Goal: Transaction & Acquisition: Purchase product/service

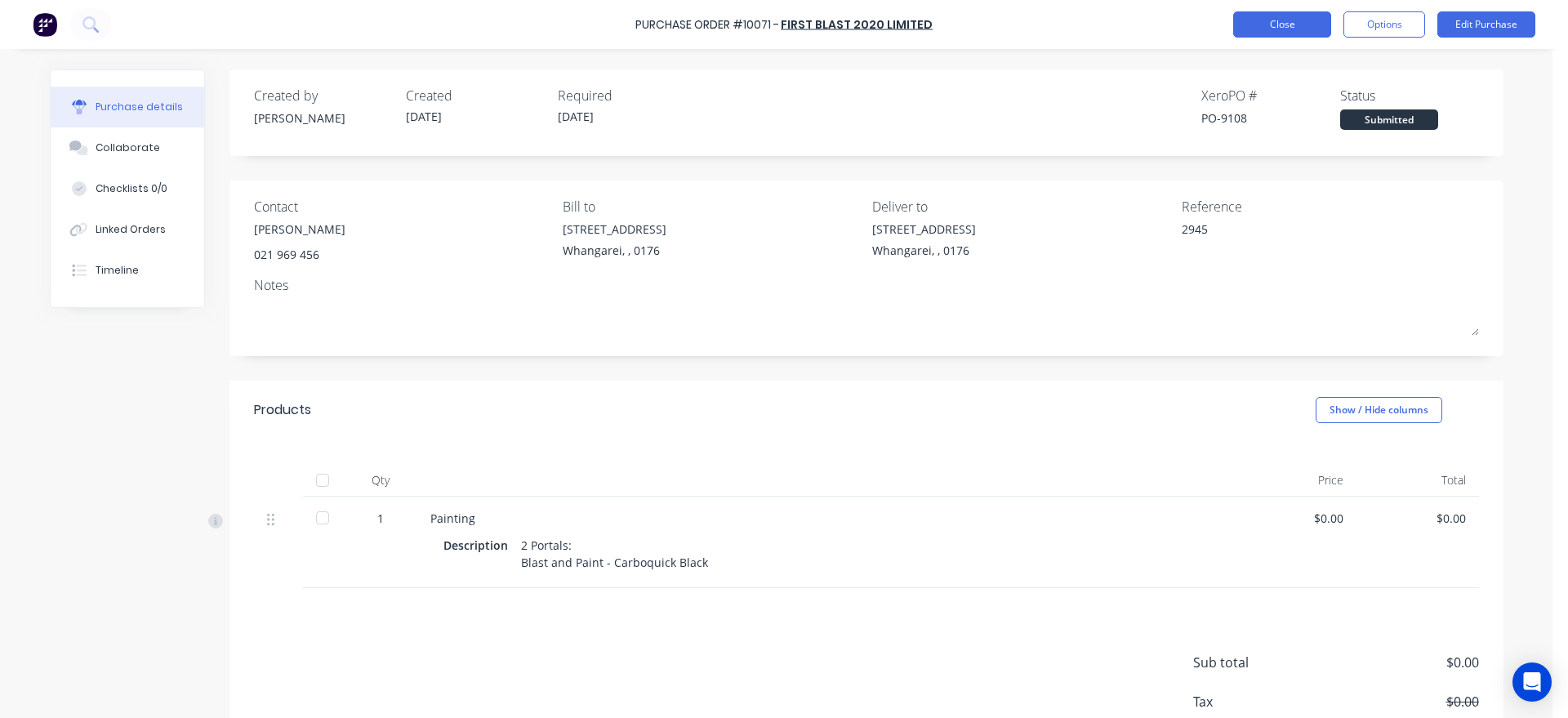
drag, startPoint x: 0, startPoint y: 0, endPoint x: 1260, endPoint y: 21, distance: 1260.2
click at [1260, 21] on button "Close" at bounding box center [1282, 24] width 98 height 26
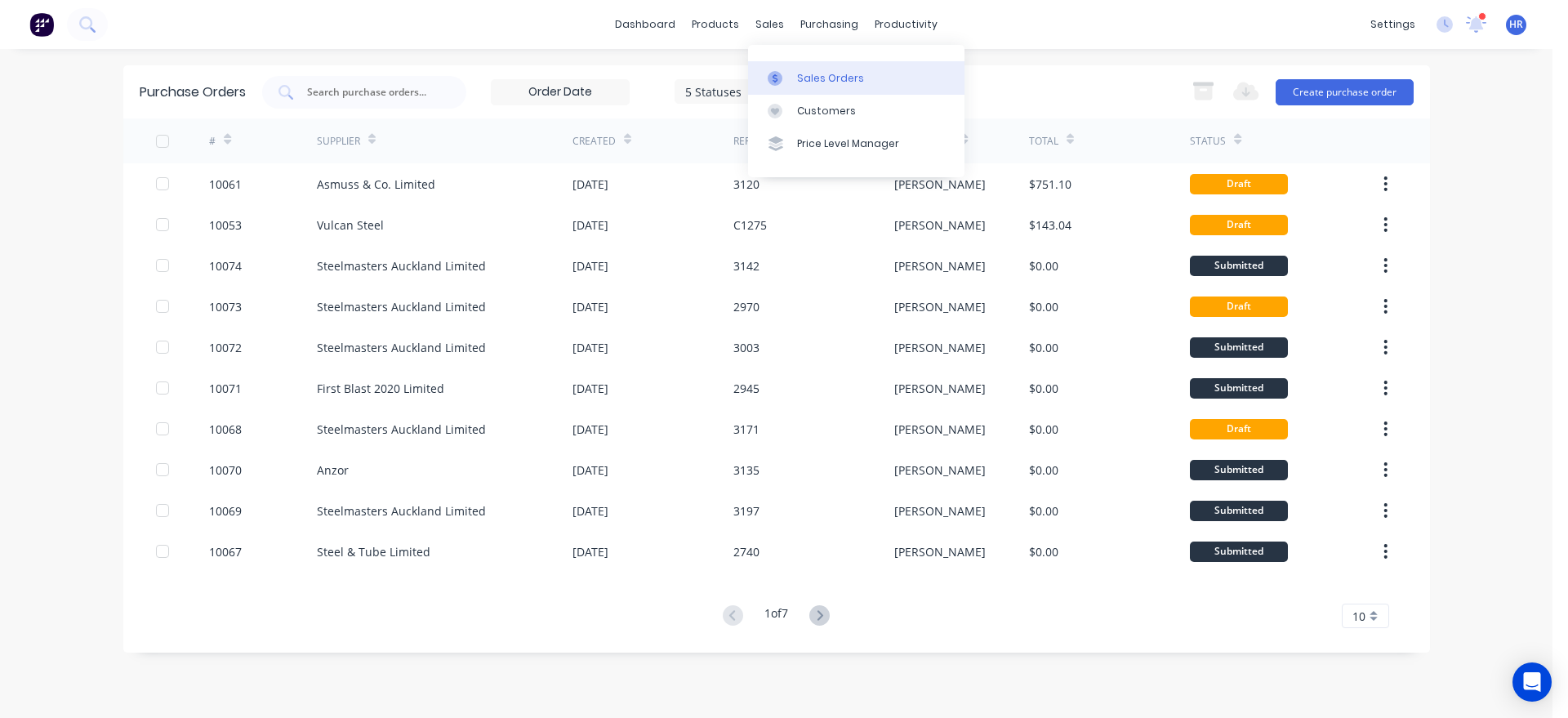
click at [797, 75] on div "Sales Orders" at bounding box center [830, 78] width 67 height 14
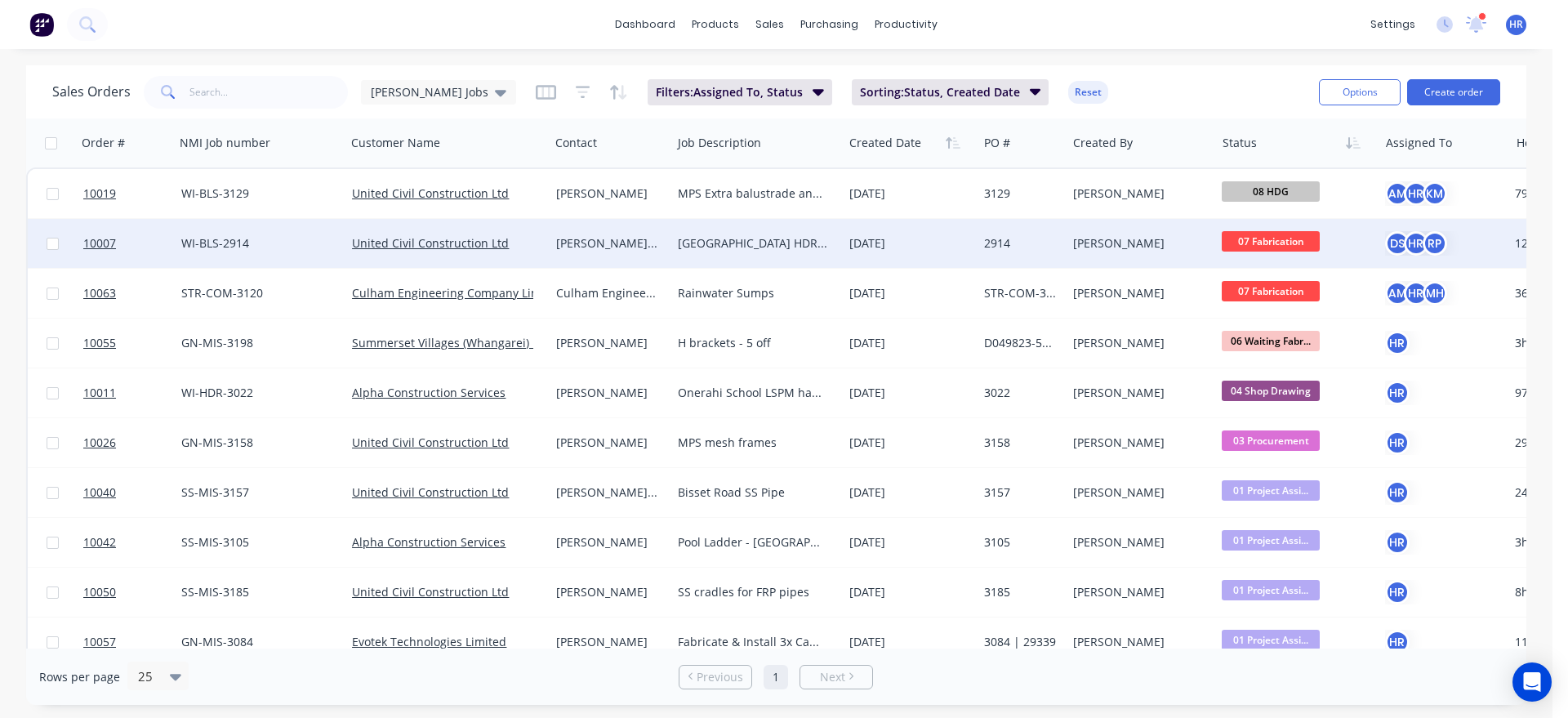
click at [598, 246] on div "[PERSON_NAME] van der [PERSON_NAME]" at bounding box center [607, 244] width 103 height 16
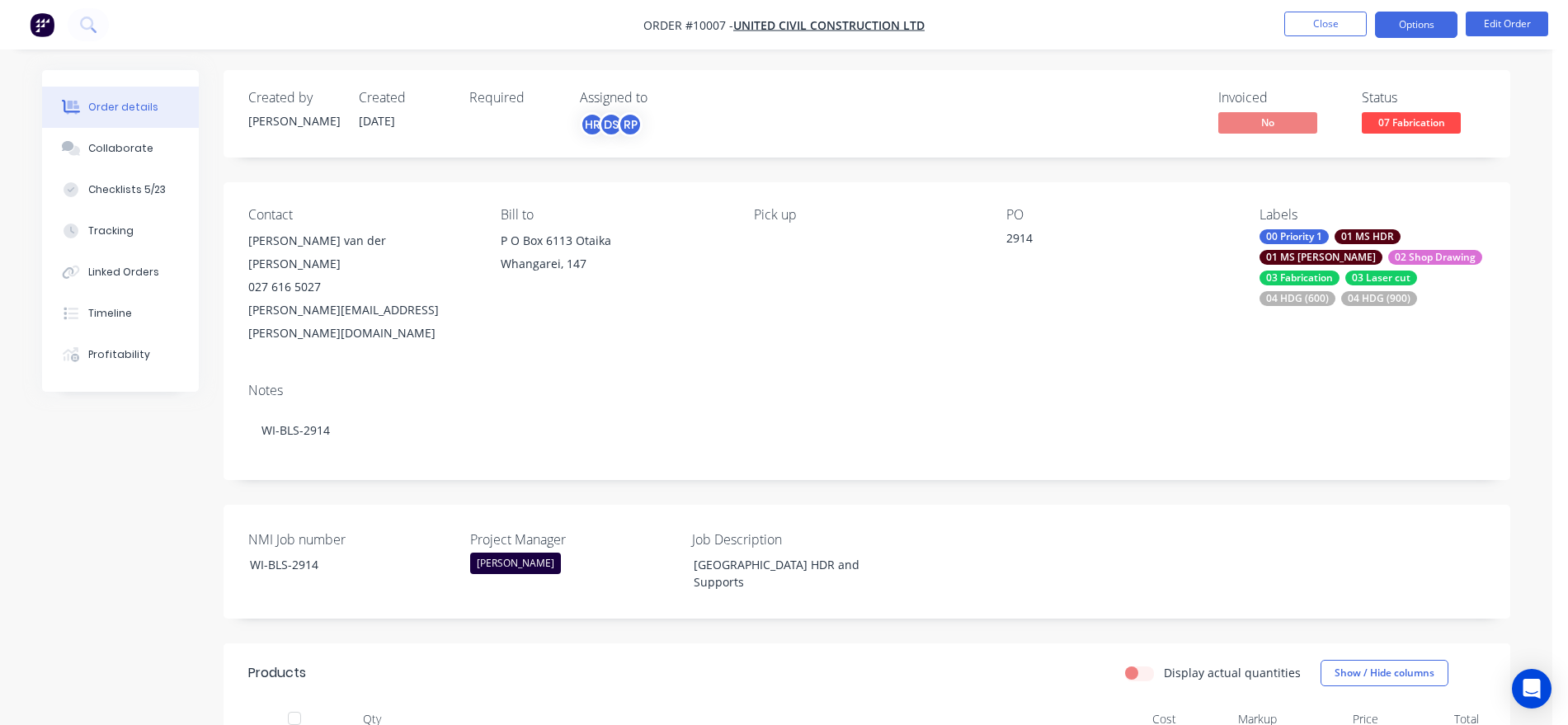
click at [1425, 27] on button "Options" at bounding box center [1416, 24] width 83 height 26
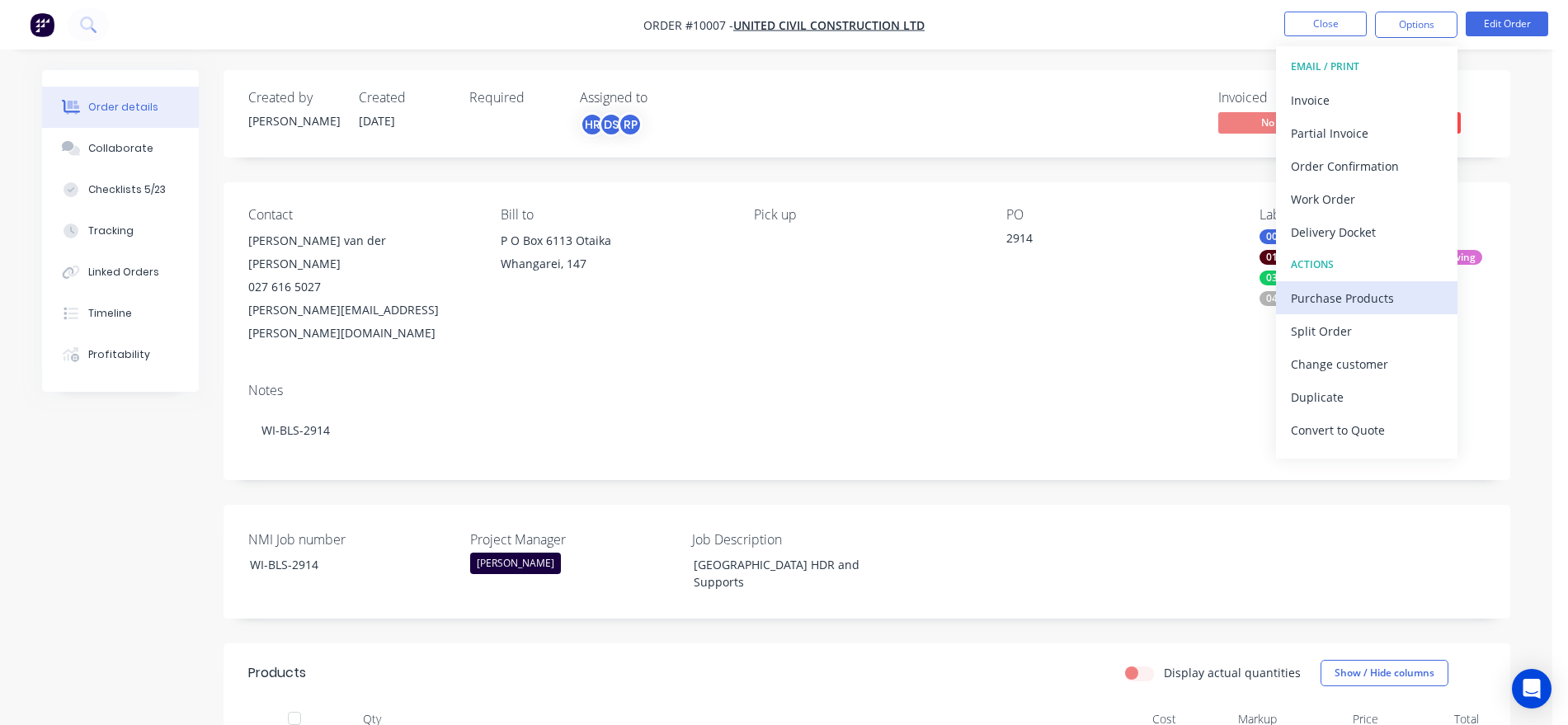
click at [1353, 297] on div "Purchase Products" at bounding box center [1366, 299] width 151 height 24
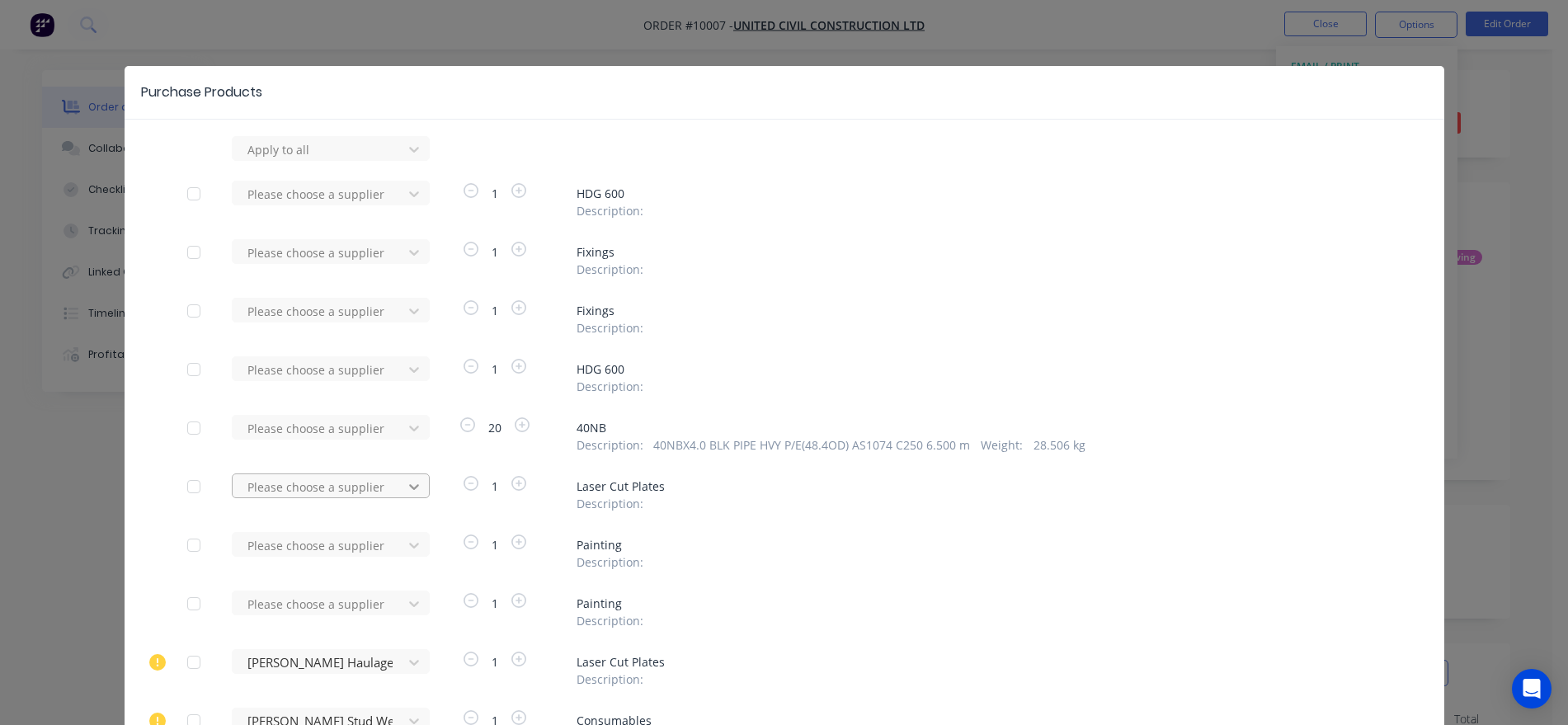
click at [404, 487] on div "Please choose a supplier" at bounding box center [323, 485] width 181 height 24
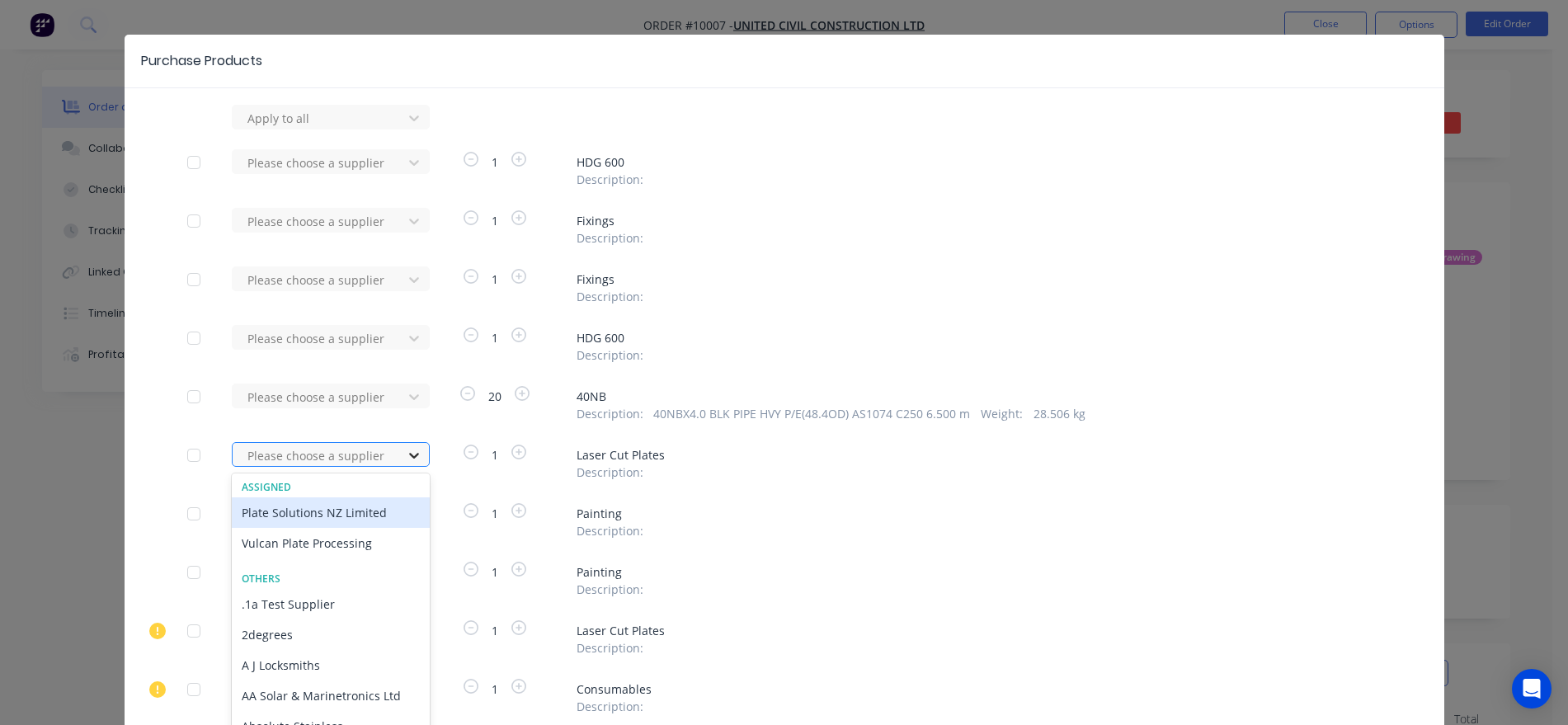
scroll to position [34, 0]
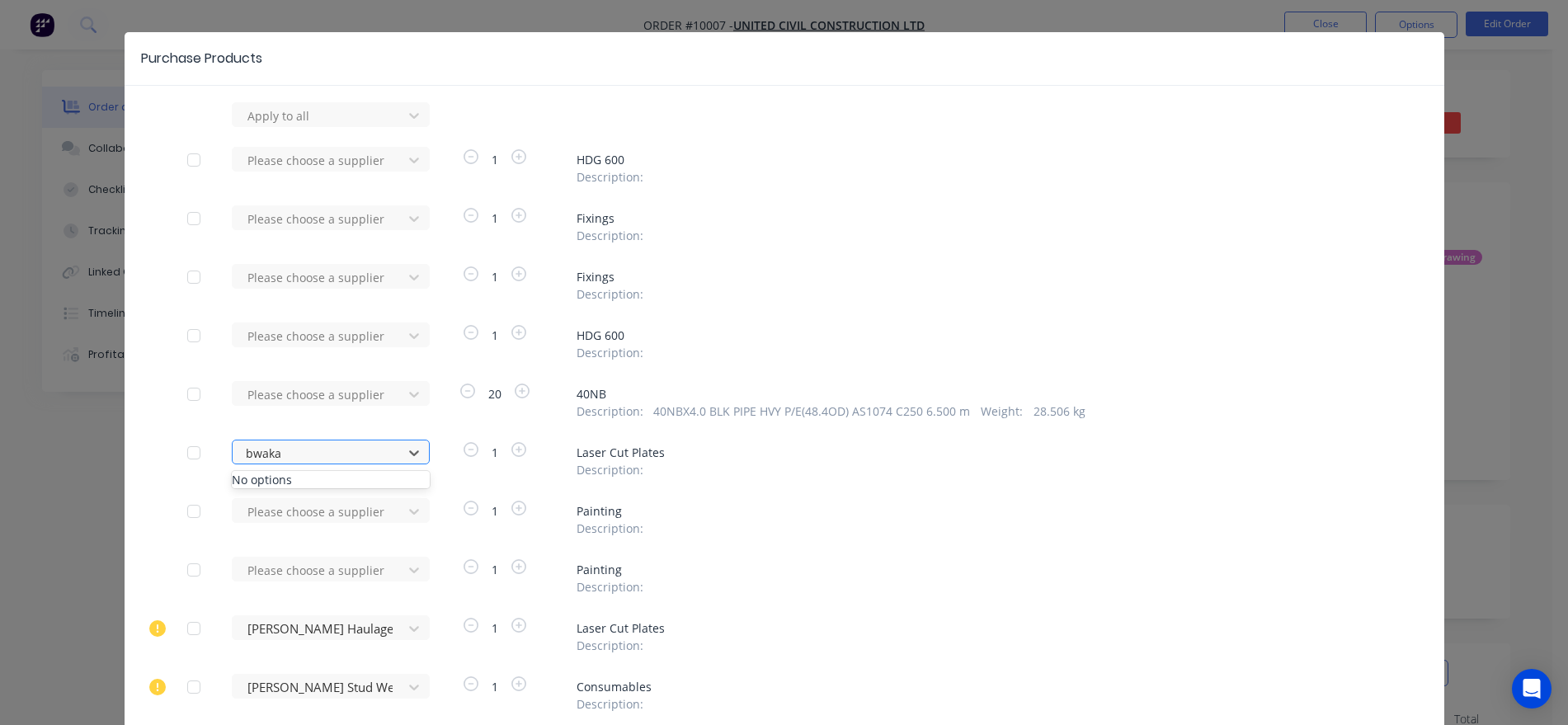
click at [246, 448] on input "bwaka" at bounding box center [265, 453] width 39 height 17
type input "b-waka"
click at [298, 514] on div "B-Waka Metals" at bounding box center [331, 511] width 198 height 31
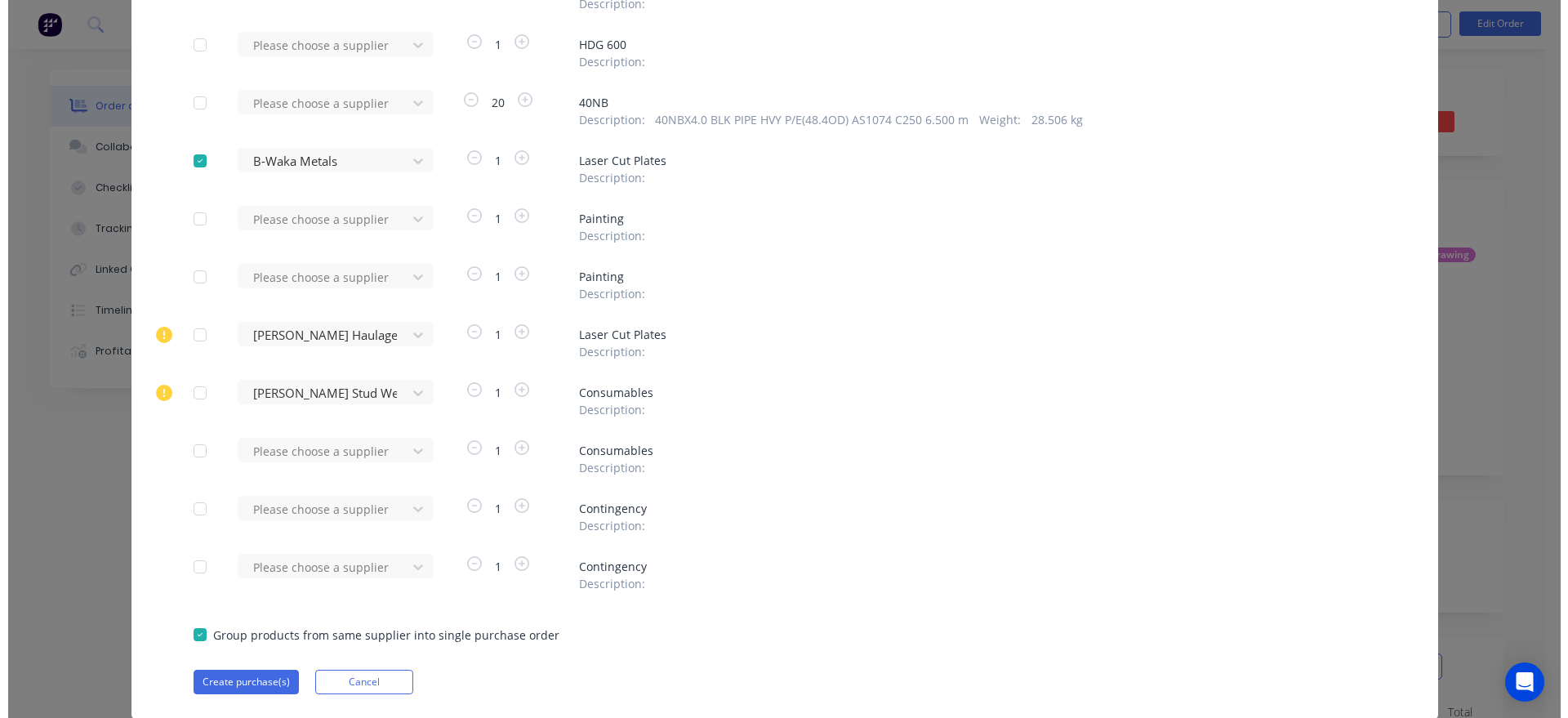
scroll to position [369, 0]
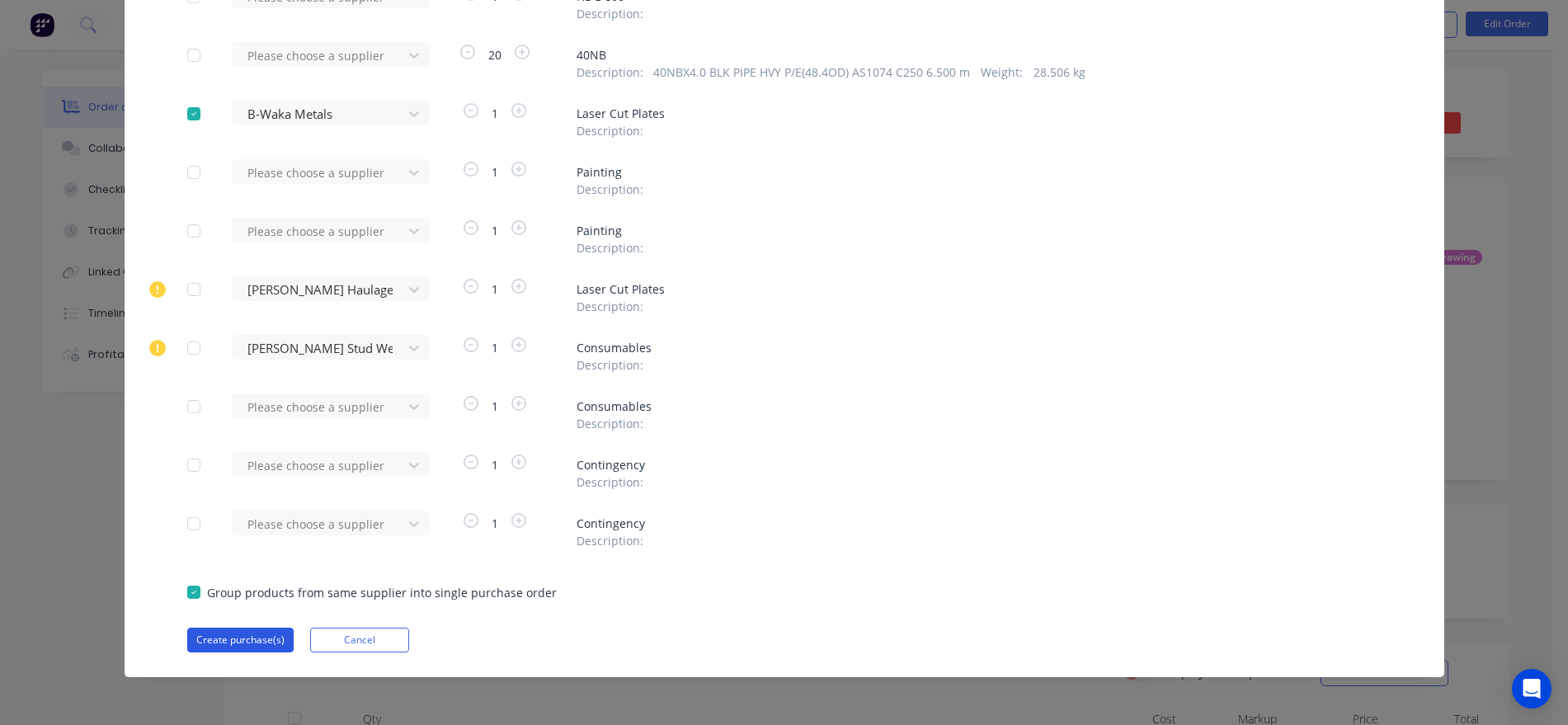
click at [234, 642] on button "Create purchase(s)" at bounding box center [239, 640] width 106 height 24
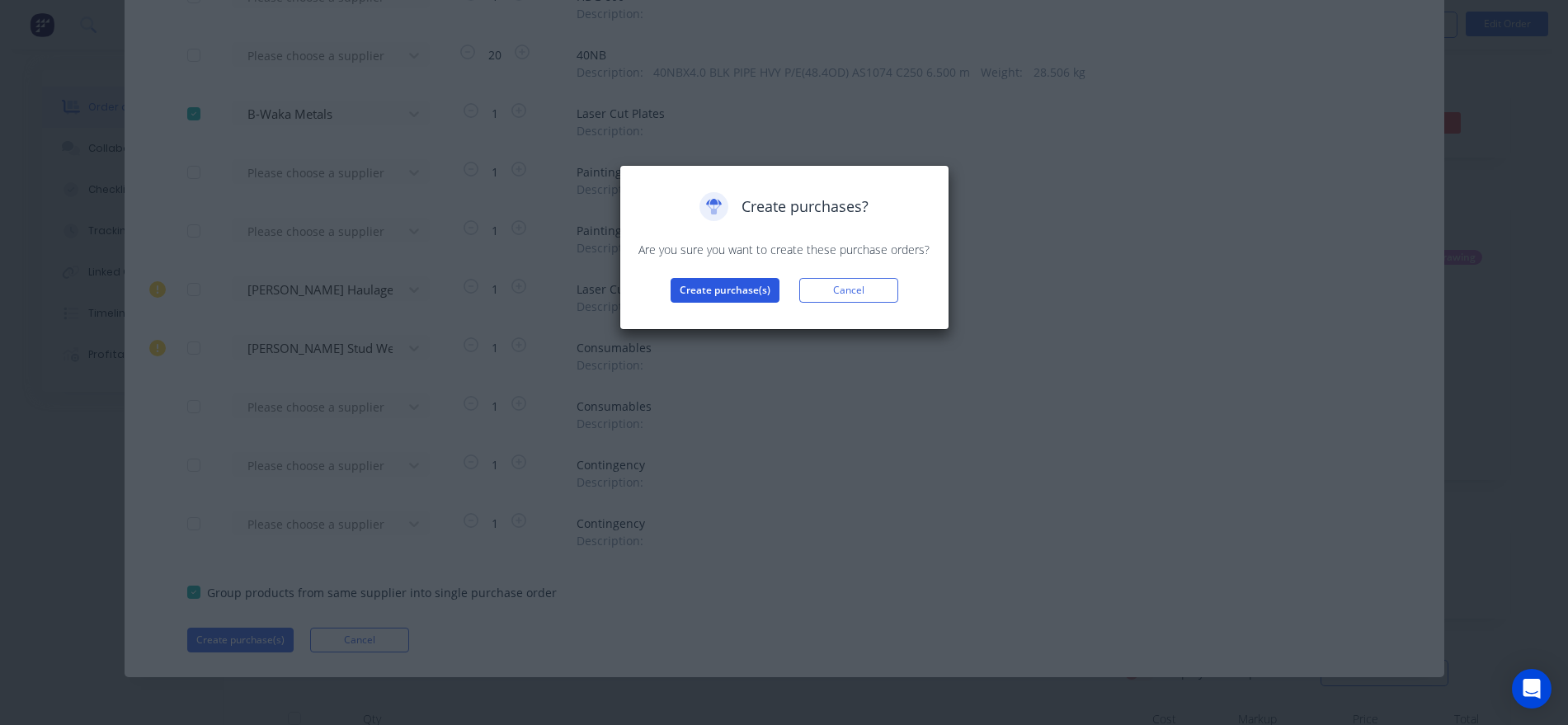
click at [750, 287] on button "Create purchase(s)" at bounding box center [725, 289] width 109 height 24
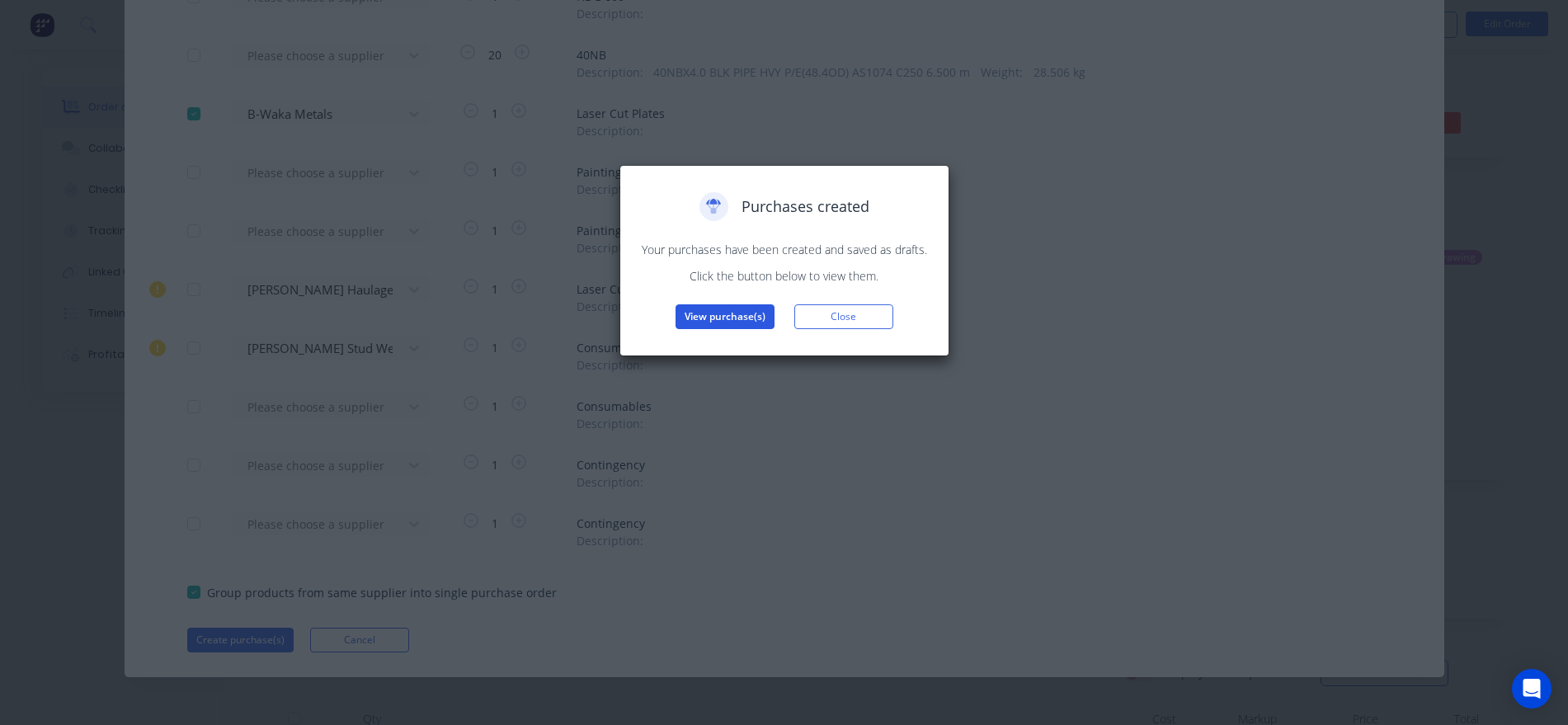
click at [738, 312] on button "View purchase(s)" at bounding box center [725, 317] width 99 height 24
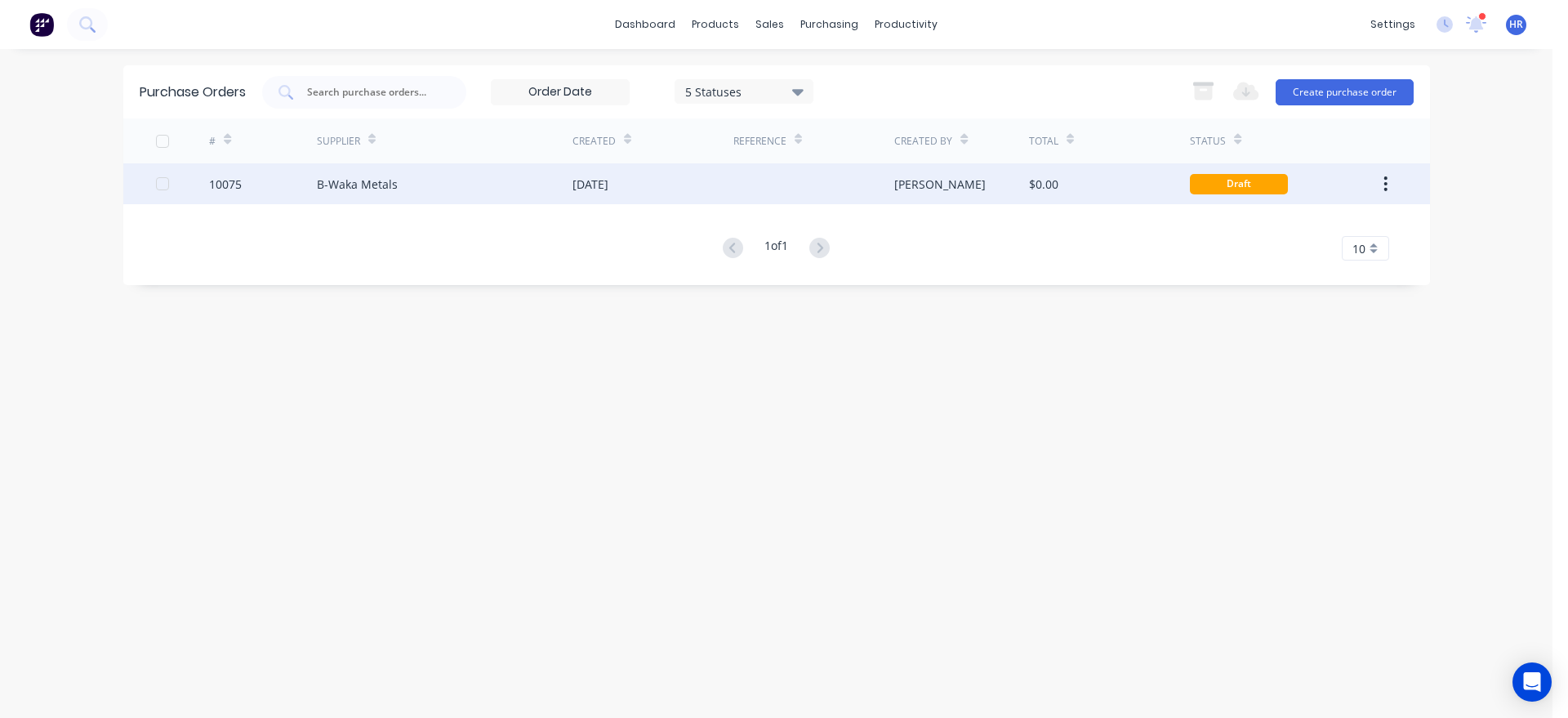
click at [556, 179] on div "B-Waka Metals" at bounding box center [445, 183] width 256 height 40
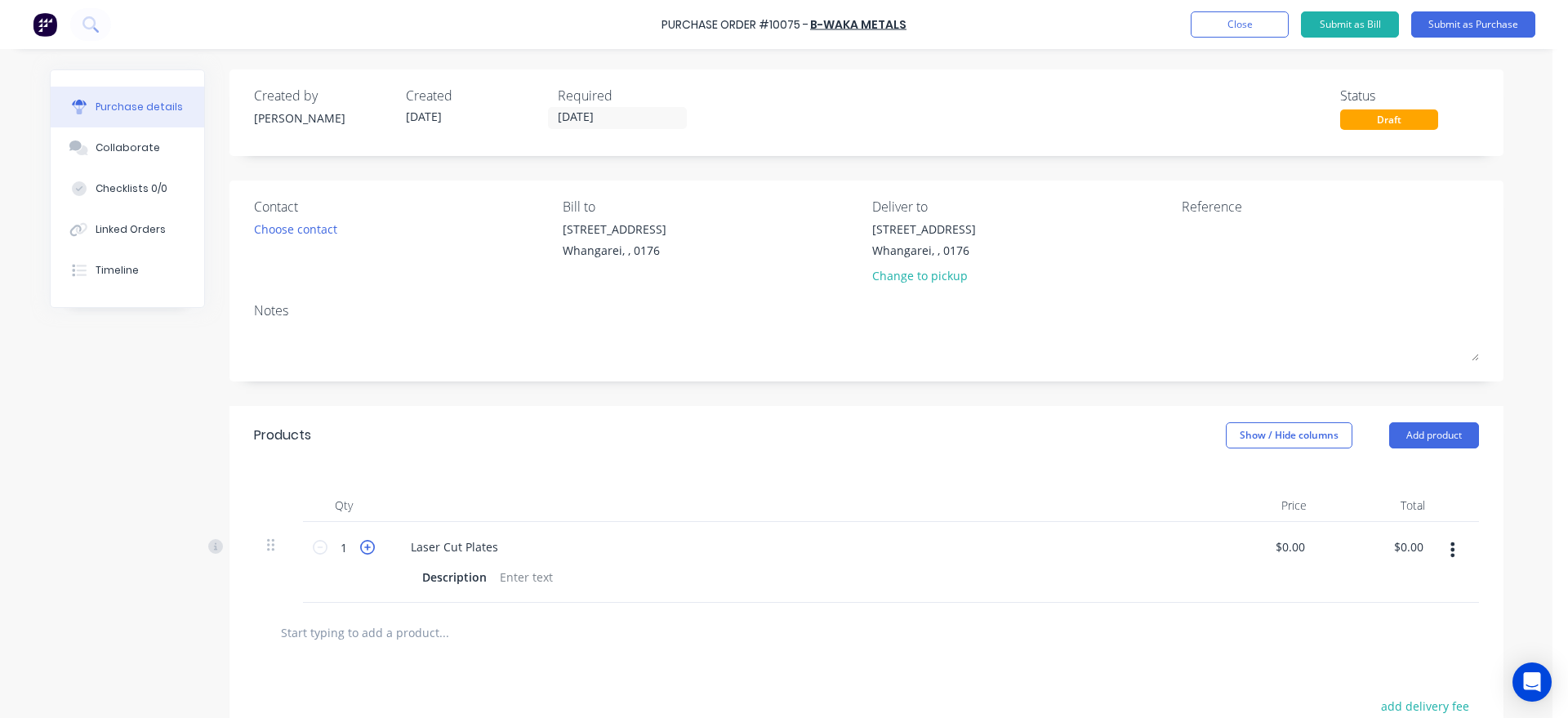
click at [360, 545] on icon at bounding box center [367, 547] width 14 height 14
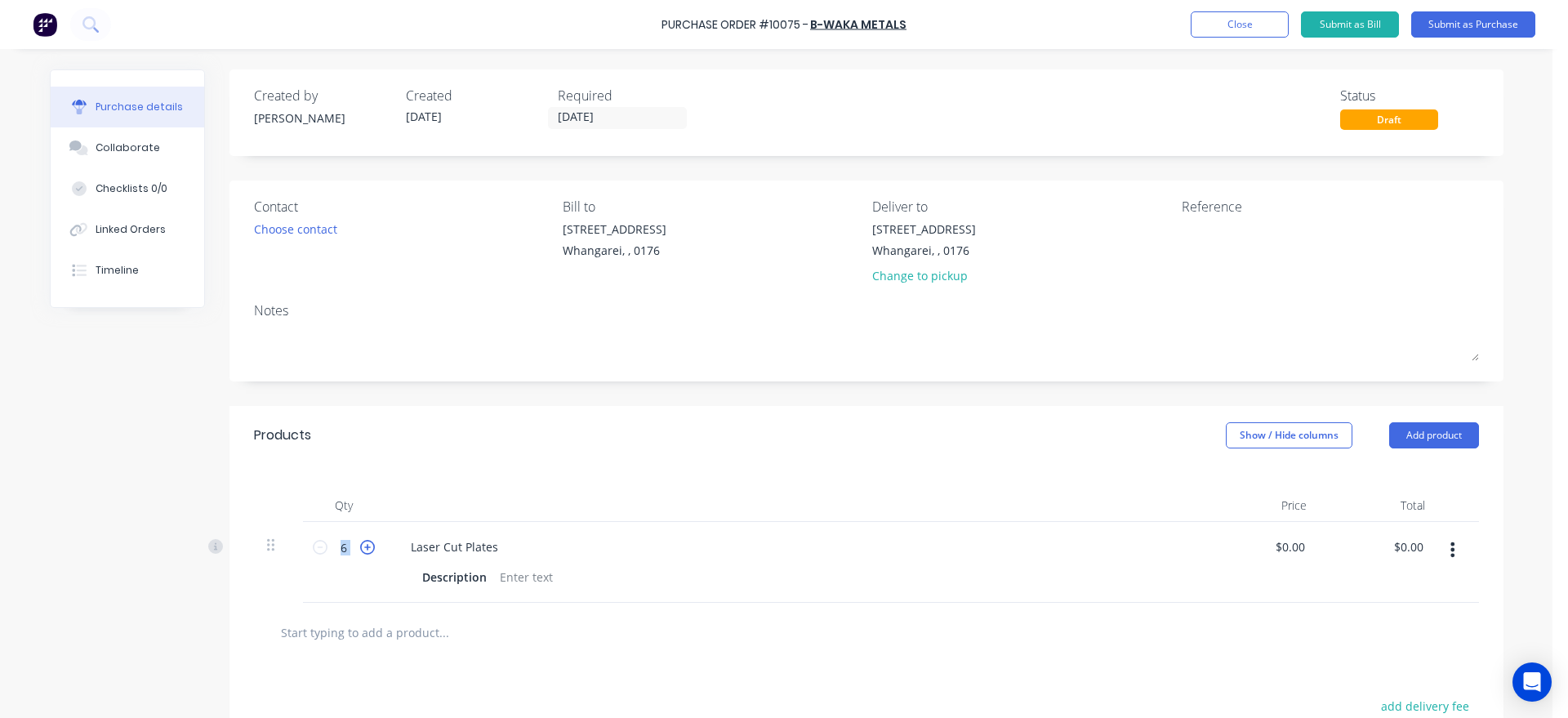
click at [360, 545] on icon at bounding box center [367, 547] width 14 height 14
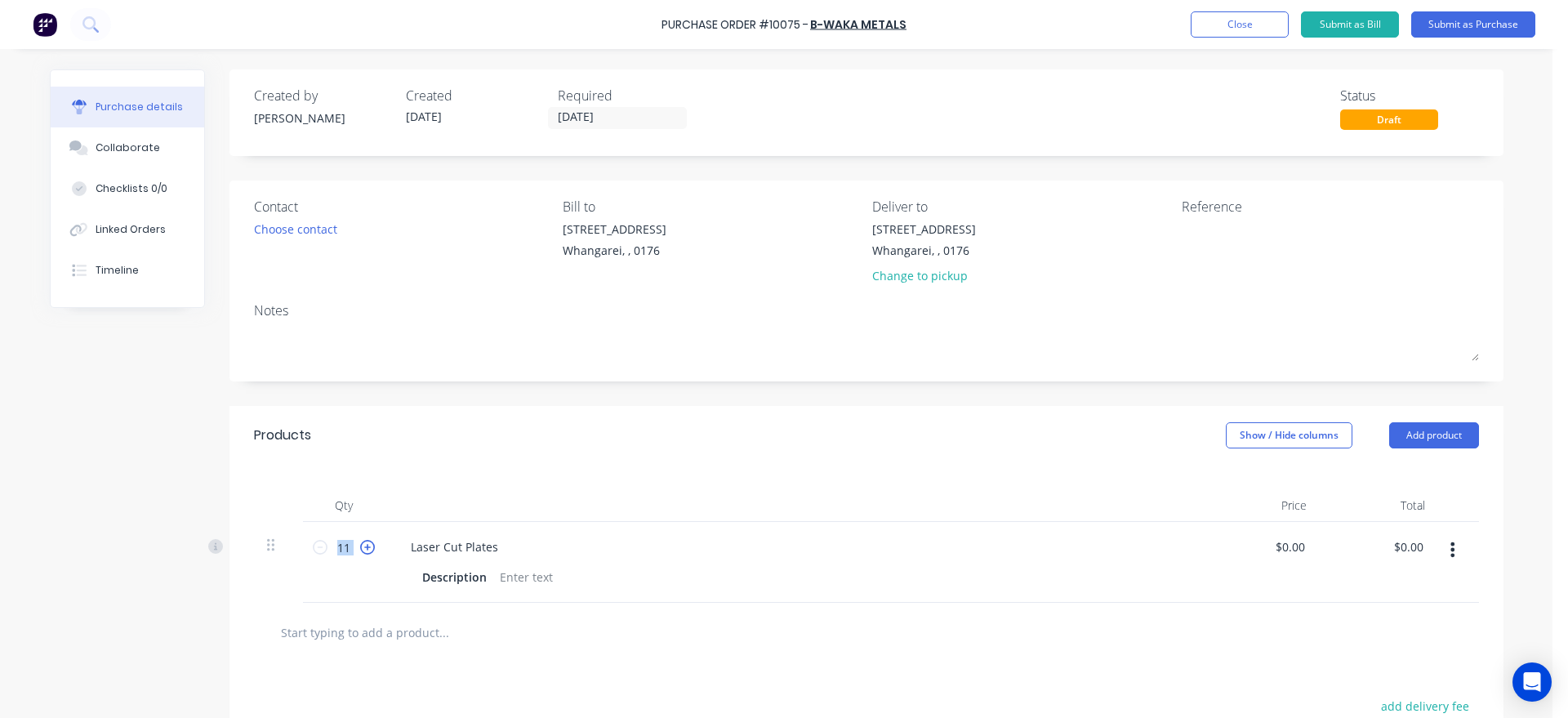
click at [360, 545] on icon at bounding box center [367, 547] width 14 height 14
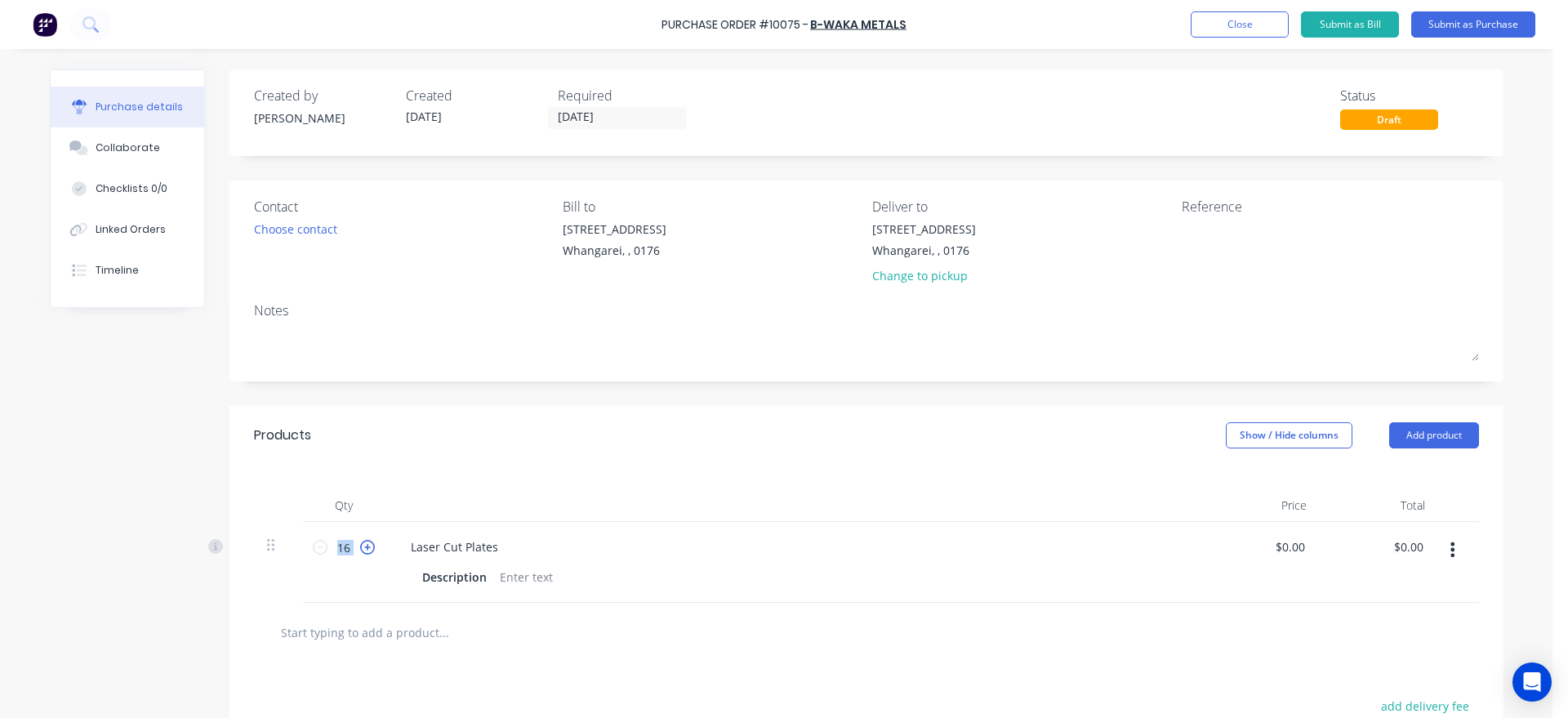
click at [360, 545] on icon at bounding box center [367, 547] width 14 height 14
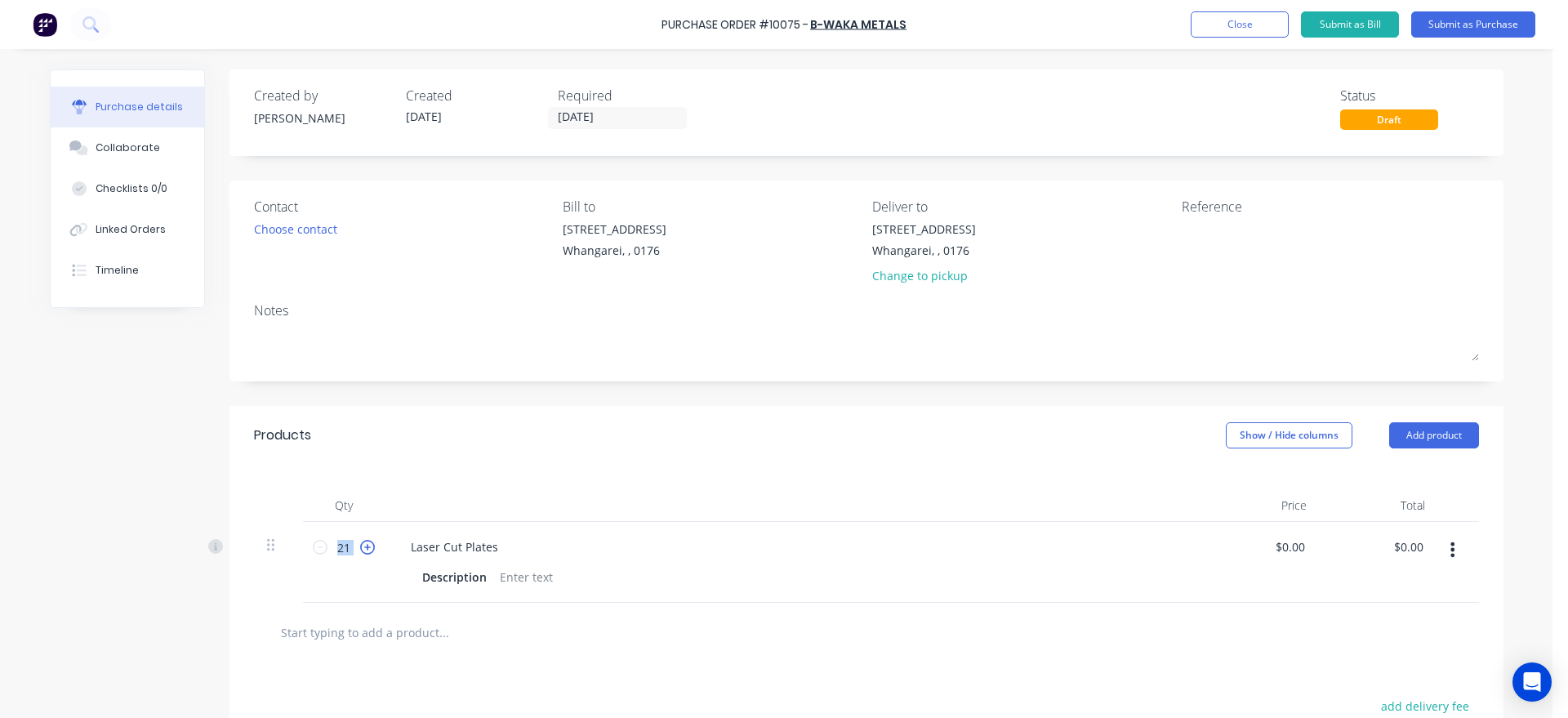
click at [360, 545] on icon at bounding box center [367, 547] width 14 height 14
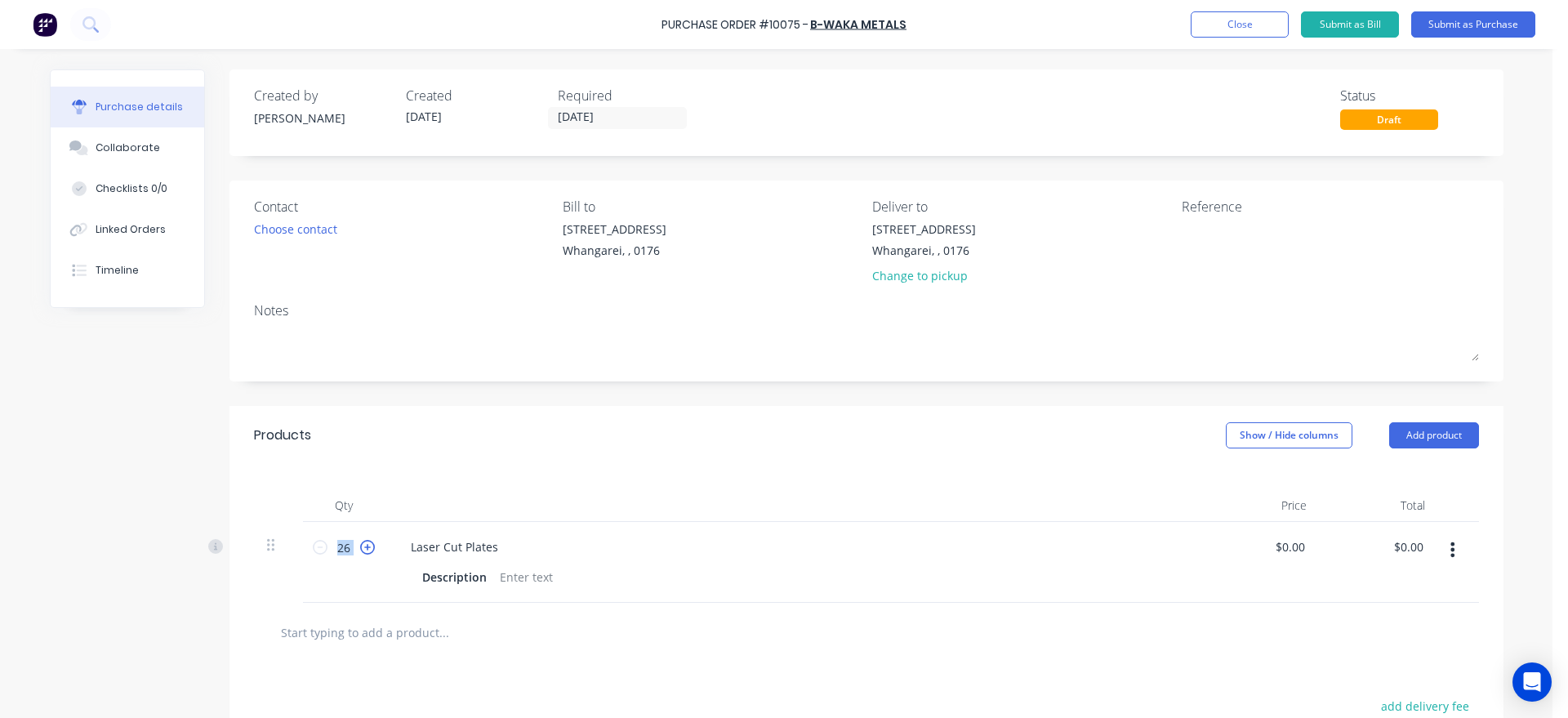
click at [360, 545] on icon at bounding box center [367, 547] width 14 height 14
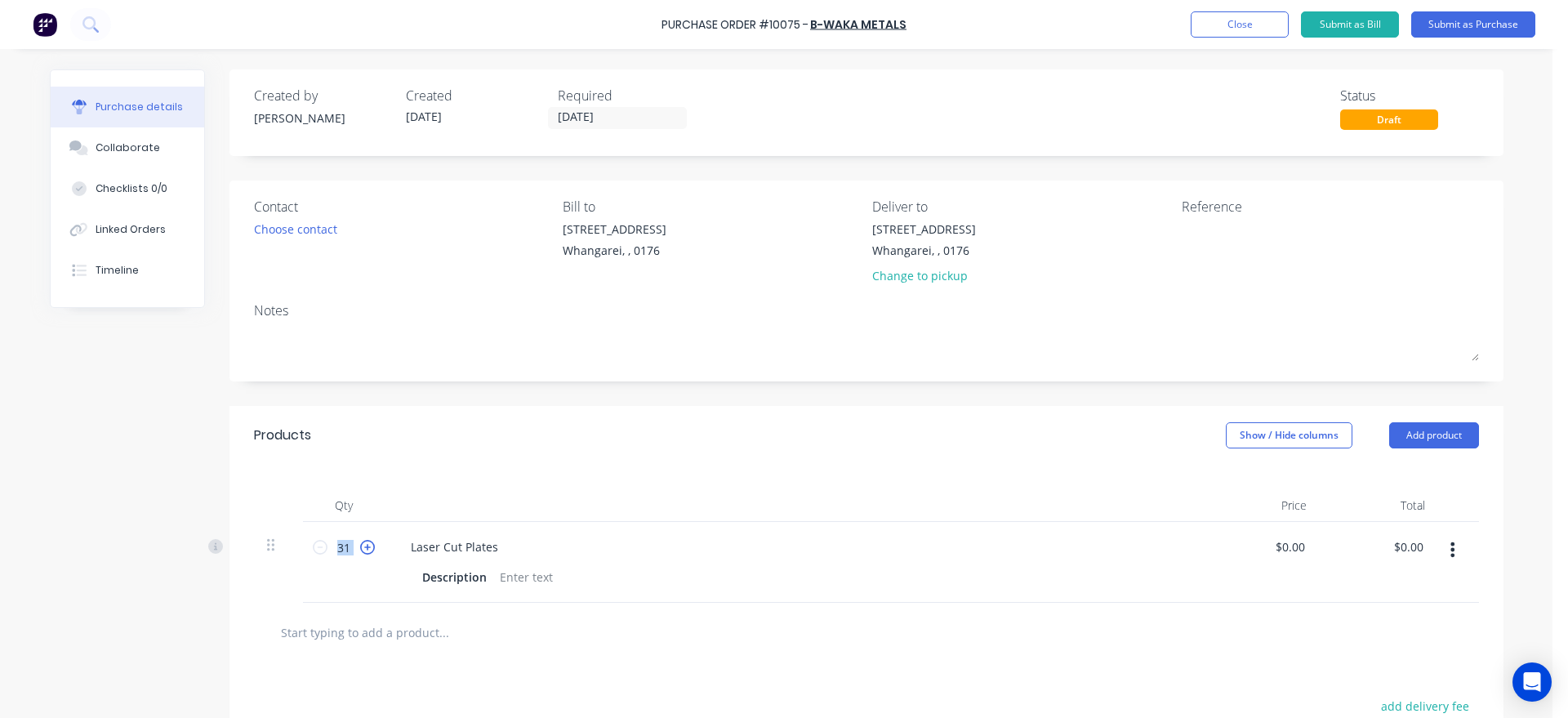
click at [360, 545] on icon at bounding box center [367, 547] width 14 height 14
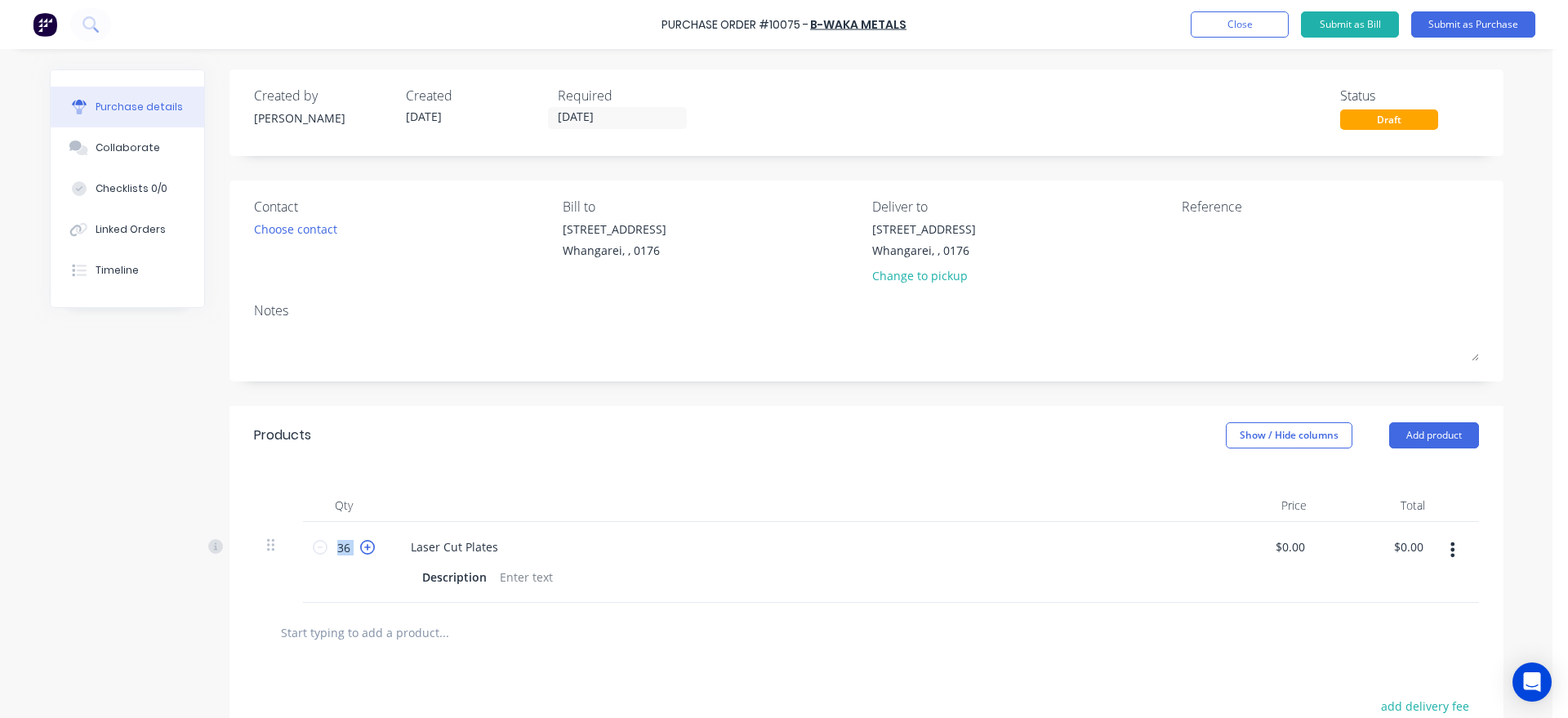
click at [360, 545] on icon at bounding box center [367, 547] width 14 height 14
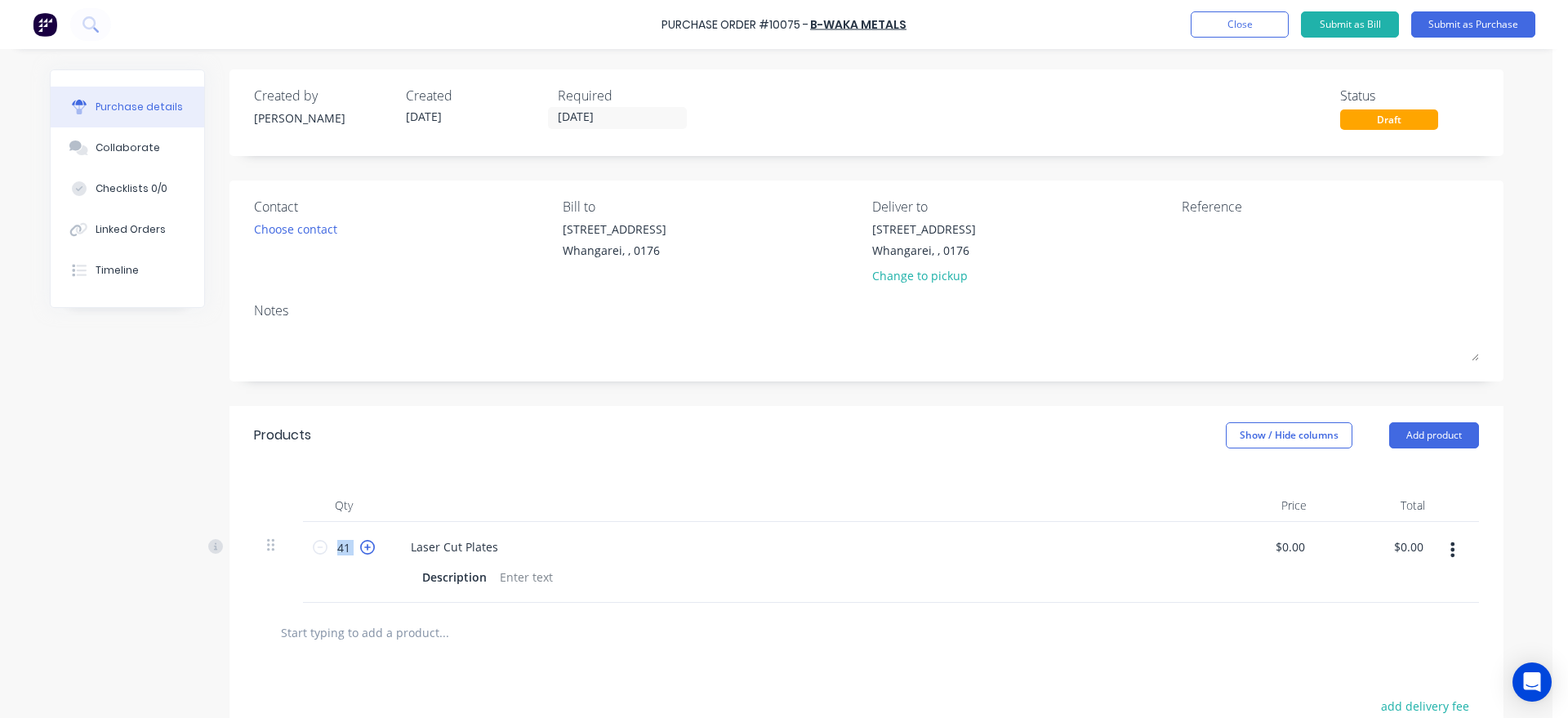
click at [360, 545] on icon at bounding box center [367, 547] width 14 height 14
type input "44"
click at [550, 575] on div "Description" at bounding box center [789, 577] width 748 height 23
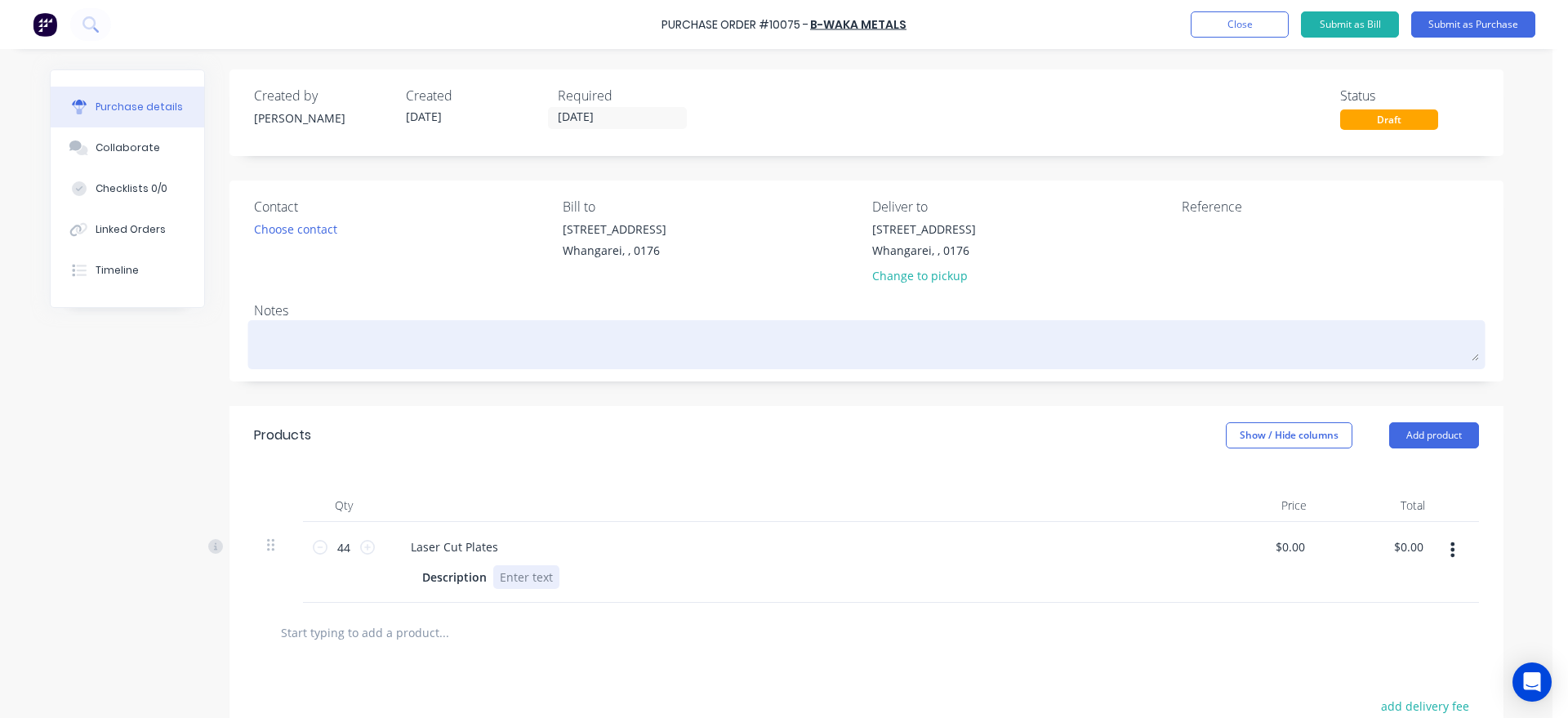
drag, startPoint x: 1096, startPoint y: 328, endPoint x: 922, endPoint y: 337, distance: 174.2
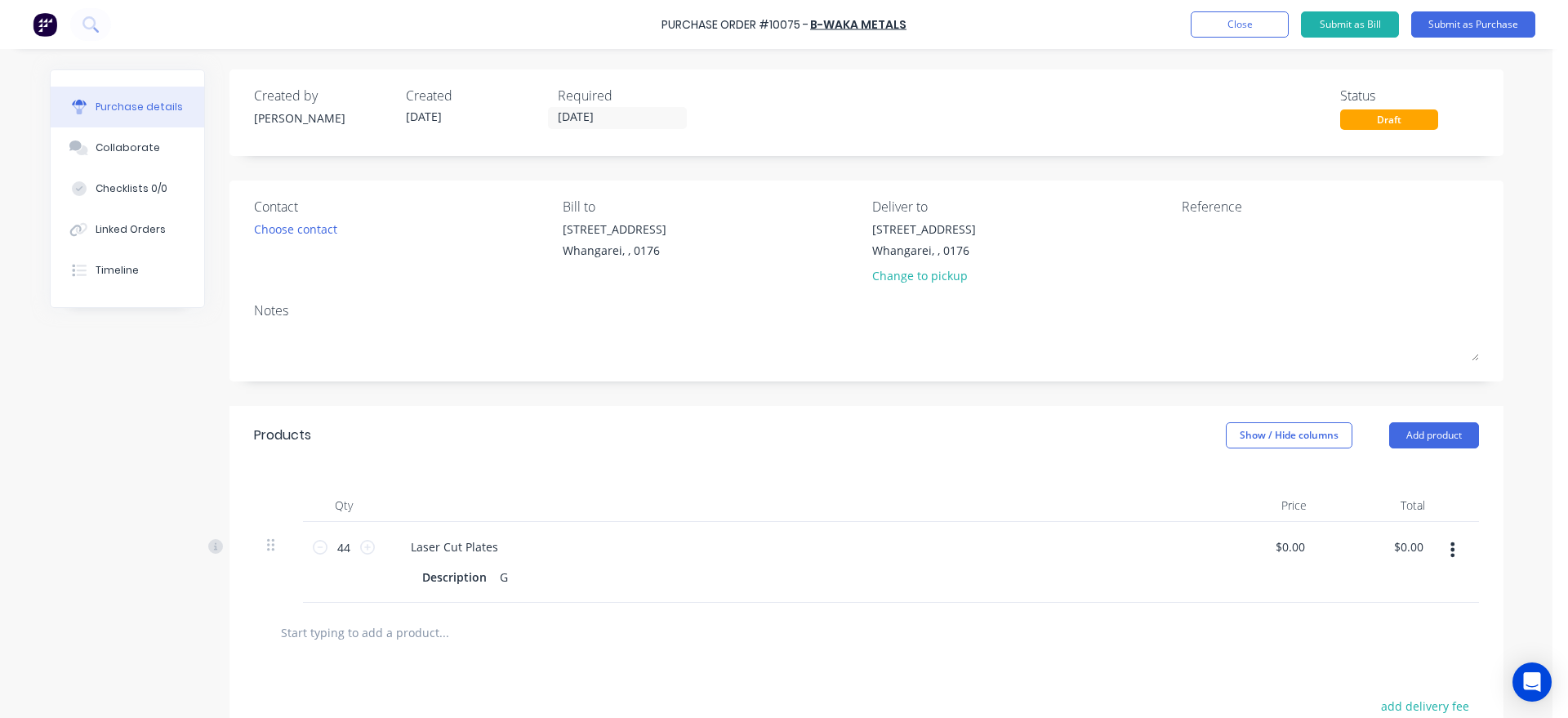
drag, startPoint x: 922, startPoint y: 337, endPoint x: 513, endPoint y: 566, distance: 468.7
click at [513, 566] on div "Description G" at bounding box center [789, 577] width 748 height 23
click at [507, 577] on div "G" at bounding box center [505, 577] width 24 height 23
drag, startPoint x: 507, startPoint y: 577, endPoint x: 484, endPoint y: 577, distance: 23.0
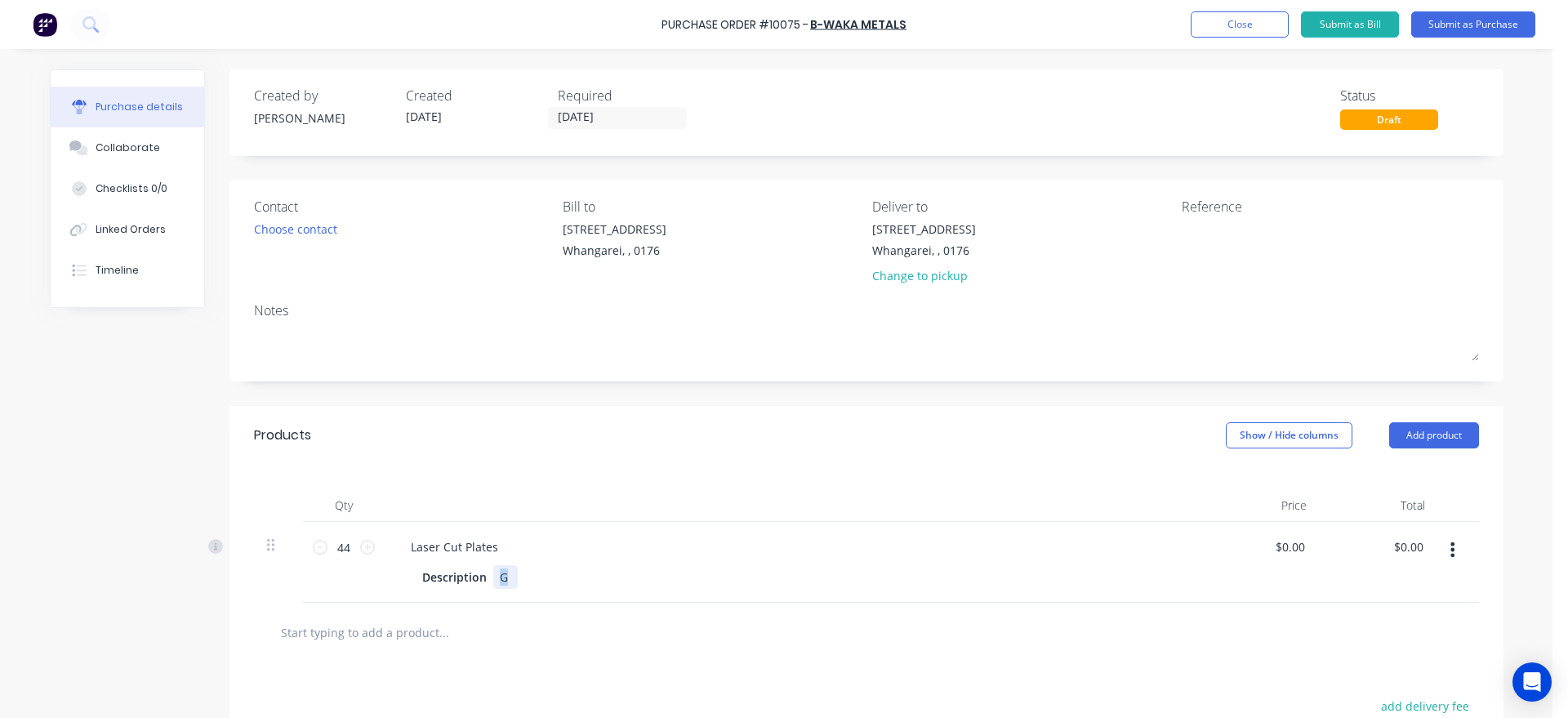
click at [493, 577] on div "G" at bounding box center [505, 577] width 24 height 23
click at [360, 549] on icon at bounding box center [367, 547] width 14 height 14
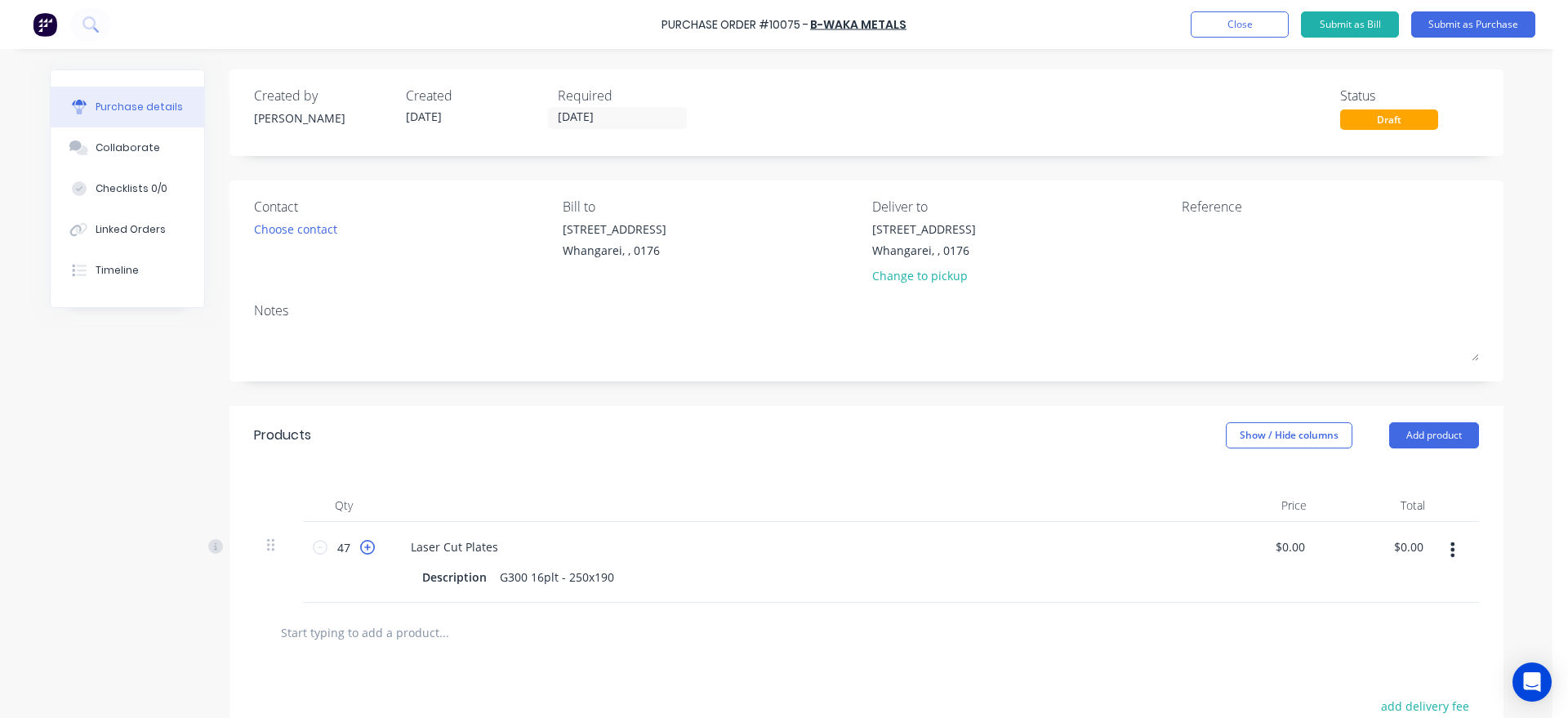
type input "48"
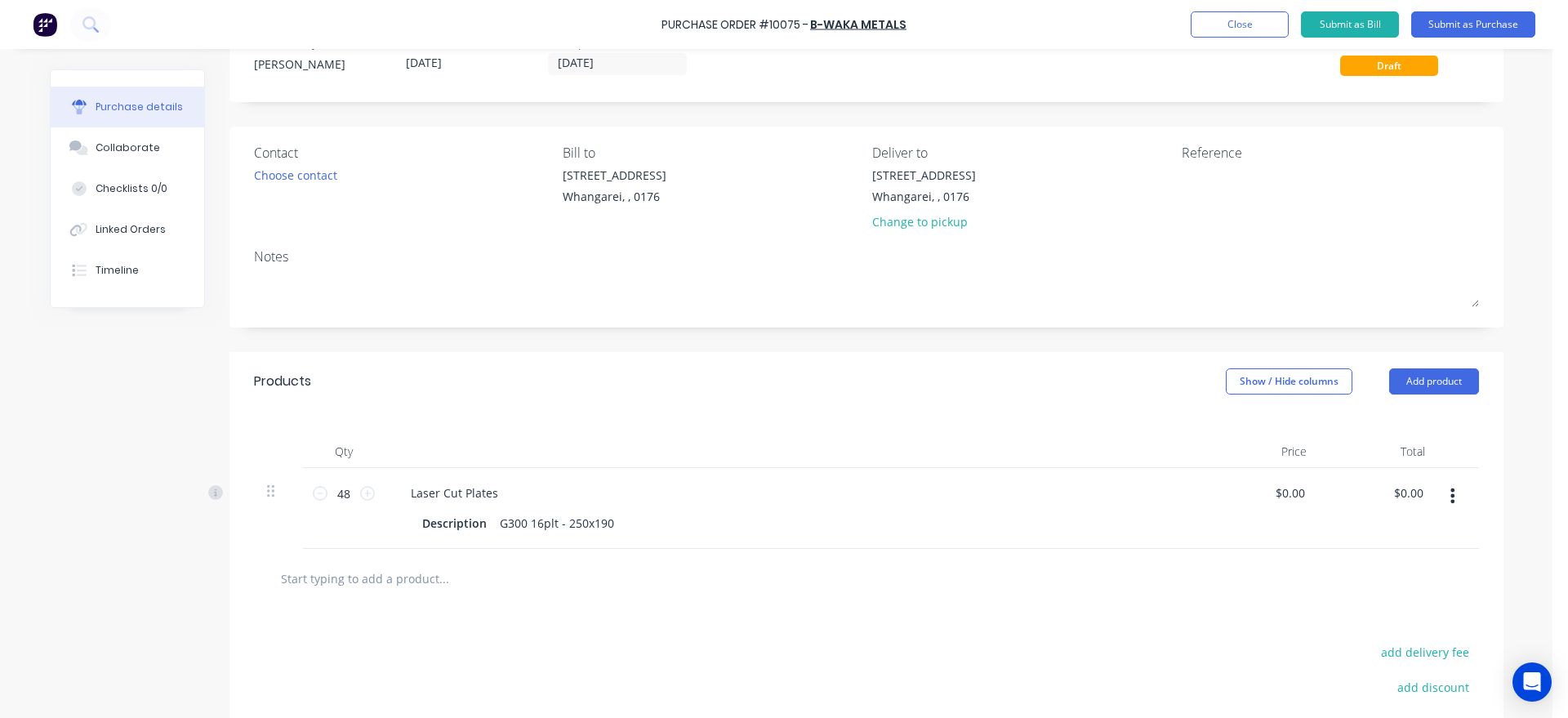
scroll to position [102, 0]
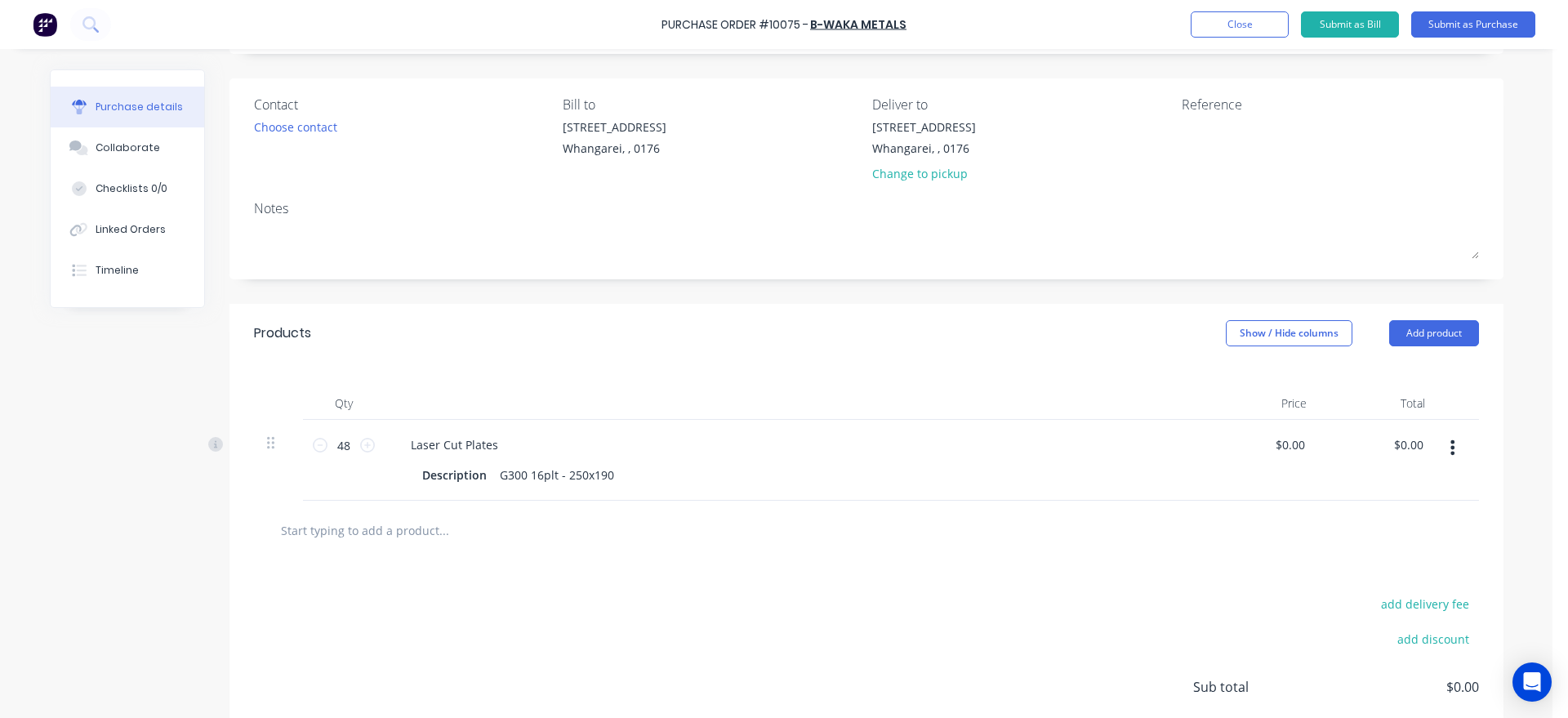
click at [414, 531] on input "text" at bounding box center [444, 530] width 327 height 32
click at [1450, 452] on icon "button" at bounding box center [1452, 448] width 4 height 14
click at [1408, 519] on button "Duplicate" at bounding box center [1403, 524] width 139 height 32
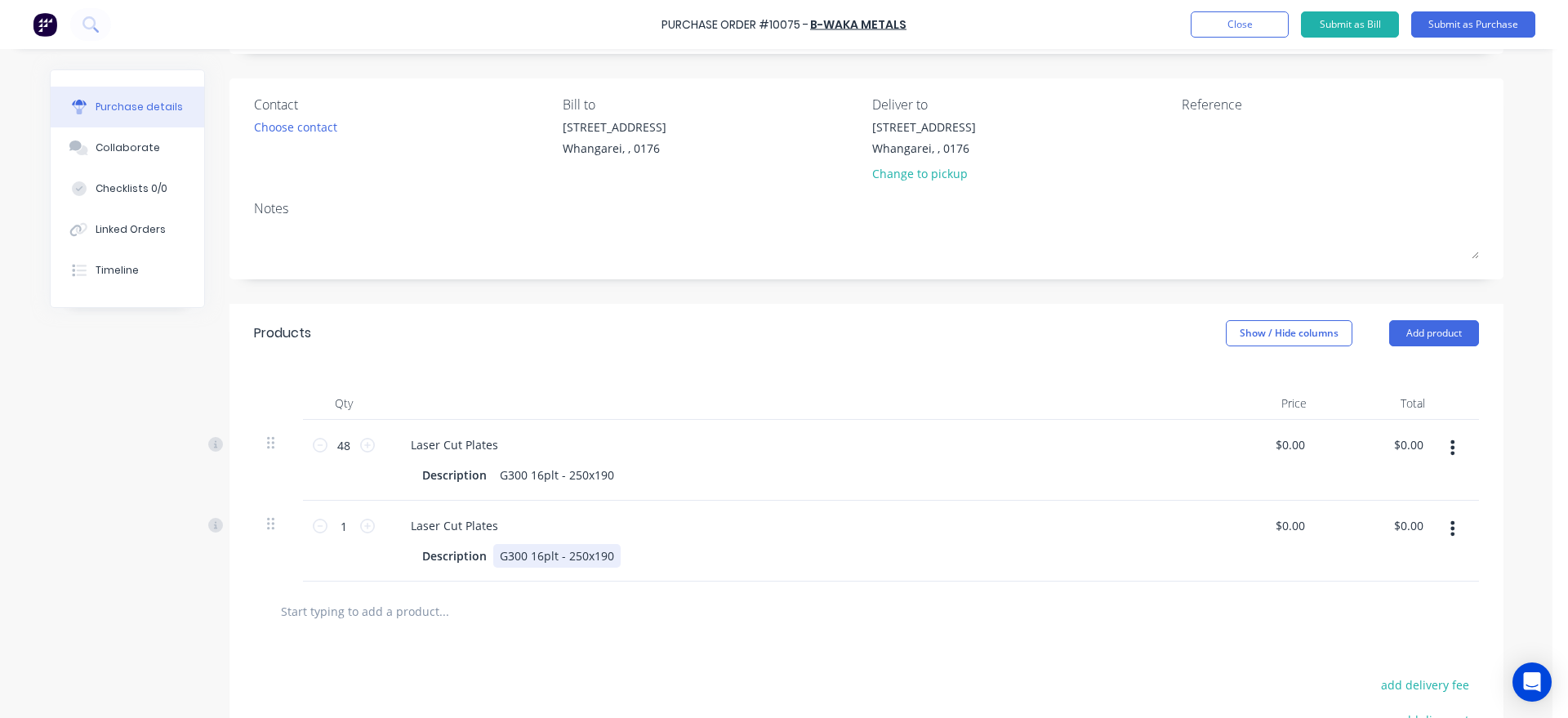
click at [603, 556] on div "G300 16plt - 250x190" at bounding box center [557, 556] width 128 height 23
click at [603, 557] on div "G300 16plt - 250x190" at bounding box center [557, 556] width 128 height 23
click at [577, 554] on div "G300 16plt - 250x160" at bounding box center [557, 556] width 128 height 23
click at [361, 528] on icon at bounding box center [367, 526] width 14 height 14
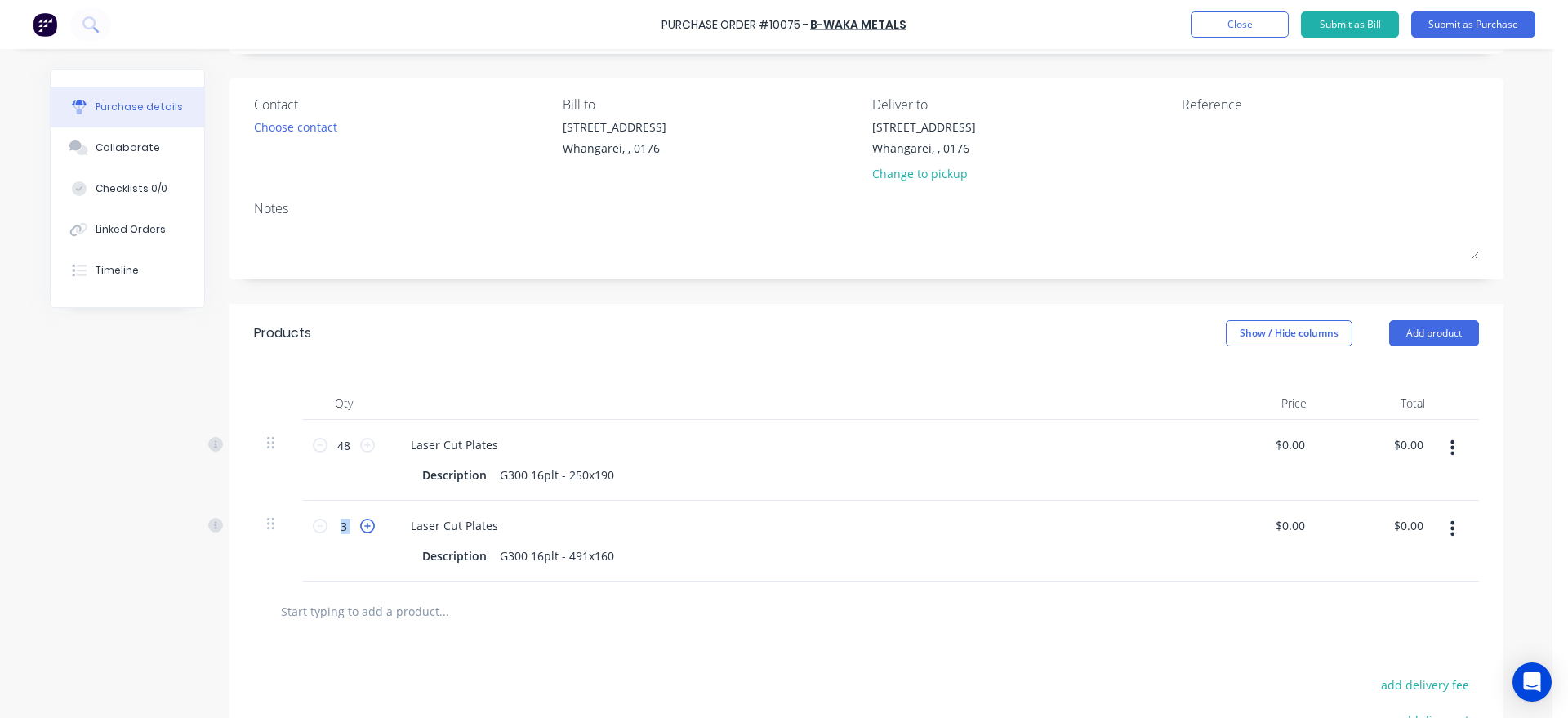
click at [361, 528] on icon at bounding box center [367, 526] width 14 height 14
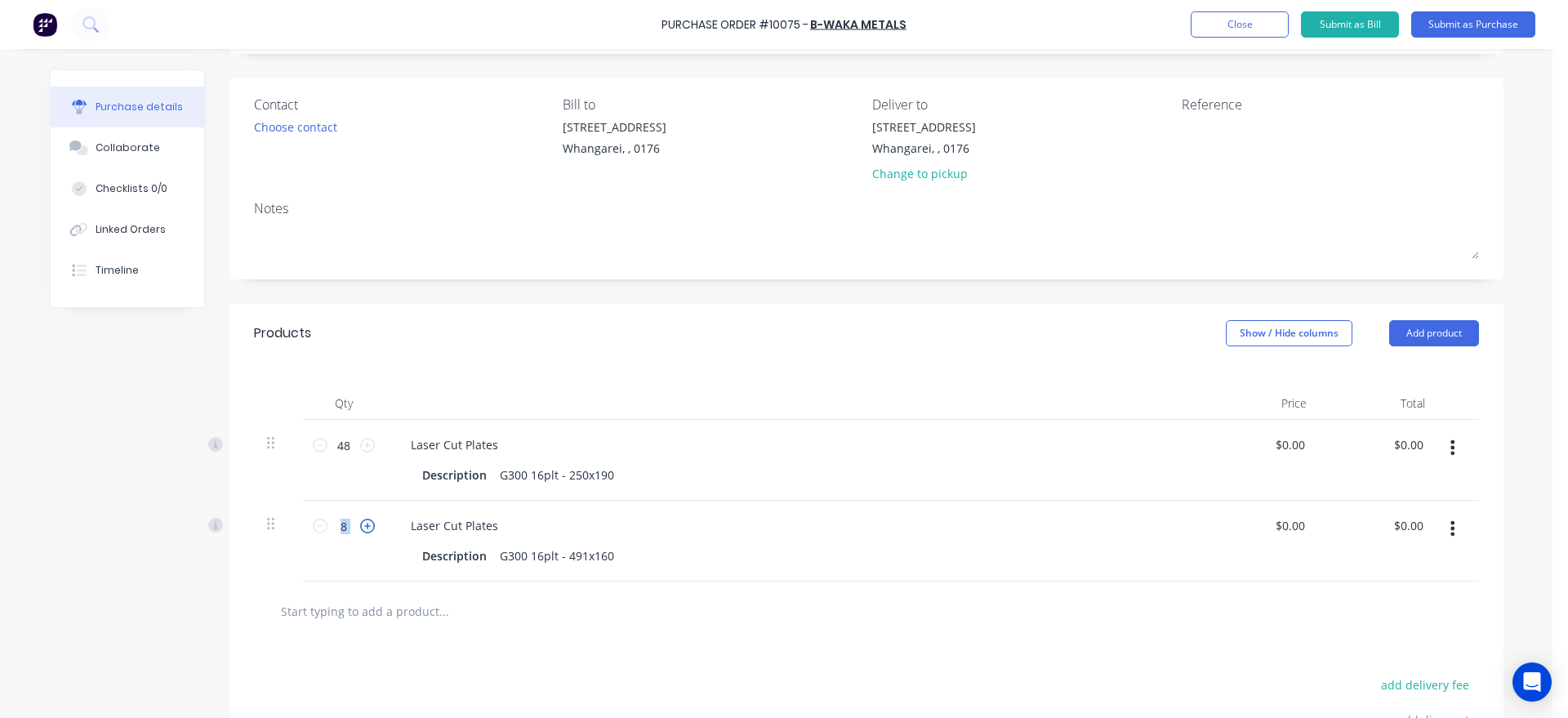
click at [361, 528] on icon at bounding box center [367, 526] width 14 height 14
click at [362, 528] on icon at bounding box center [367, 526] width 14 height 14
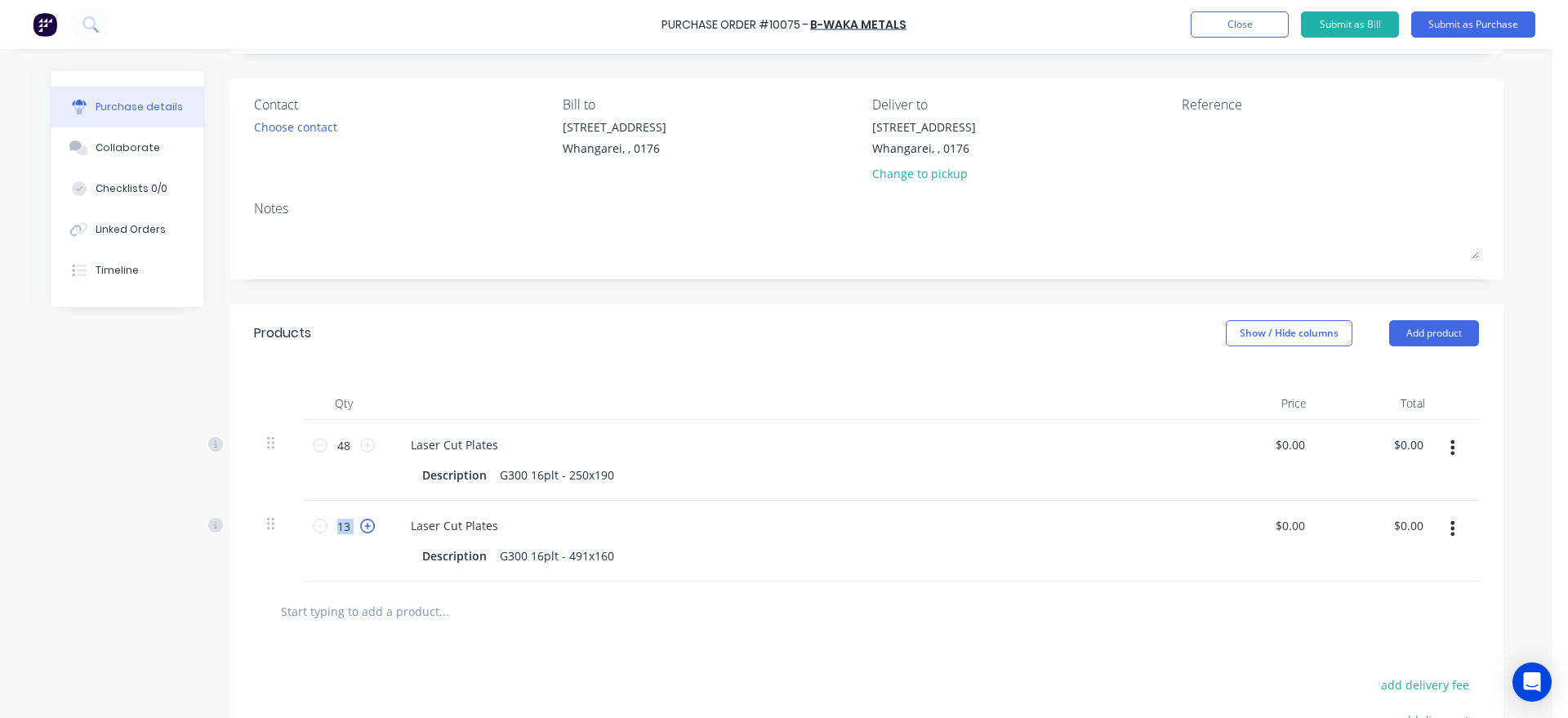
click at [362, 528] on icon at bounding box center [367, 526] width 14 height 14
click at [360, 526] on icon at bounding box center [367, 526] width 14 height 14
click at [360, 525] on icon at bounding box center [367, 526] width 14 height 14
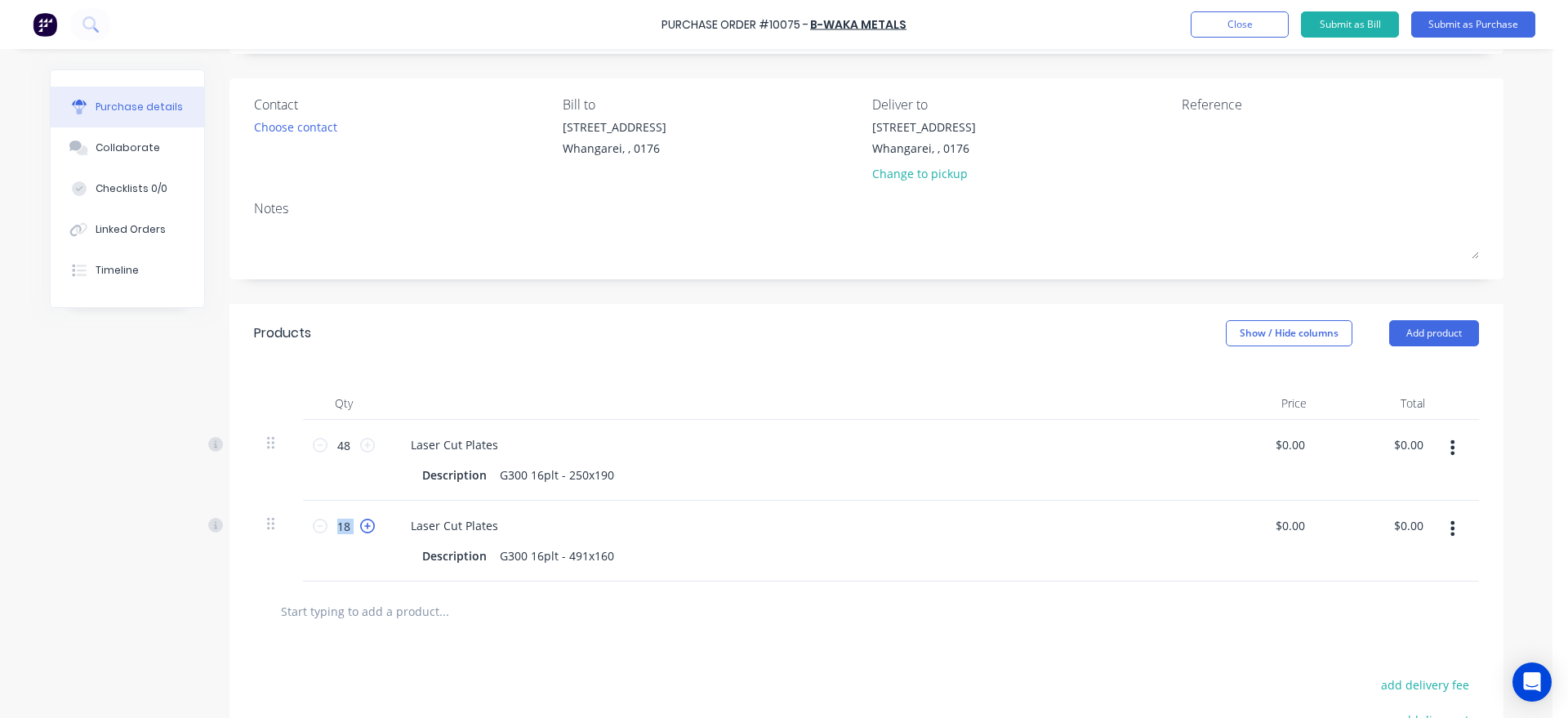
click at [360, 525] on icon at bounding box center [367, 526] width 14 height 14
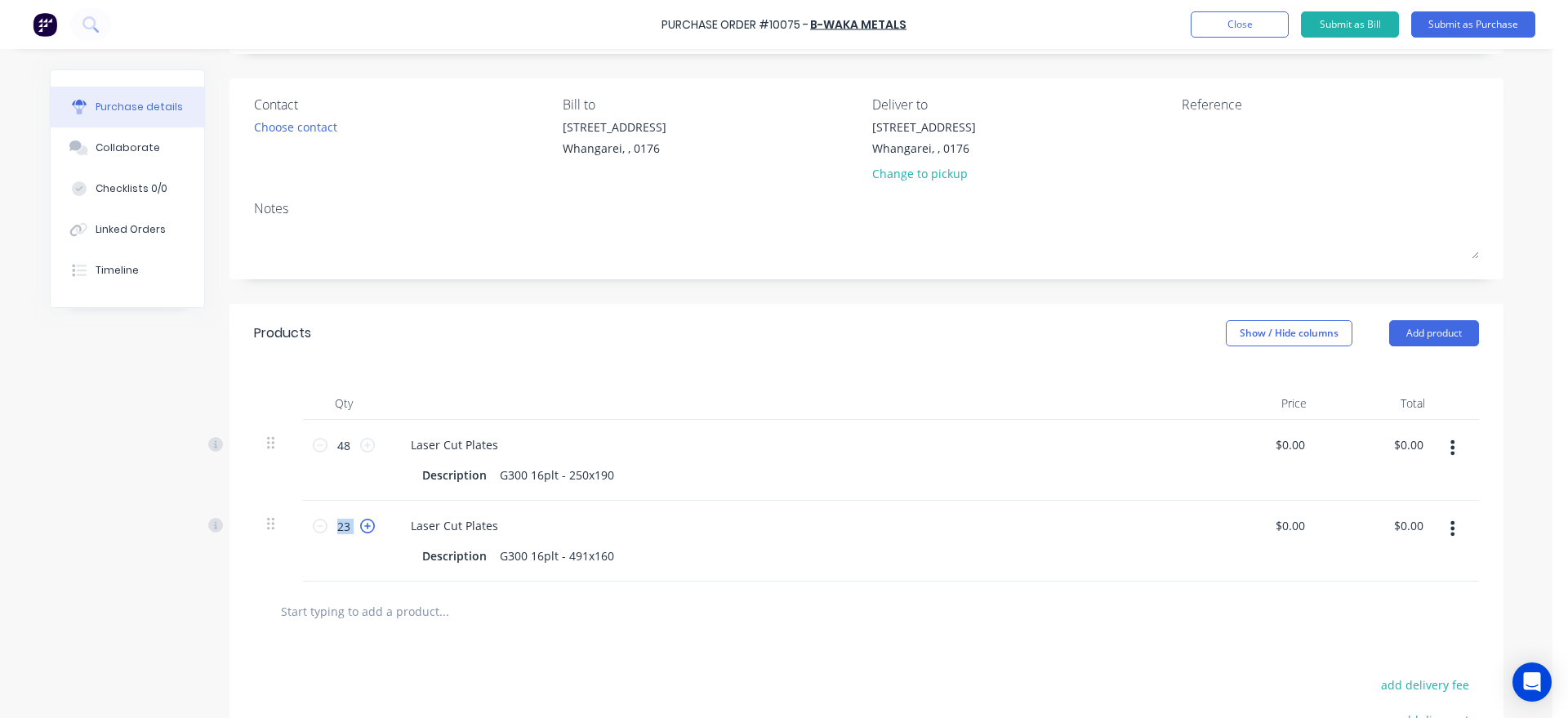
click at [360, 525] on icon at bounding box center [367, 526] width 14 height 14
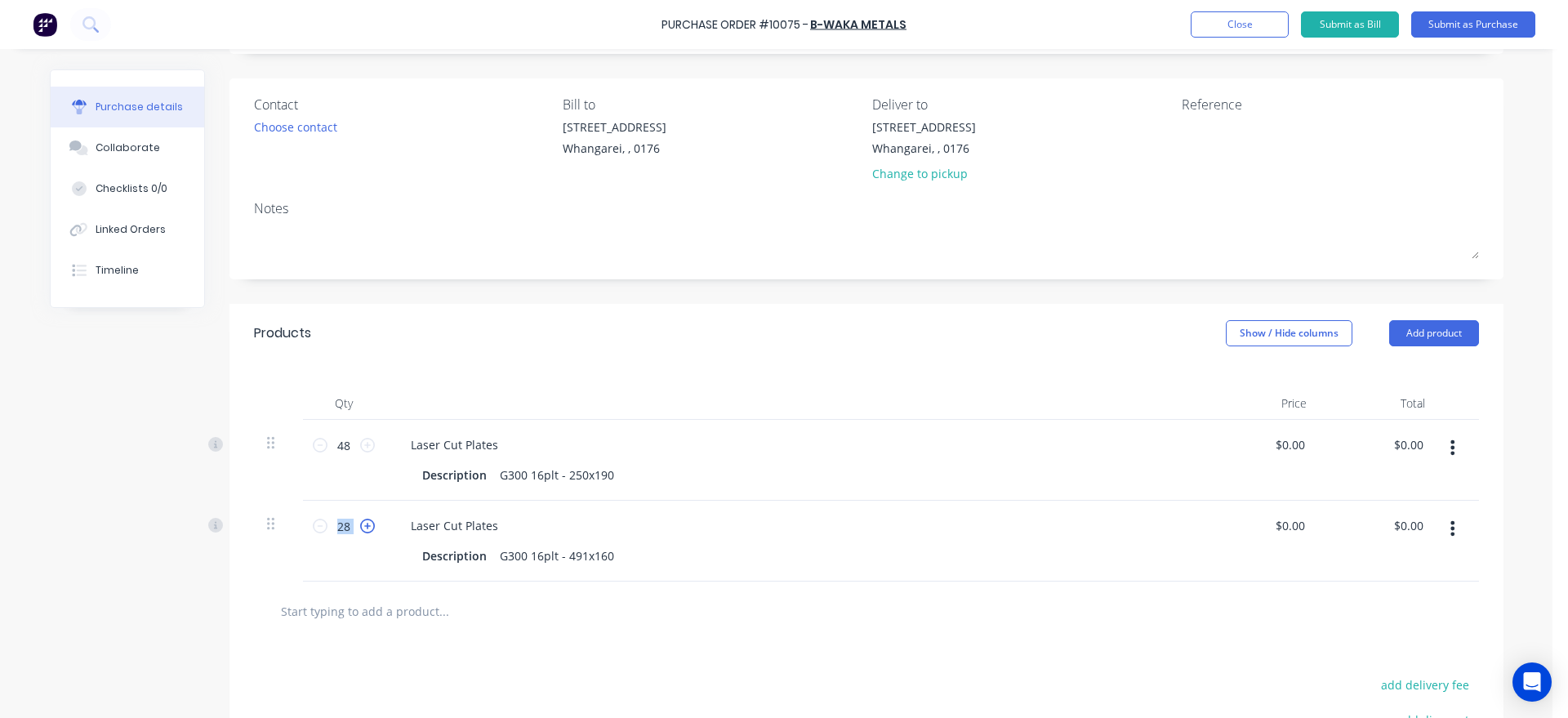
click at [360, 525] on icon at bounding box center [367, 526] width 14 height 14
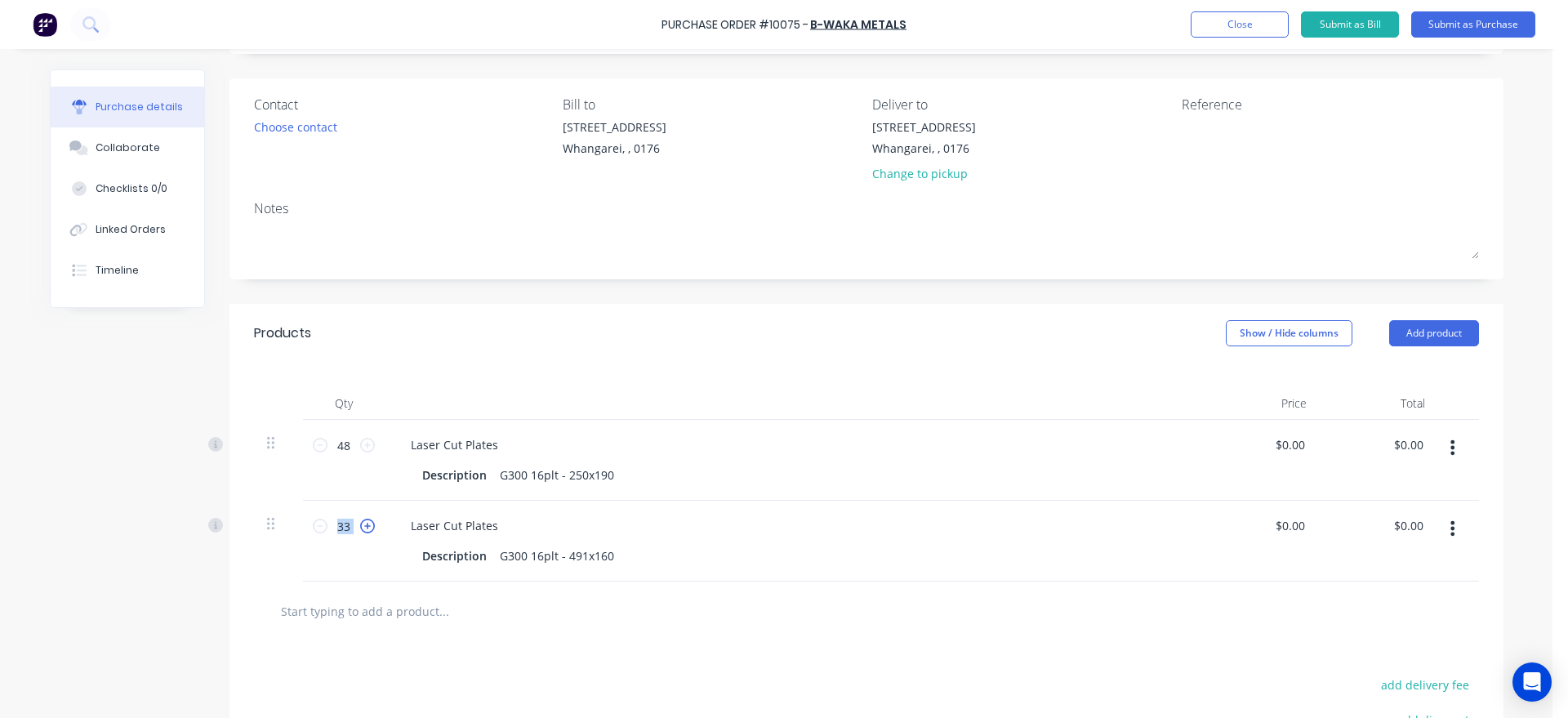
click at [360, 525] on icon at bounding box center [367, 526] width 14 height 14
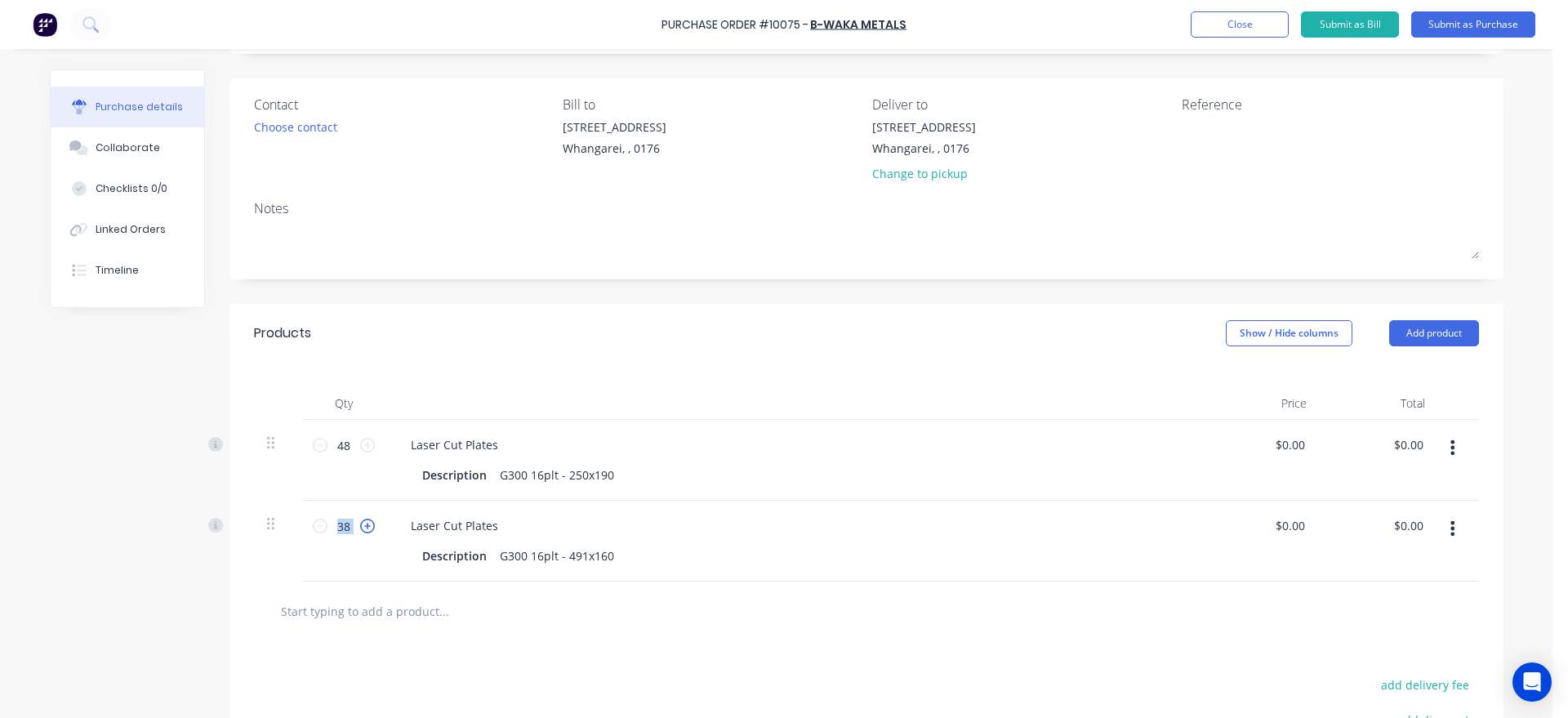
click at [360, 525] on icon at bounding box center [367, 526] width 14 height 14
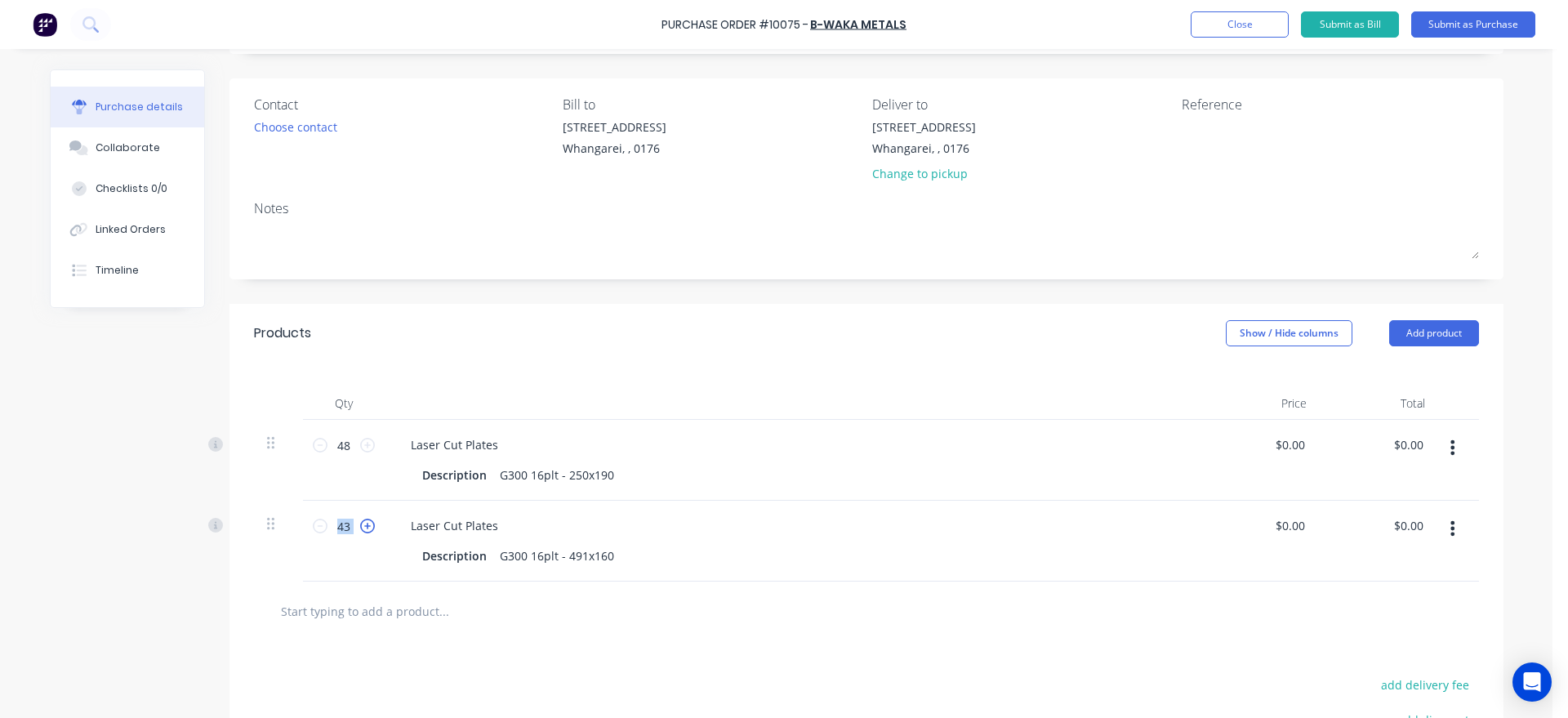
click at [360, 525] on icon at bounding box center [367, 526] width 14 height 14
click at [313, 526] on icon at bounding box center [320, 526] width 14 height 14
type input "44"
click at [1194, 129] on textarea at bounding box center [1283, 137] width 204 height 37
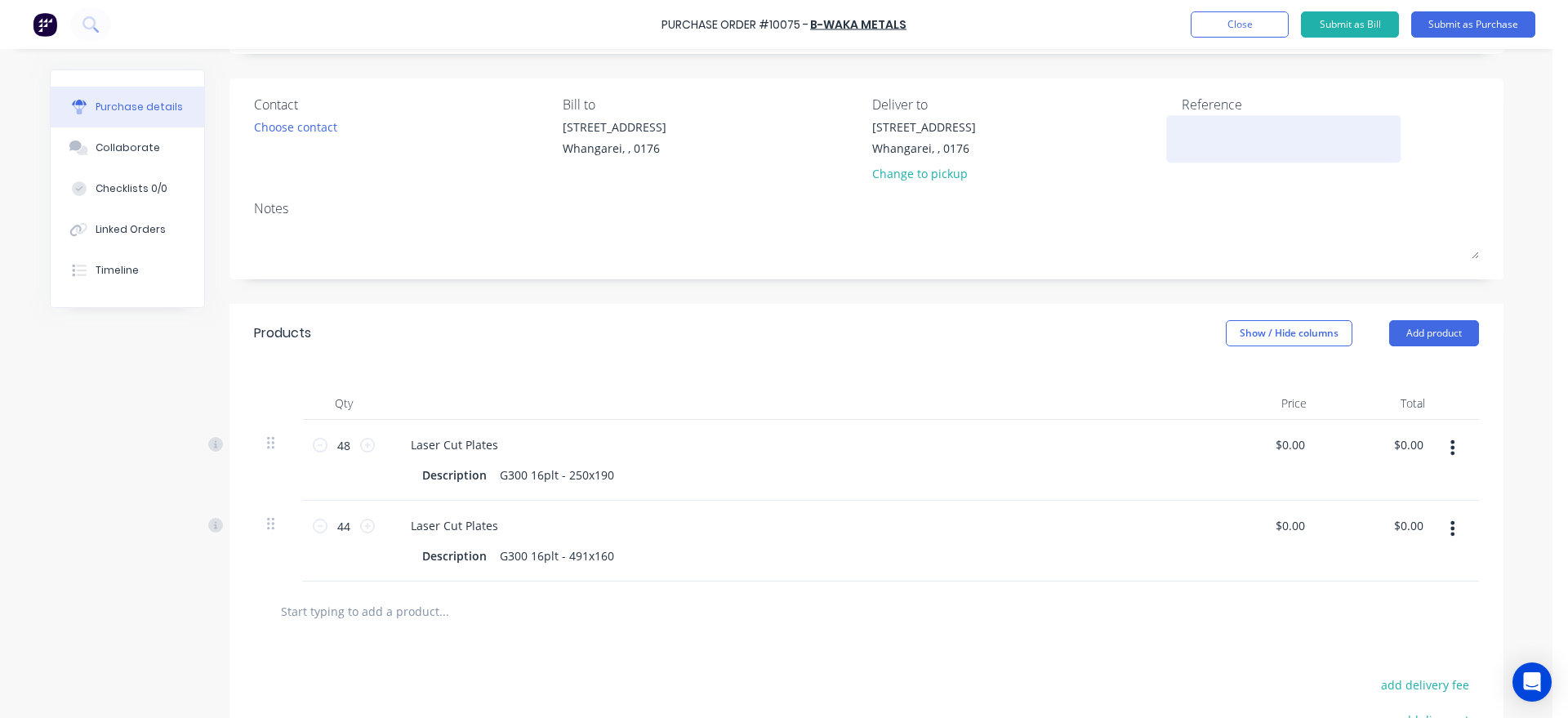
type textarea "x"
type textarea "2"
type textarea "x"
type textarea "29"
type textarea "x"
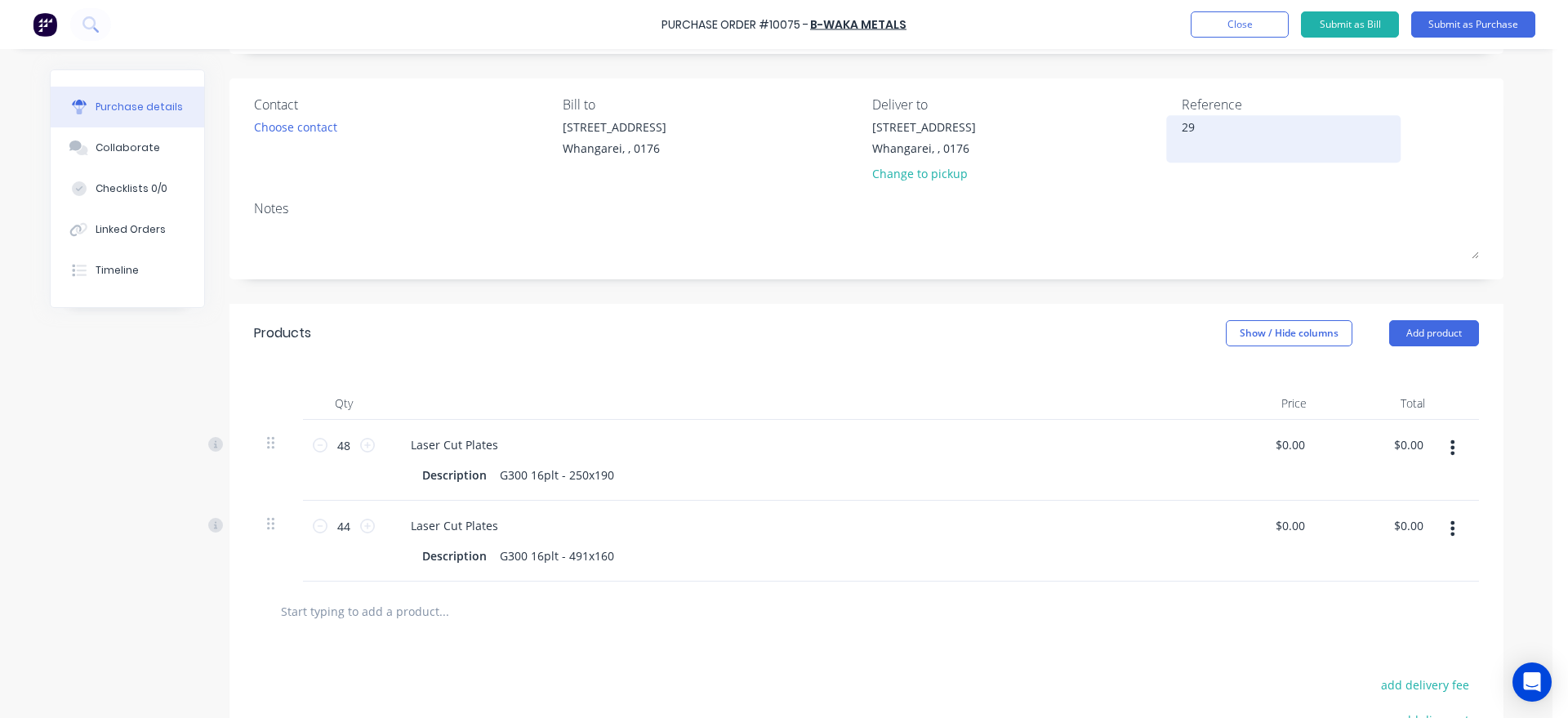
type textarea "291"
type textarea "x"
type textarea "2914"
type textarea "x"
type textarea "2914"
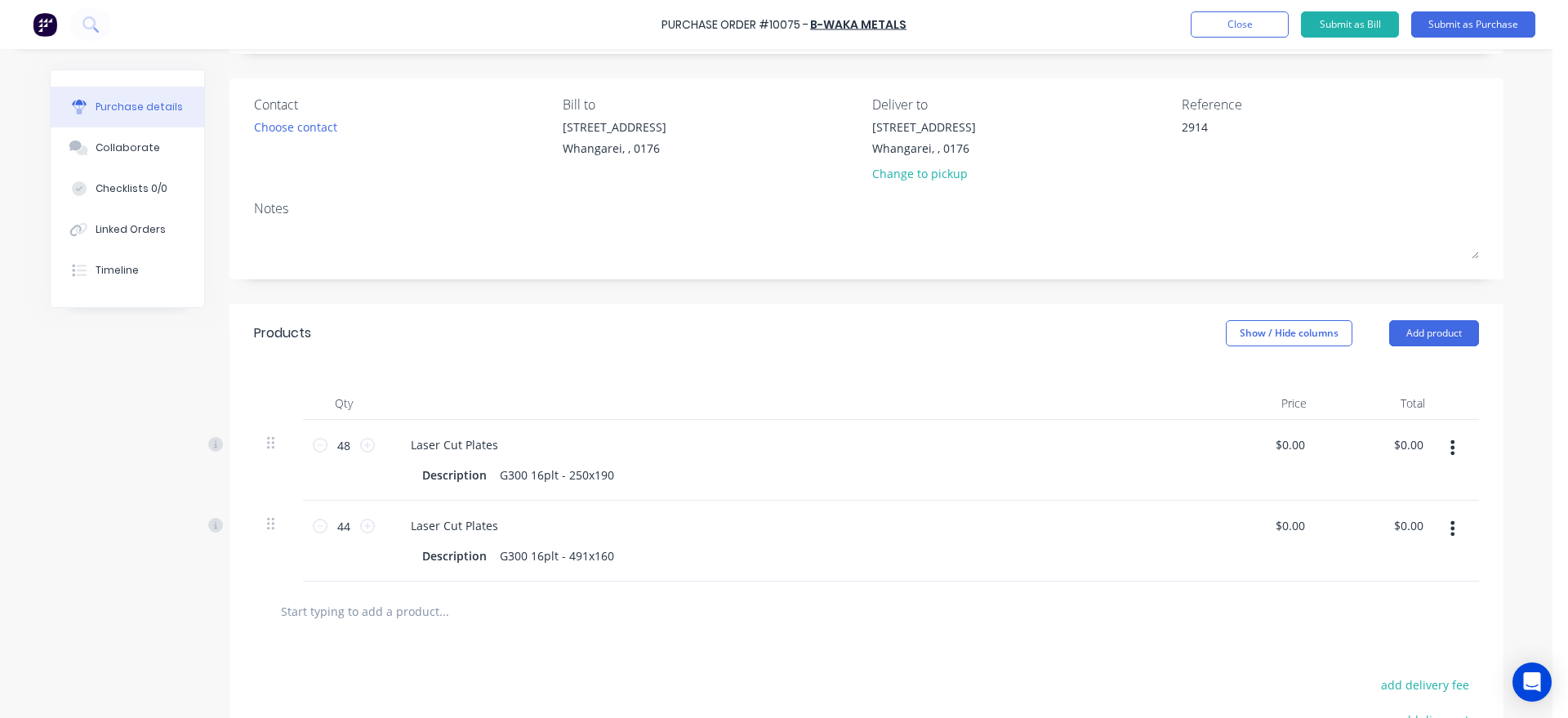
type textarea "x"
type textarea "2914"
click at [378, 607] on input "text" at bounding box center [444, 611] width 327 height 32
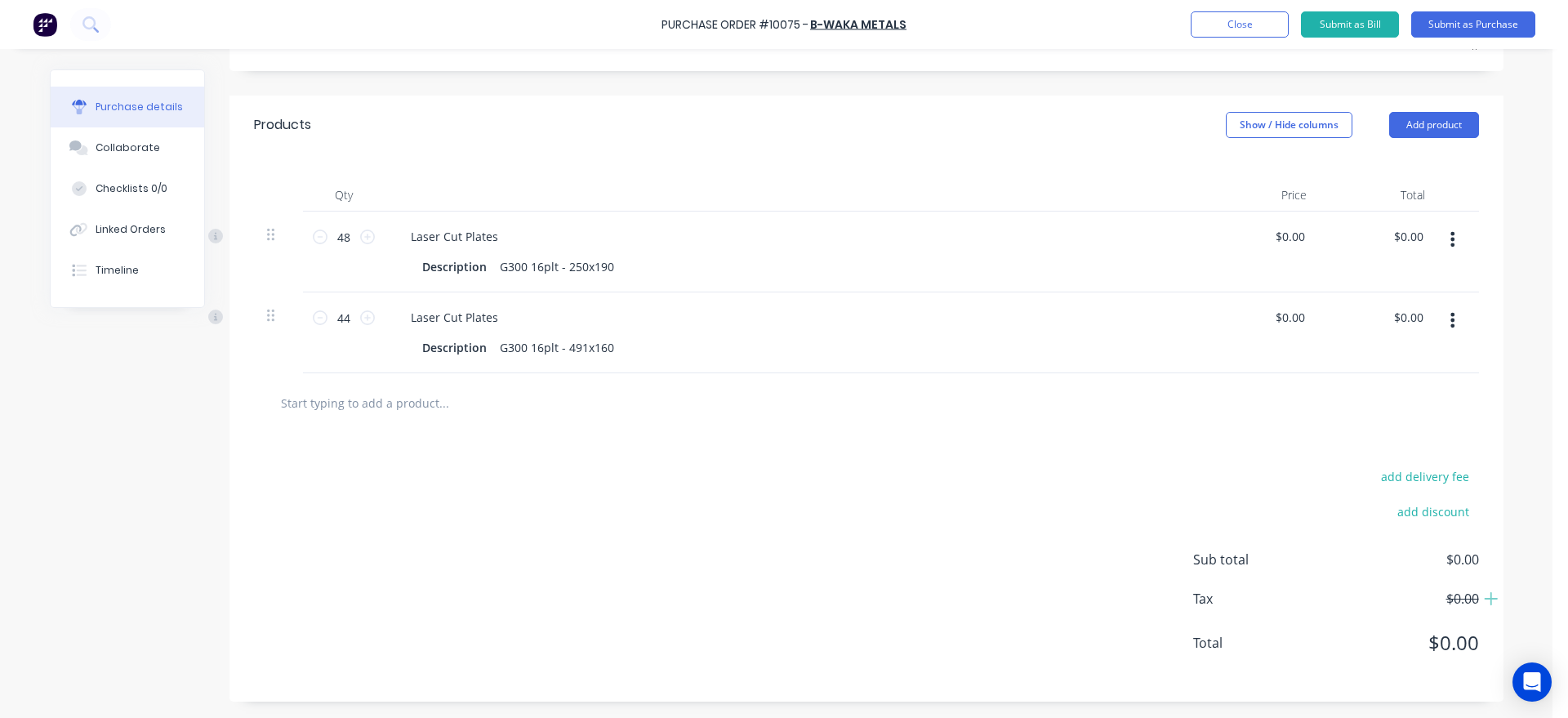
scroll to position [106, 0]
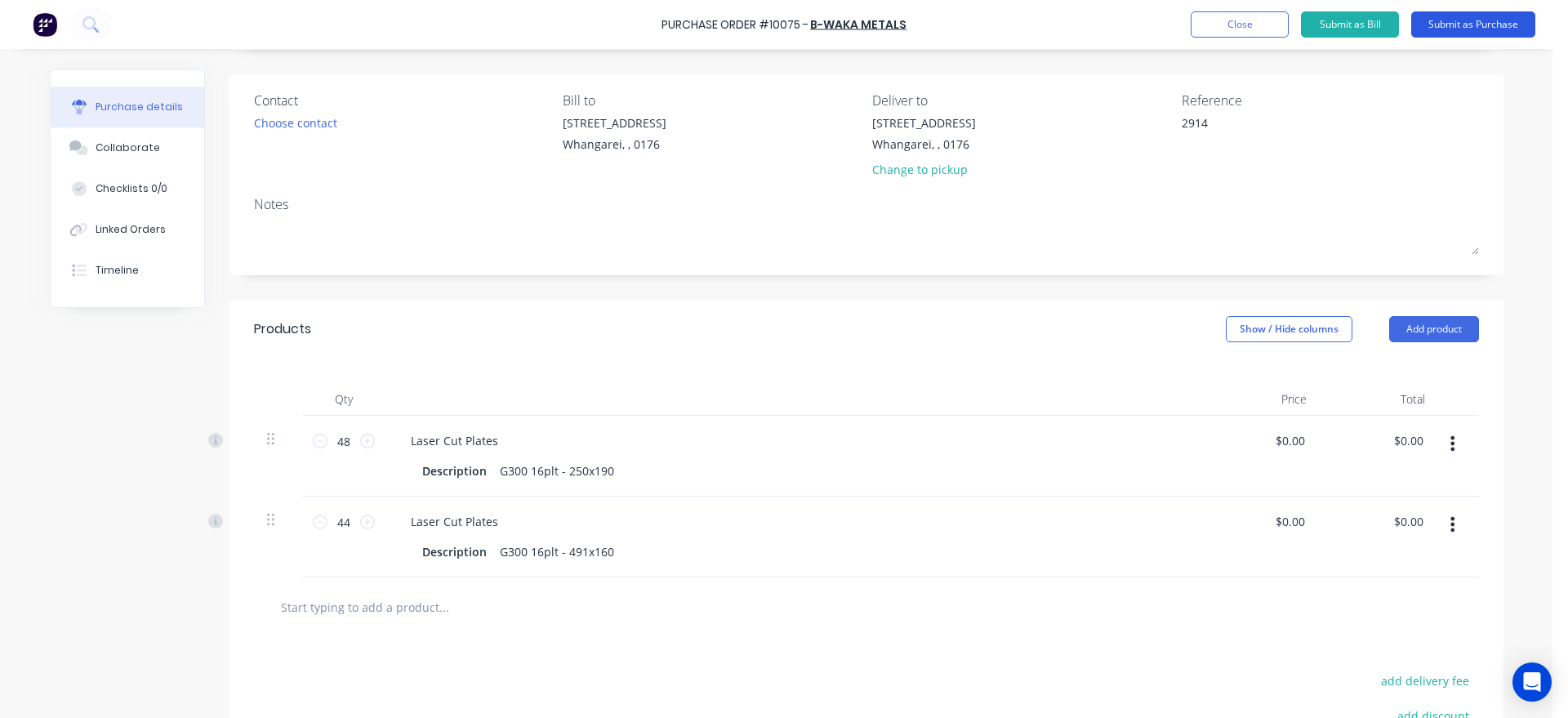
click at [1489, 26] on button "Submit as Purchase" at bounding box center [1473, 24] width 124 height 26
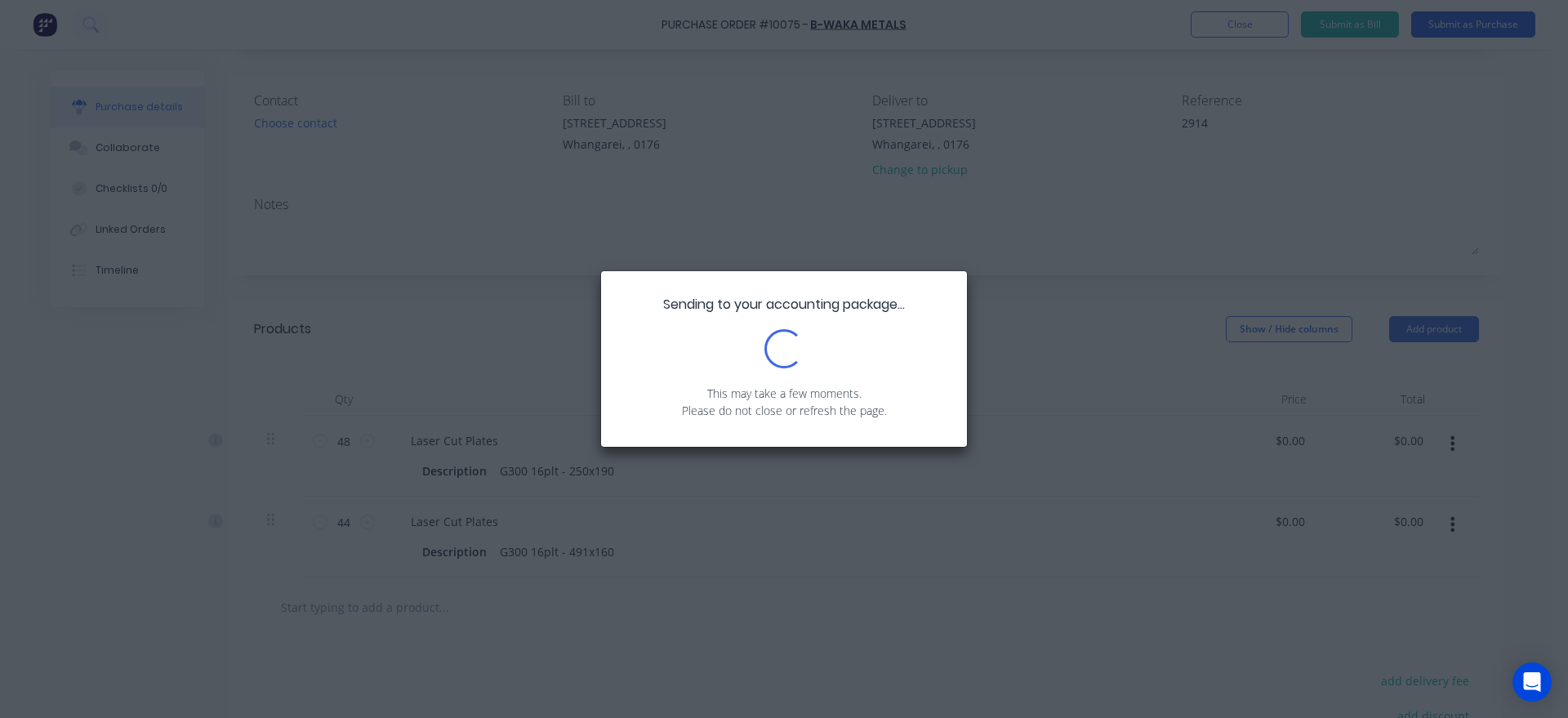
scroll to position [0, 0]
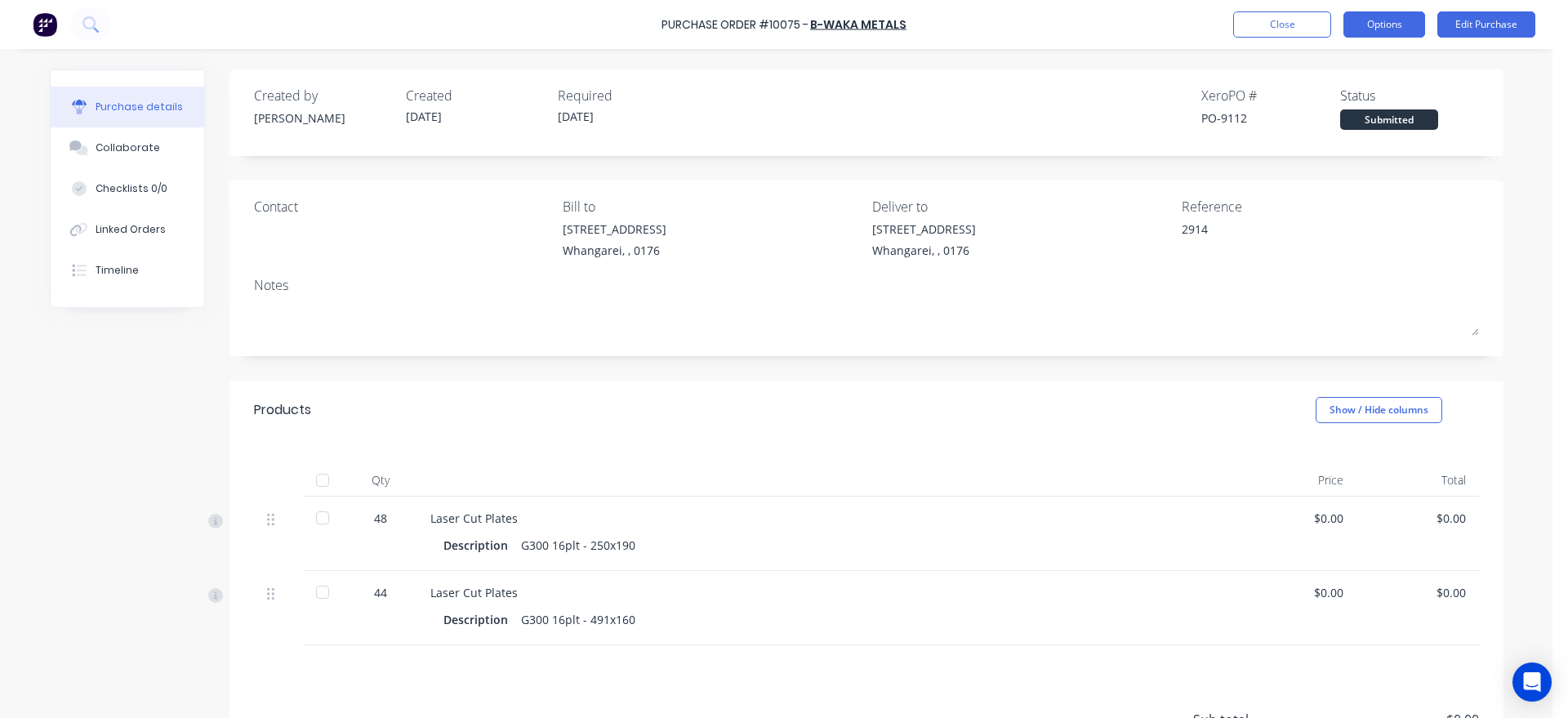
click at [1392, 31] on button "Options" at bounding box center [1384, 24] width 82 height 26
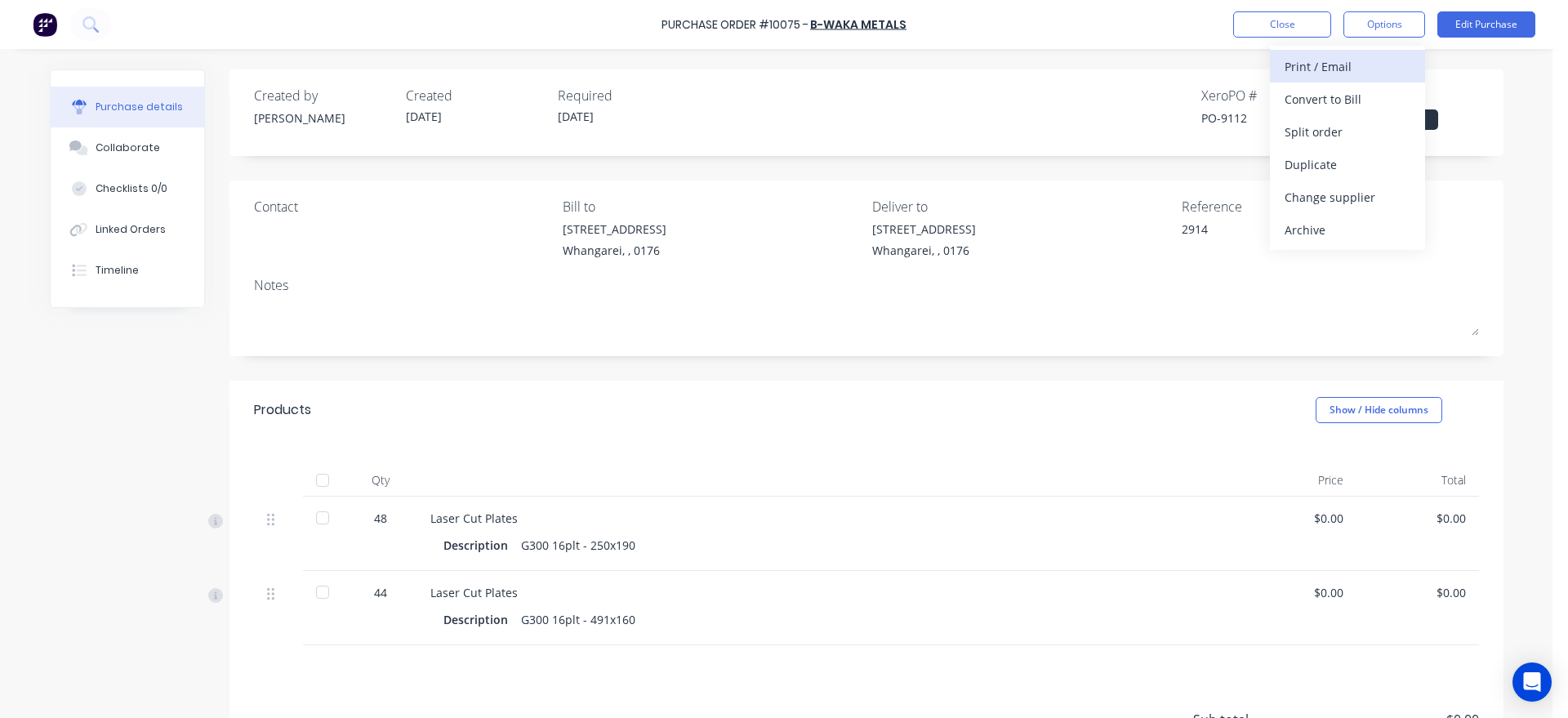
click at [1343, 68] on div "Print / Email" at bounding box center [1347, 66] width 126 height 23
click at [1328, 137] on div "Without pricing" at bounding box center [1347, 132] width 126 height 23
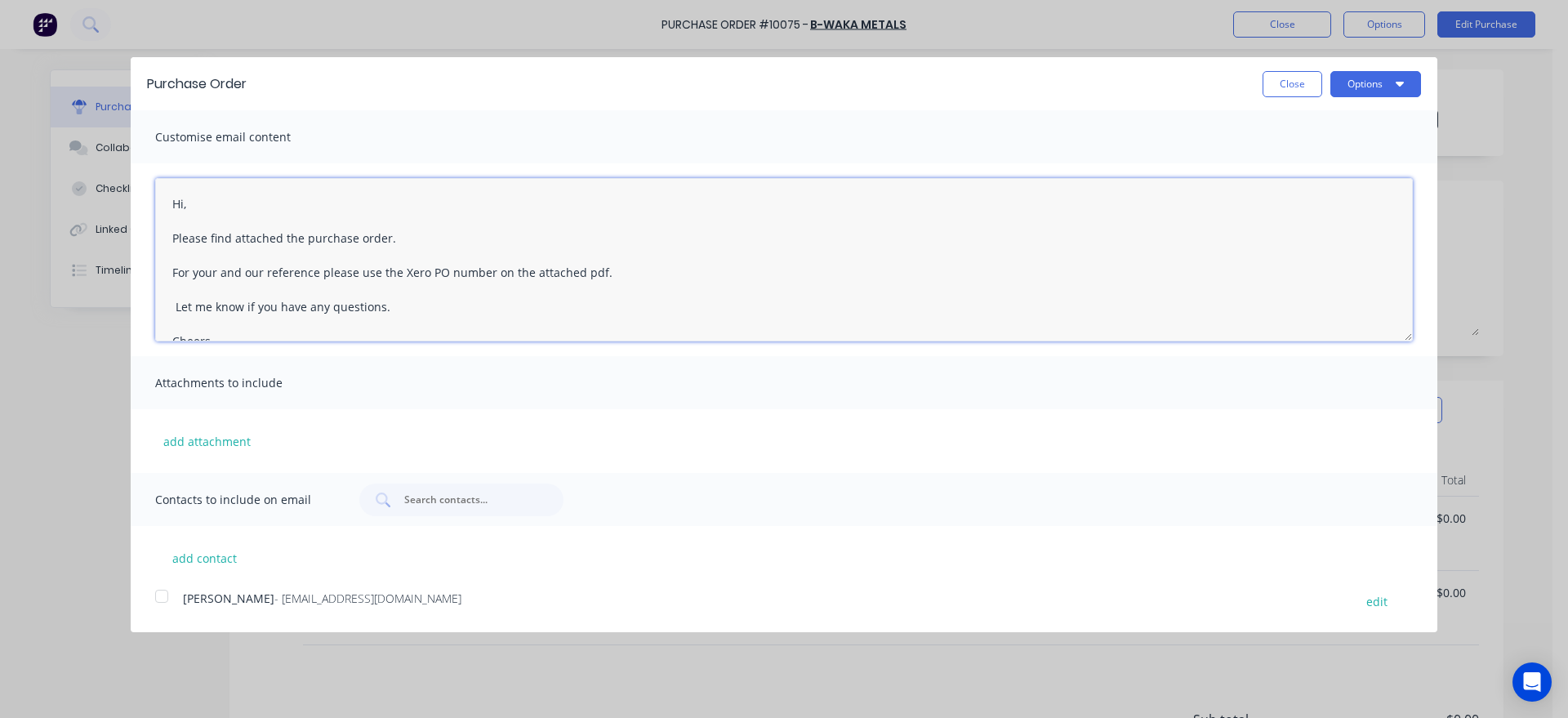
click at [188, 207] on textarea "Hi, Please find attached the purchase order. For your and our reference please …" at bounding box center [784, 260] width 1257 height 164
type textarea "x"
type textarea "Hi [PERSON_NAME] Please find attached the purchase order. For your and our refe…"
type textarea "x"
click at [175, 304] on textarea "Hi [PERSON_NAME] Please find attached the purchase order. For your and our refe…" at bounding box center [784, 260] width 1257 height 164
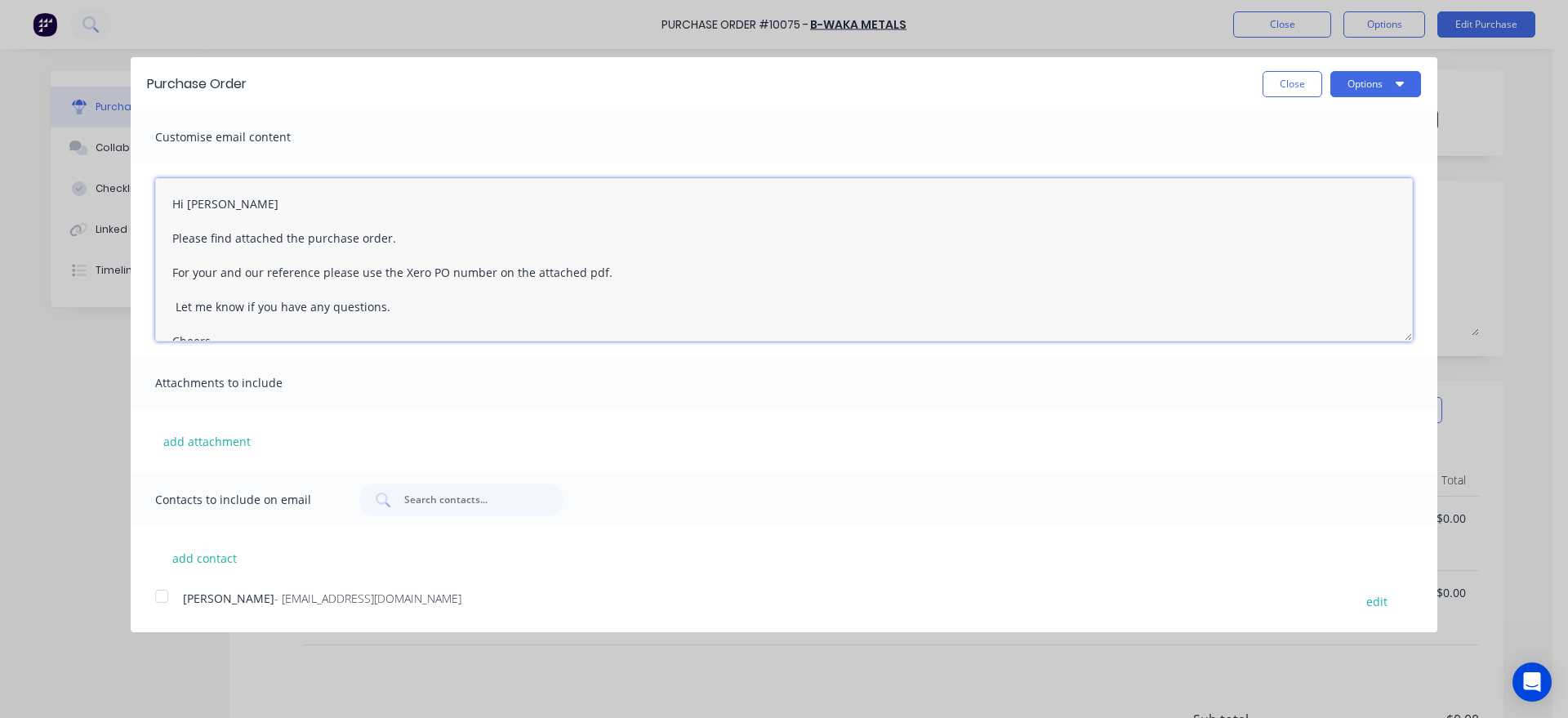
type textarea "Hi [PERSON_NAME] Please find attached the purchase order. For your and our refe…"
type textarea "x"
click at [246, 205] on textarea "Hi [PERSON_NAME] Please find attached the purchase order. For your and our refe…" at bounding box center [784, 260] width 1257 height 164
type textarea "Hi [PERSON_NAME], Please find attached the purchase order. For your and our ref…"
type textarea "x"
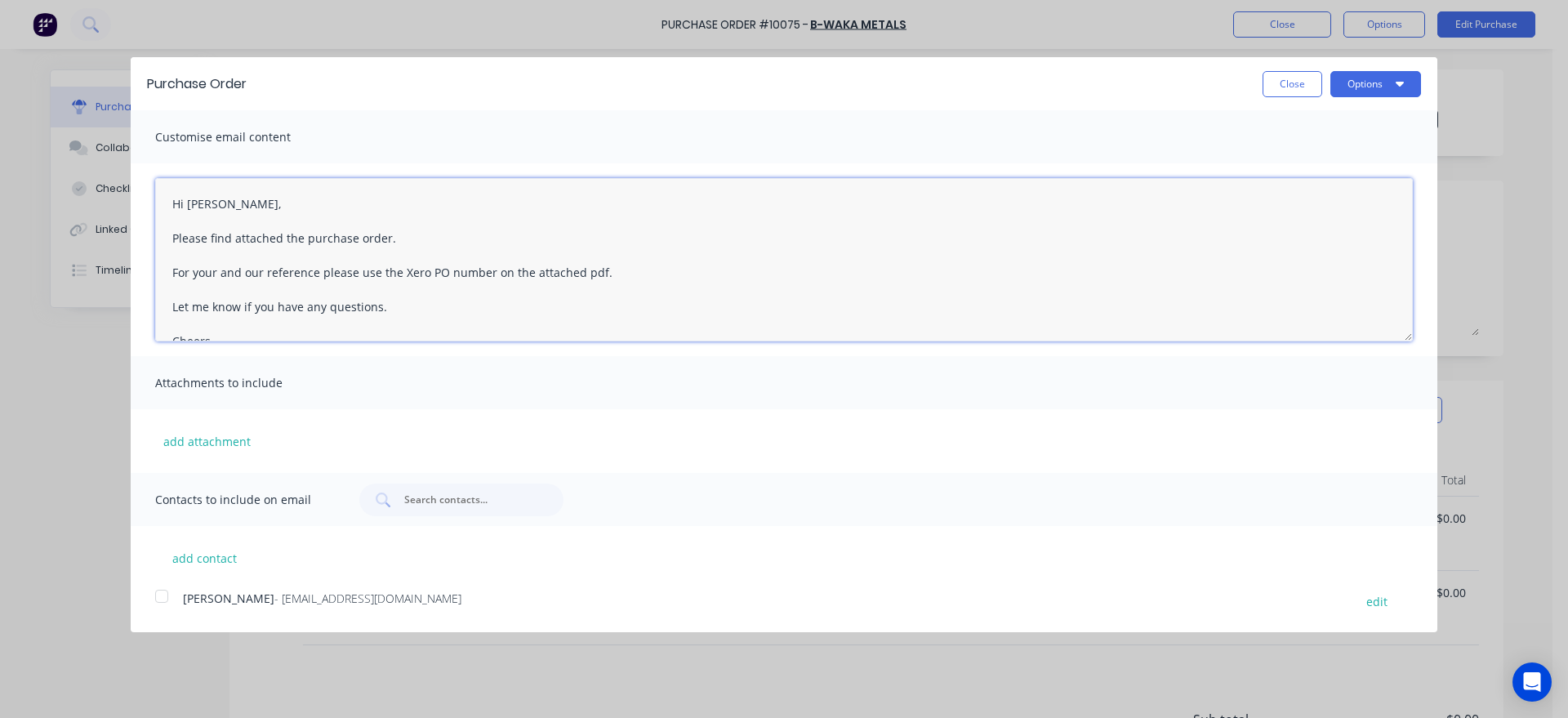
type textarea "Hi [PERSON_NAME], Please find attached the purchase order. For your and our ref…"
click at [266, 445] on div "add attachment" at bounding box center [783, 441] width 1307 height 64
click at [205, 435] on button "add attachment" at bounding box center [207, 440] width 103 height 24
click at [189, 445] on button "add attachment" at bounding box center [207, 440] width 103 height 24
click at [270, 439] on div "add attachment" at bounding box center [783, 441] width 1307 height 64
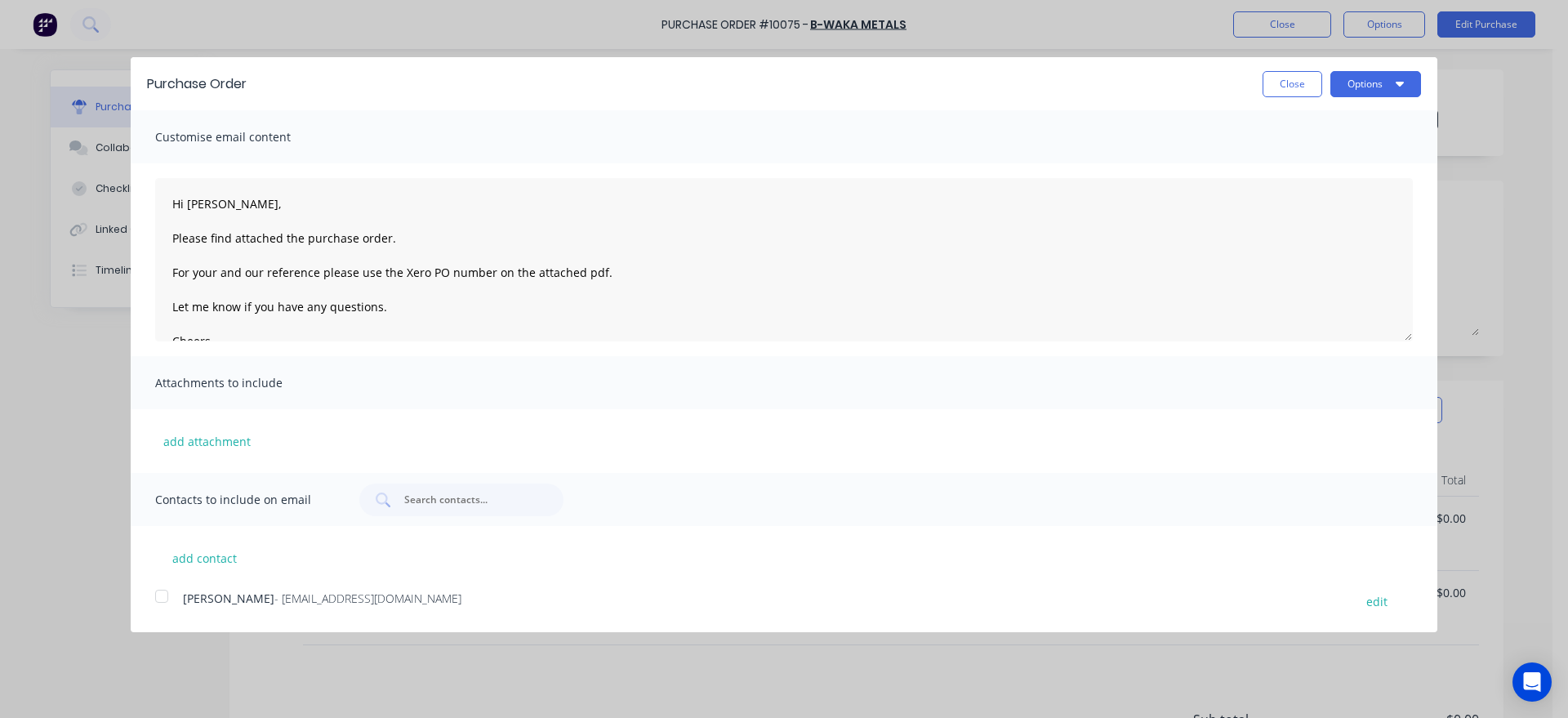
click at [257, 440] on div "add attachment" at bounding box center [783, 441] width 1307 height 64
click at [330, 428] on div "add attachment" at bounding box center [783, 441] width 1307 height 64
click at [252, 377] on span "Attachments to include" at bounding box center [245, 383] width 180 height 22
click at [276, 384] on span "Attachments to include" at bounding box center [245, 383] width 180 height 22
click at [1396, 83] on icon "button" at bounding box center [1399, 84] width 8 height 4
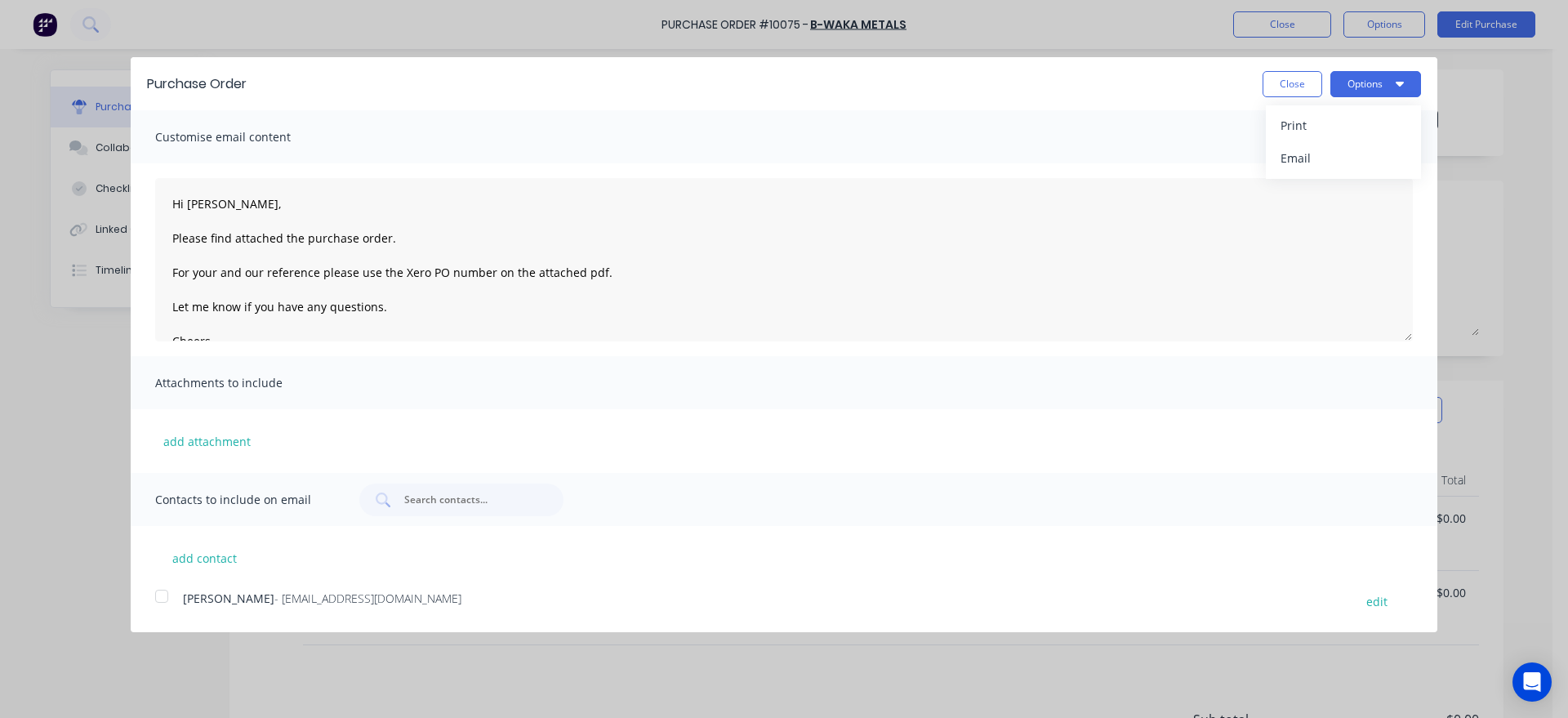
click at [993, 361] on div "Attachments to include" at bounding box center [783, 382] width 1307 height 53
click at [211, 438] on button "add attachment" at bounding box center [207, 440] width 103 height 24
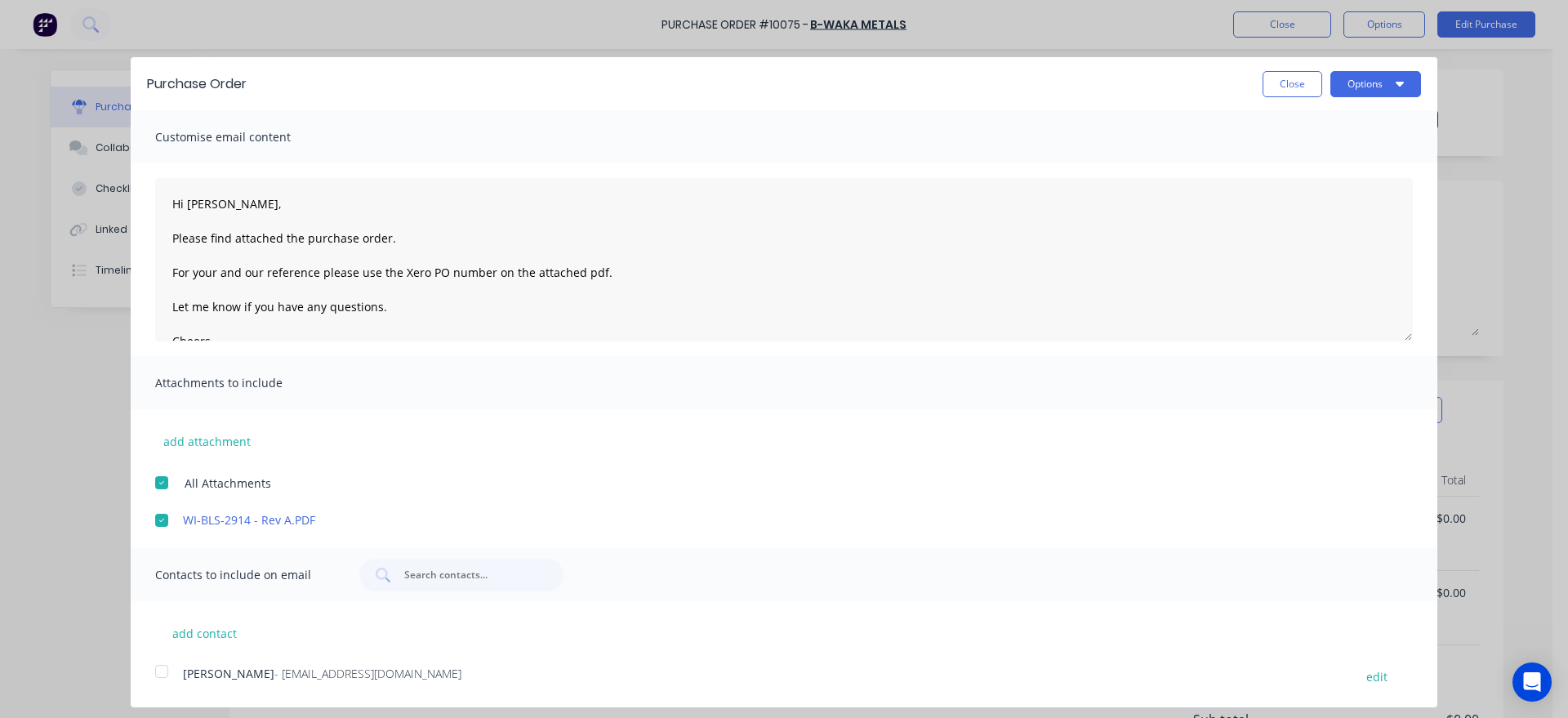
click at [160, 482] on div at bounding box center [162, 483] width 32 height 32
click at [187, 443] on button "add attachment" at bounding box center [207, 440] width 103 height 24
click at [160, 518] on div at bounding box center [162, 520] width 32 height 32
click at [162, 482] on div at bounding box center [162, 483] width 32 height 32
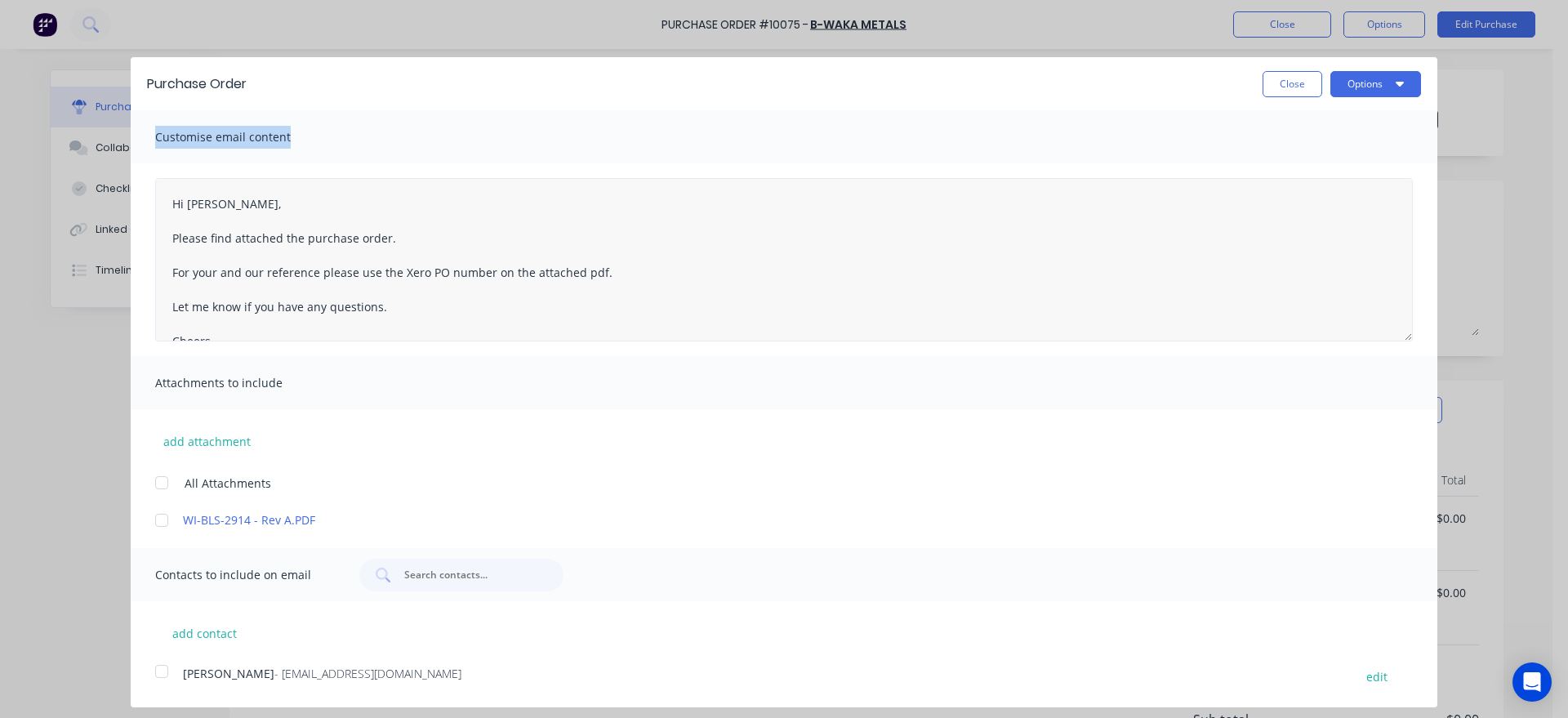
drag, startPoint x: 727, startPoint y: 85, endPoint x: 729, endPoint y: 224, distance: 139.0
click at [729, 224] on div "Purchase Order Close Options Customise email content Hi [PERSON_NAME], Please f…" at bounding box center [783, 372] width 1307 height 630
type textarea "x"
type textarea "Hi [PERSON_NAME], Please find attached the purchase order. For your and our ref…"
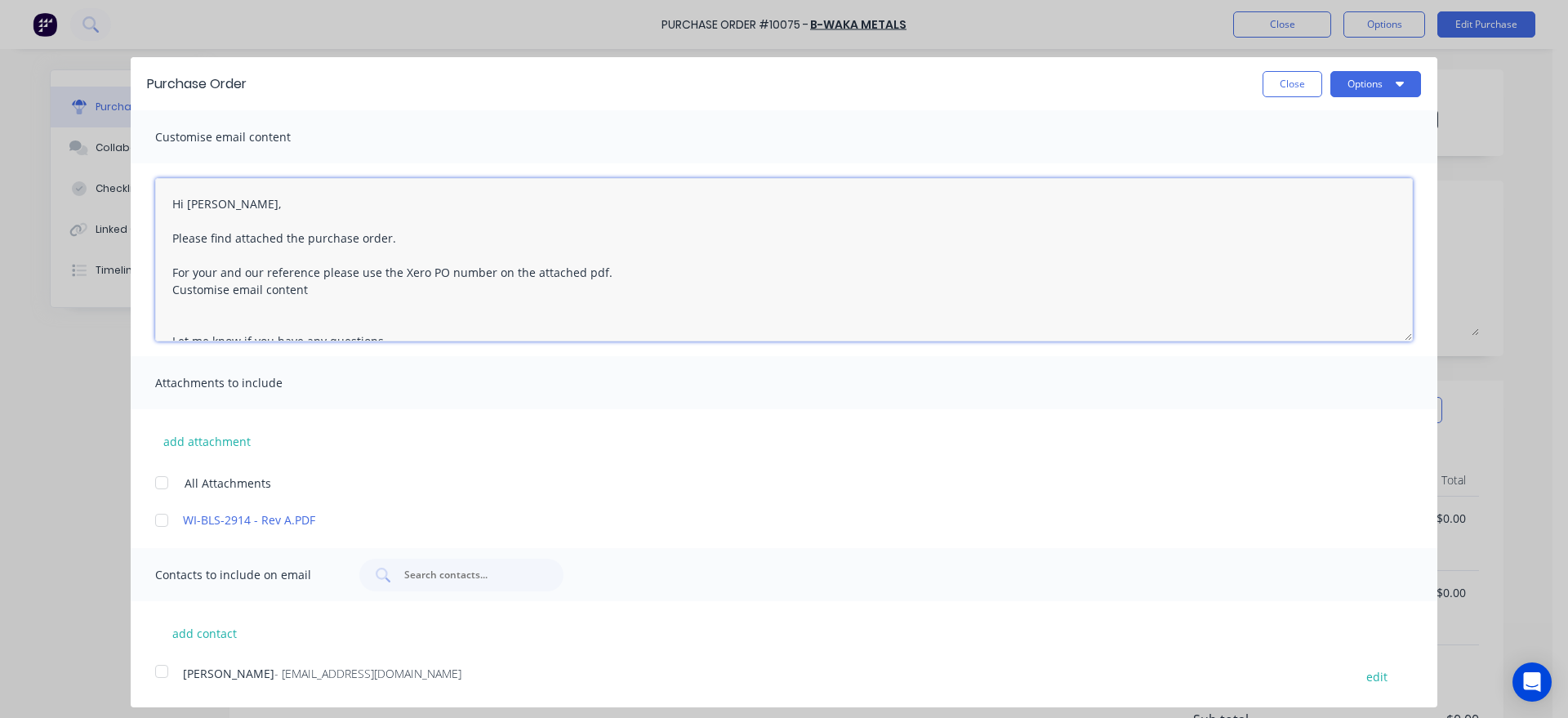
type textarea "x"
type textarea "Hi [PERSON_NAME], Please find attached the purchase order. For your and our ref…"
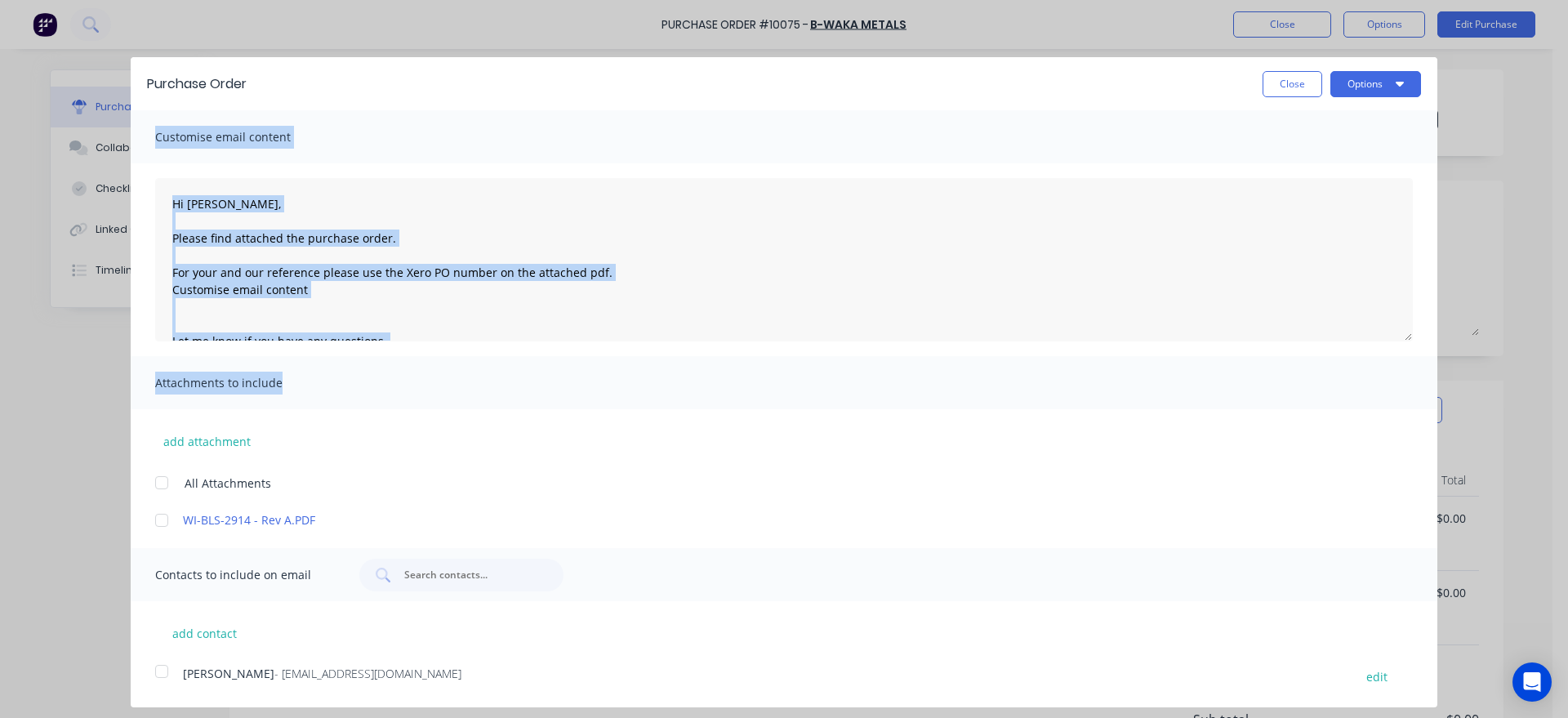
drag, startPoint x: 1017, startPoint y: 92, endPoint x: 1035, endPoint y: 153, distance: 63.6
click at [962, 290] on div "Purchase Order Close Options Customise email content Hi [PERSON_NAME], Please f…" at bounding box center [783, 372] width 1307 height 630
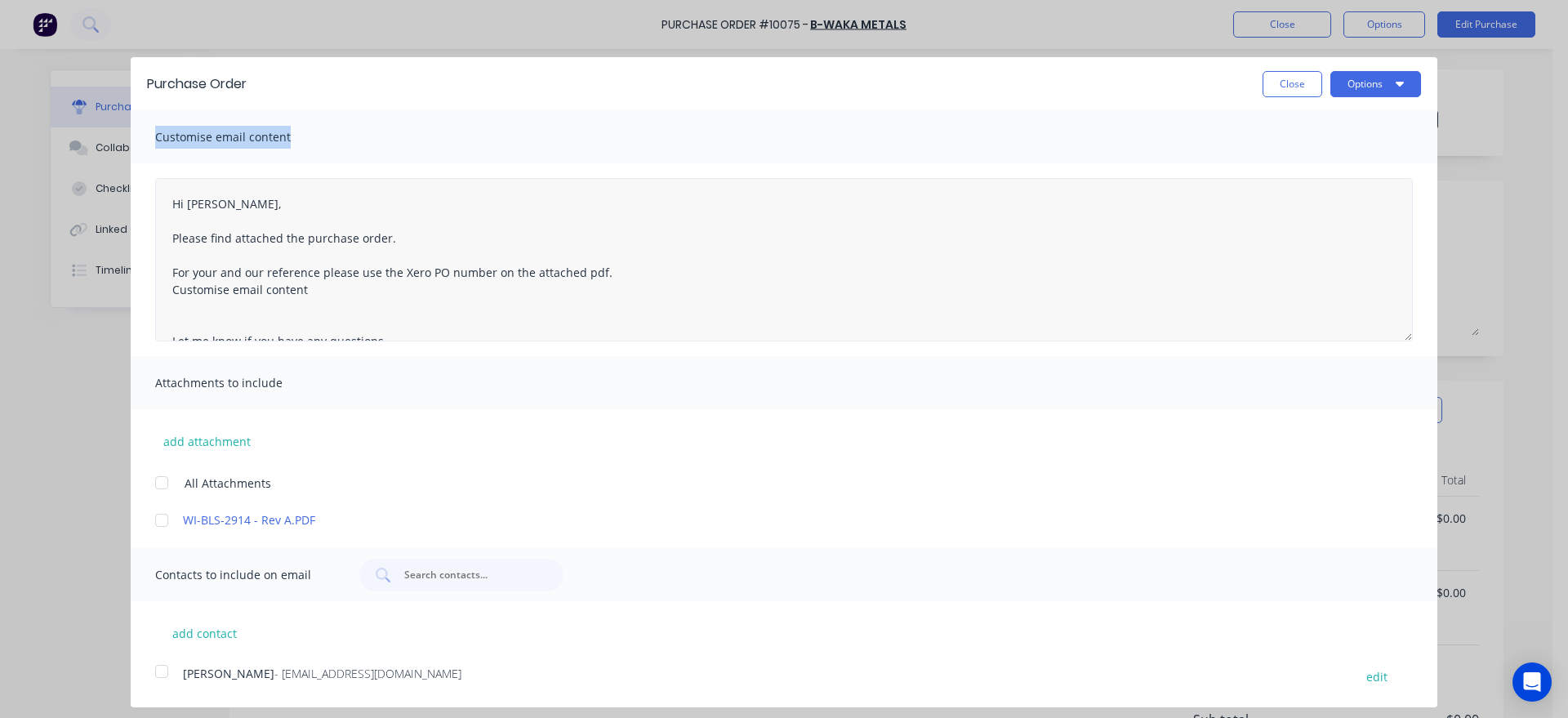
scroll to position [76, 0]
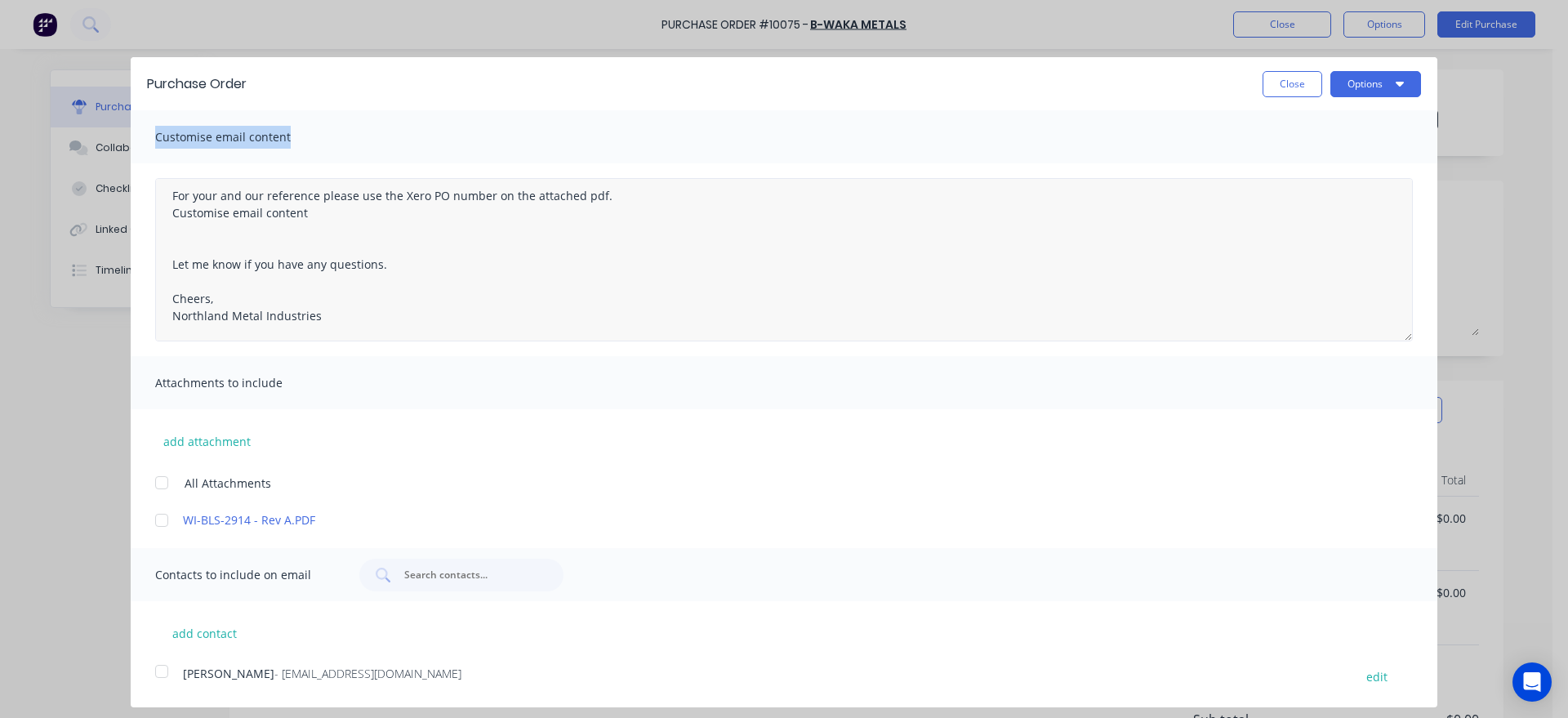
type textarea "x"
click at [171, 258] on textarea "Hi [PERSON_NAME], Please find attached the purchase order. For your and our ref…" at bounding box center [784, 260] width 1257 height 164
type textarea "Hi [PERSON_NAME], Please find attached the purchase order. For your and our ref…"
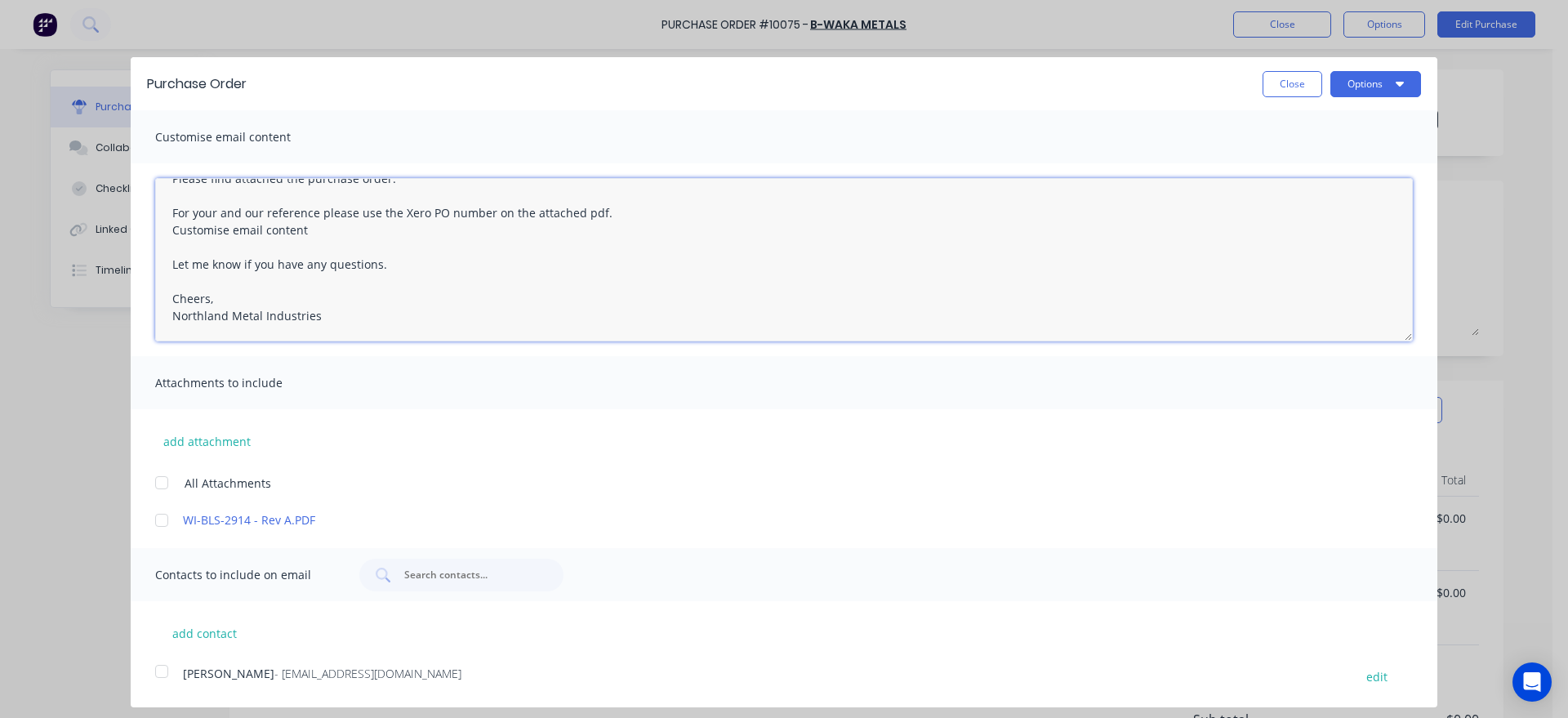
type textarea "x"
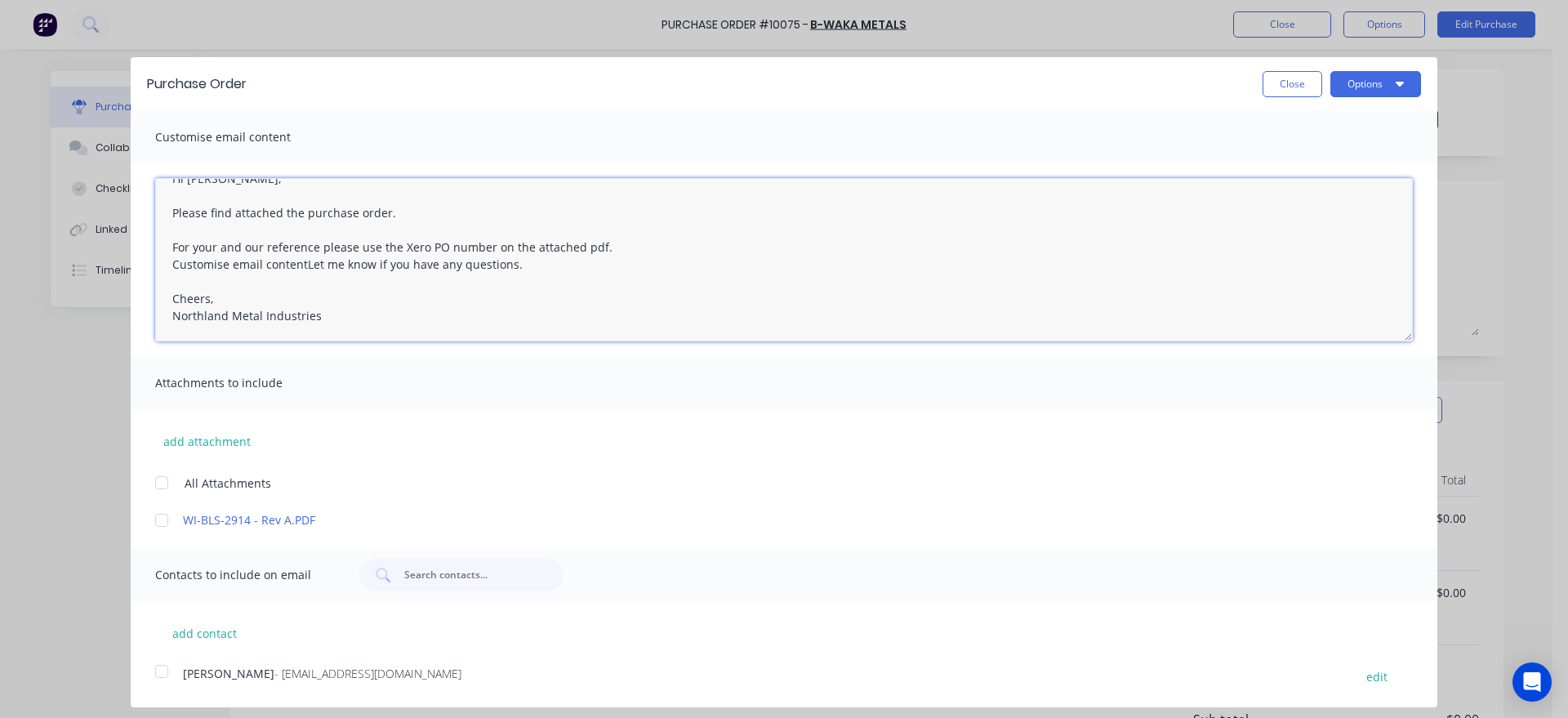
scroll to position [25, 0]
type textarea "Hi [PERSON_NAME], Please find attached the purchase order. For your and our ref…"
type textarea "x"
type textarea "Hi [PERSON_NAME], Please find attached the purchase order. For your and our ref…"
type textarea "x"
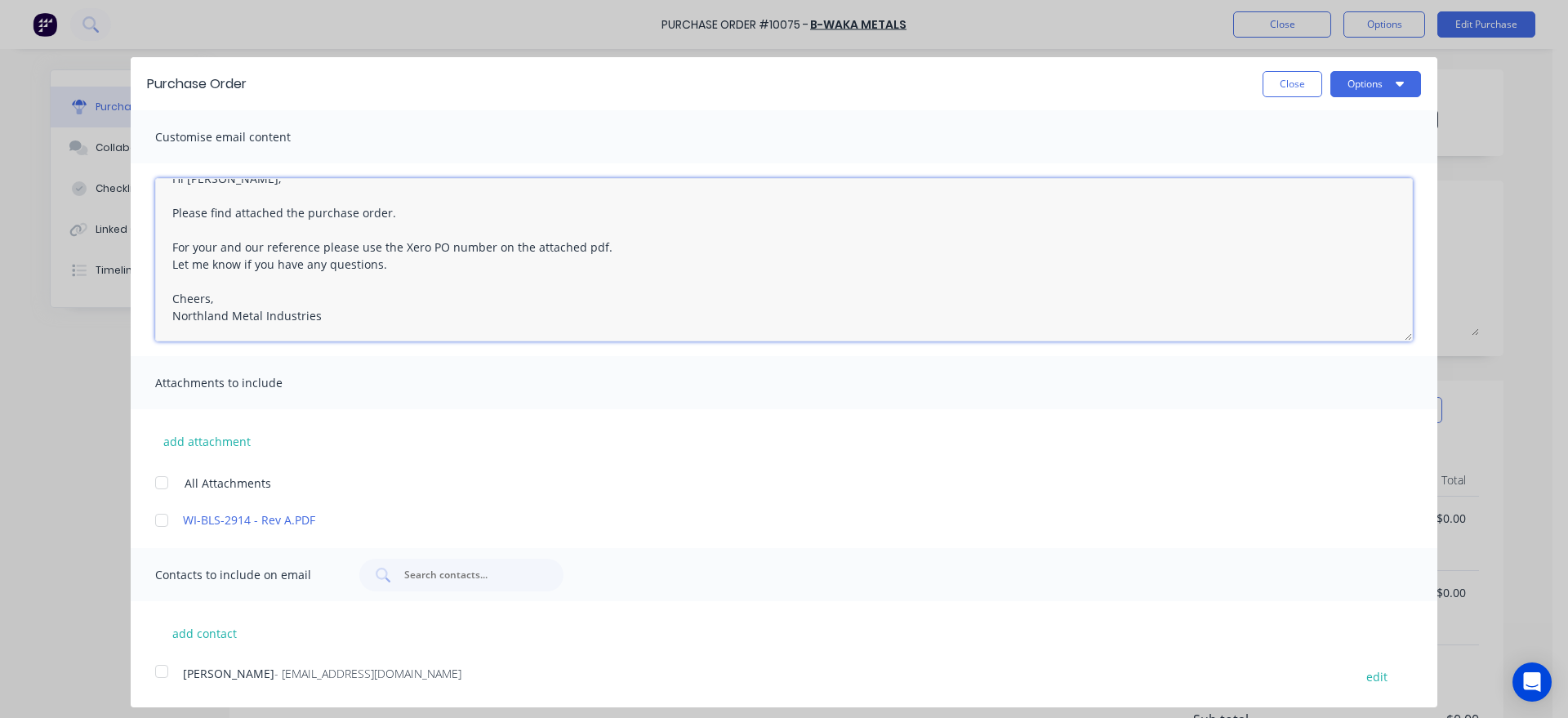
type textarea "Hi [PERSON_NAME], Please find attached the purchase order. For your and our ref…"
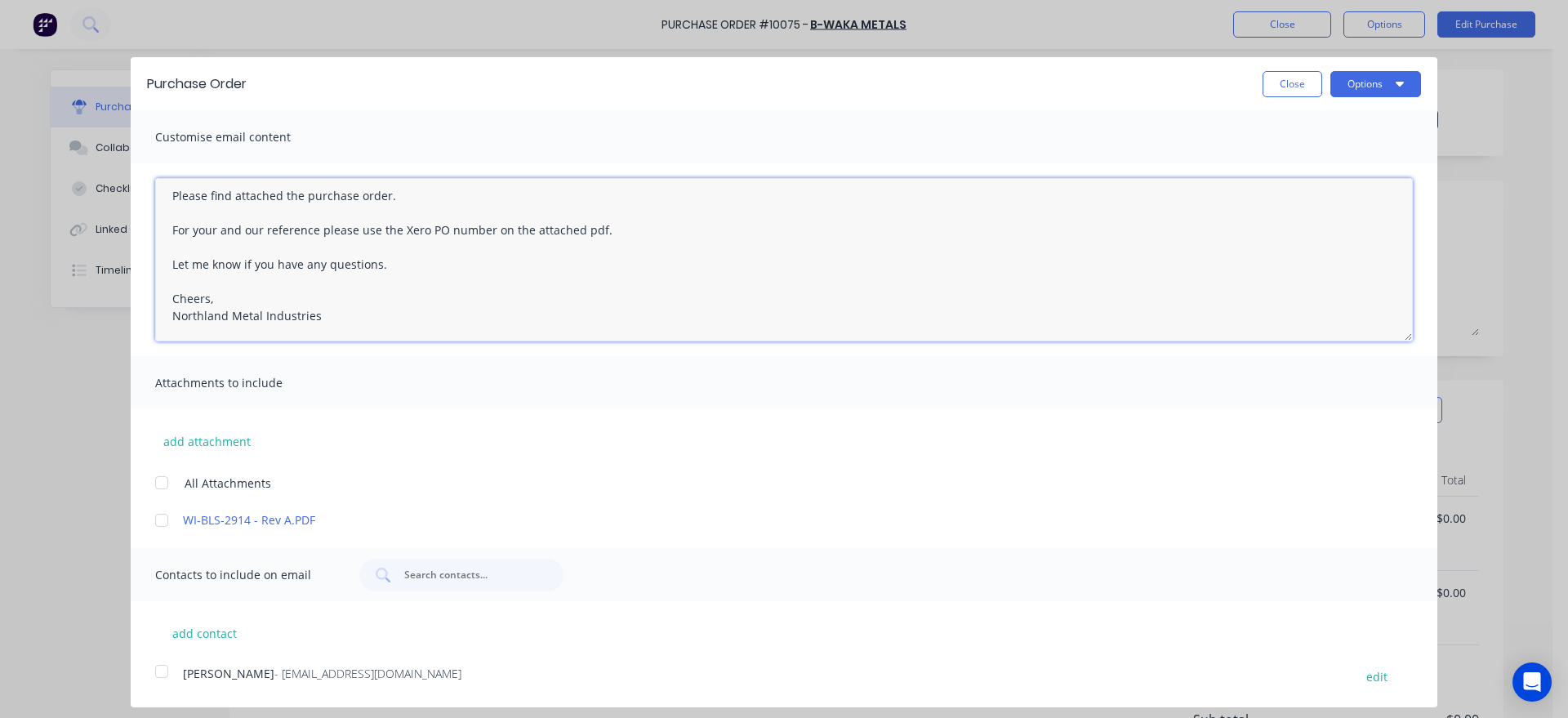
click at [221, 296] on textarea "Hi [PERSON_NAME], Please find attached the purchase order. For your and our ref…" at bounding box center [784, 260] width 1257 height 164
type textarea "x"
type textarea "Hi [PERSON_NAME], Please find attached the purchase order. For your and our ref…"
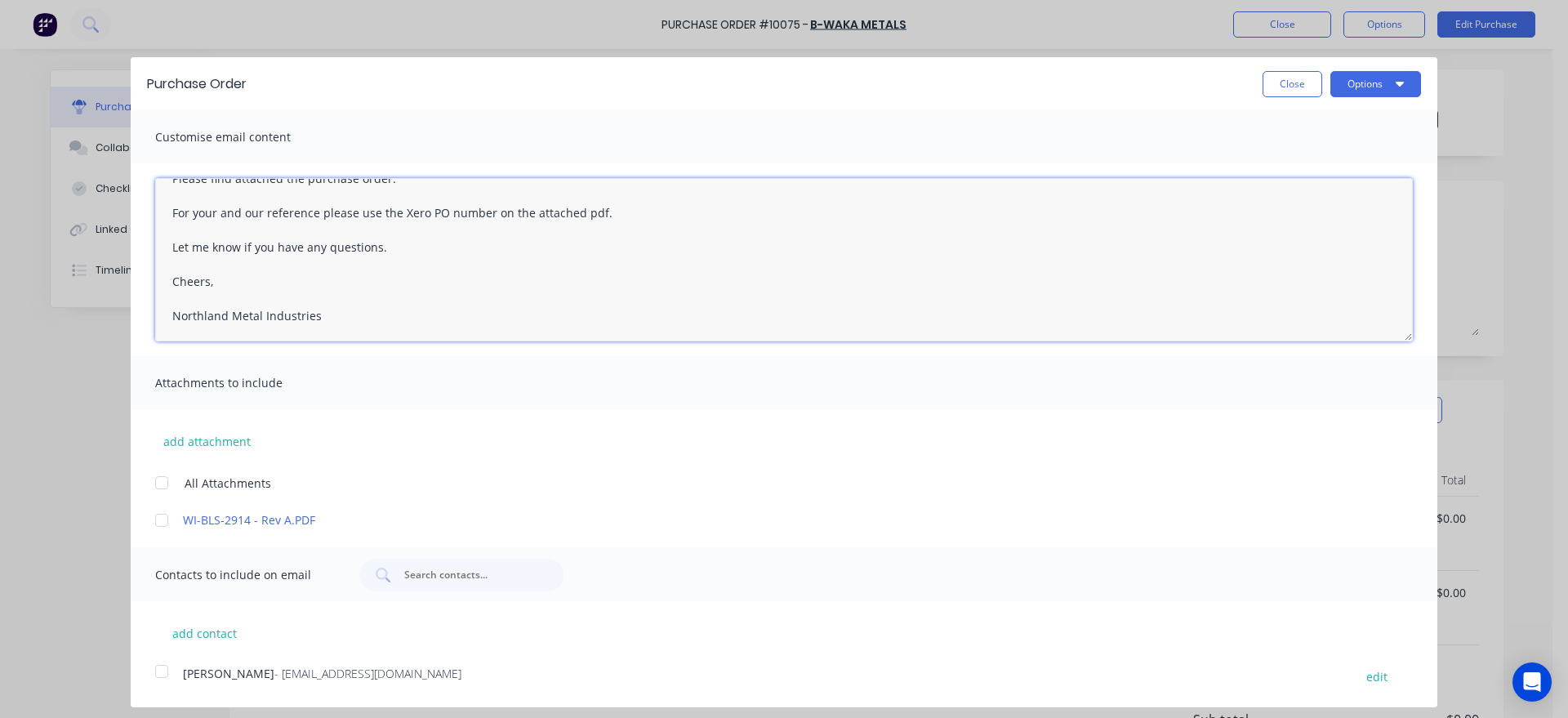
type textarea "x"
type textarea "Hi [PERSON_NAME], Please find attached the purchase order. For your and our ref…"
type textarea "x"
type textarea "Hi [PERSON_NAME], Please find attached the purchase order. For your and our ref…"
click at [1291, 84] on button "Close" at bounding box center [1292, 84] width 59 height 26
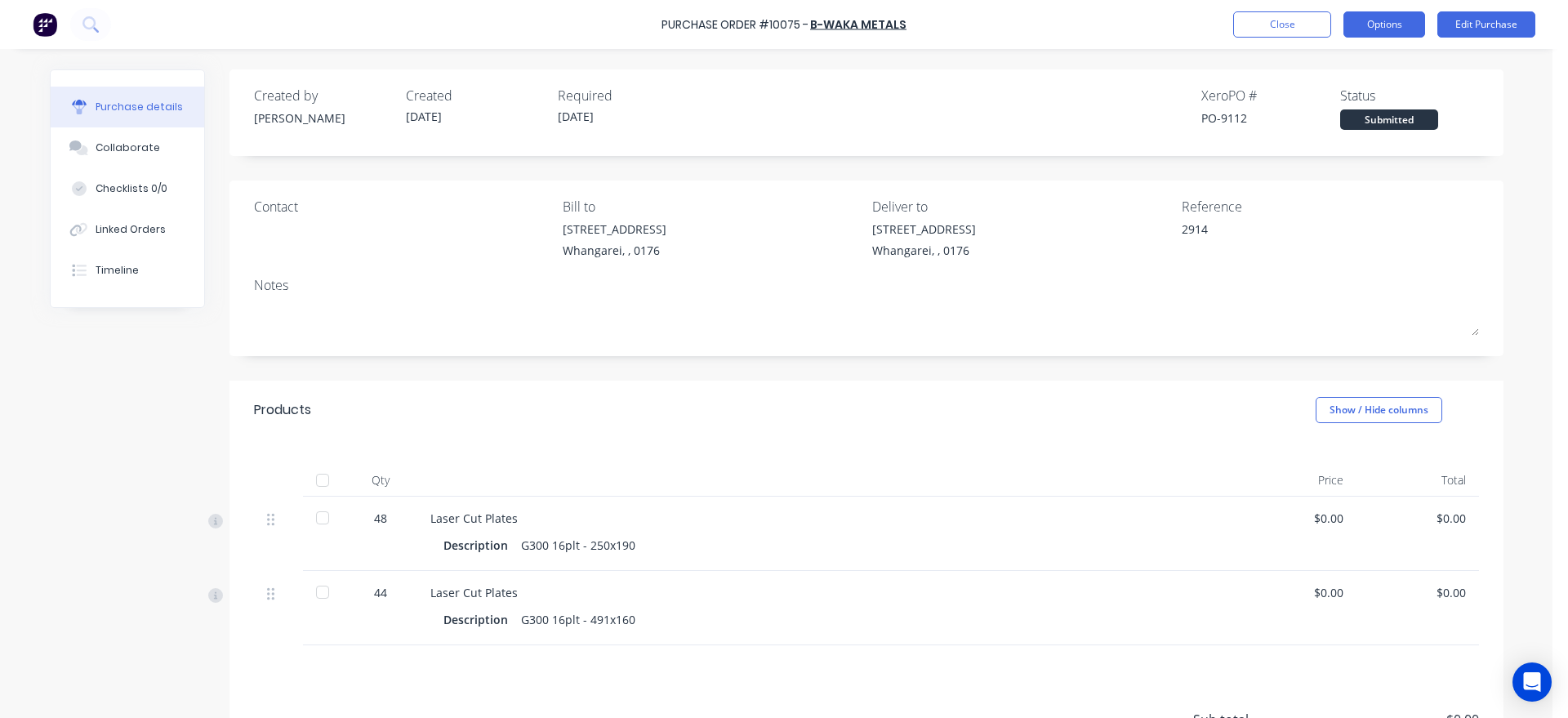
click at [1396, 30] on button "Options" at bounding box center [1384, 24] width 82 height 26
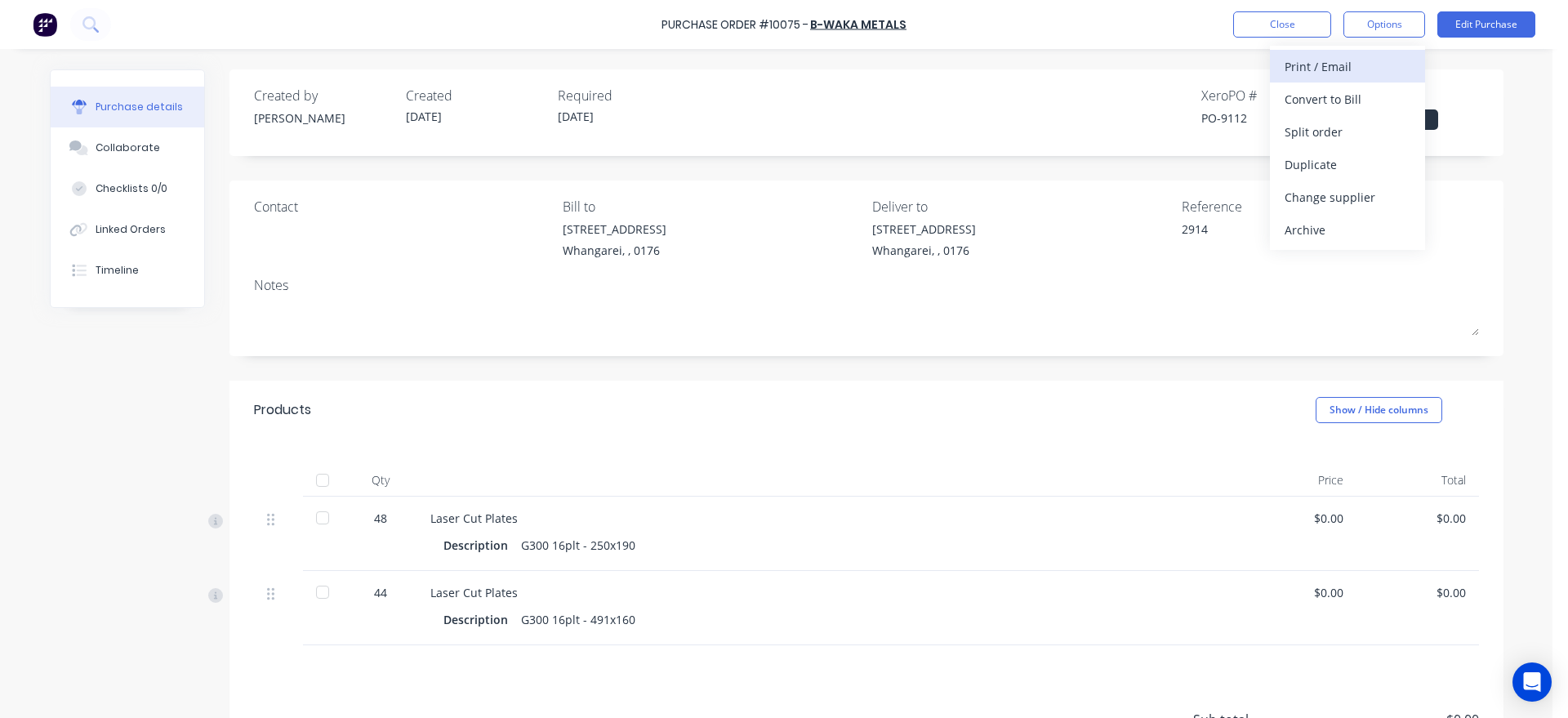
click at [1360, 67] on div "Print / Email" at bounding box center [1347, 66] width 126 height 23
click at [1306, 142] on div "Without pricing" at bounding box center [1347, 132] width 126 height 23
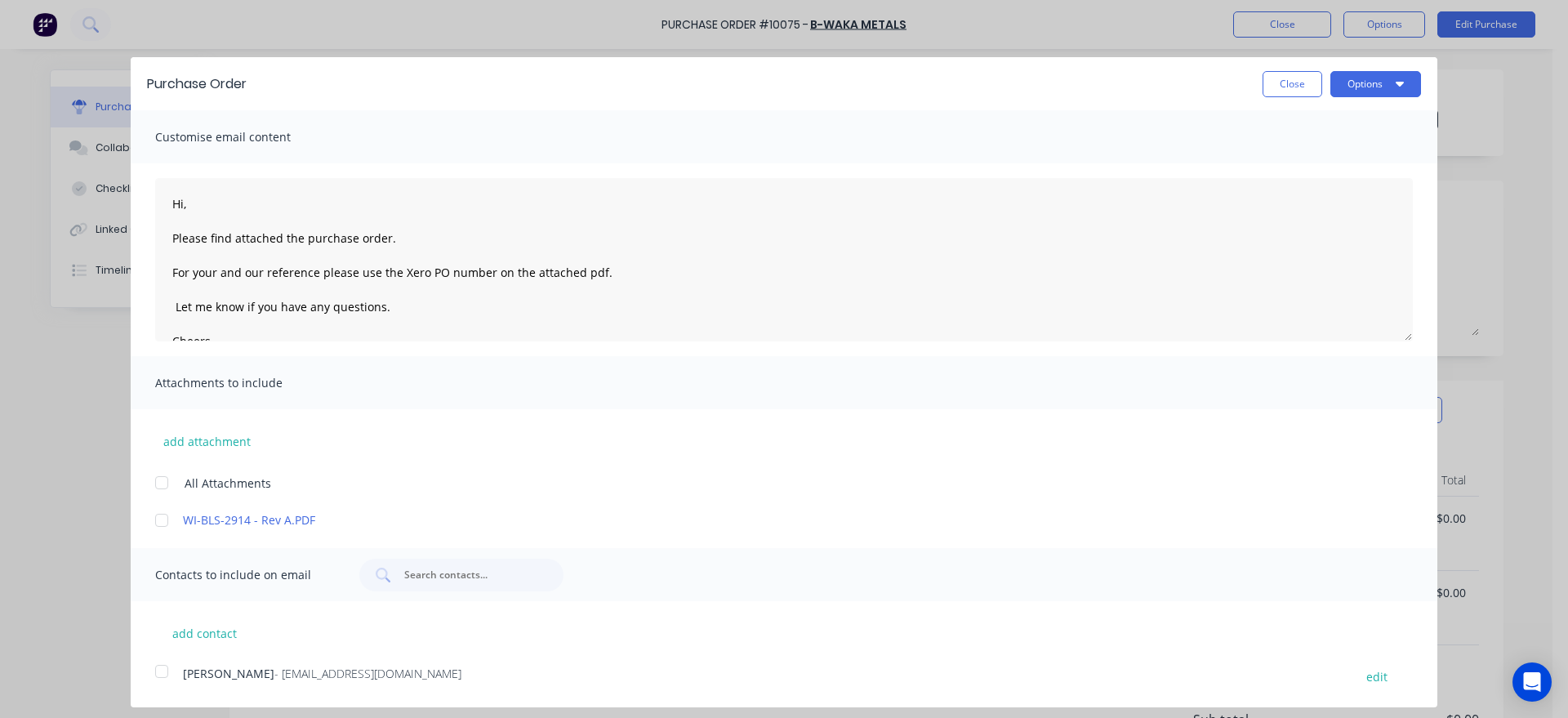
type textarea "x"
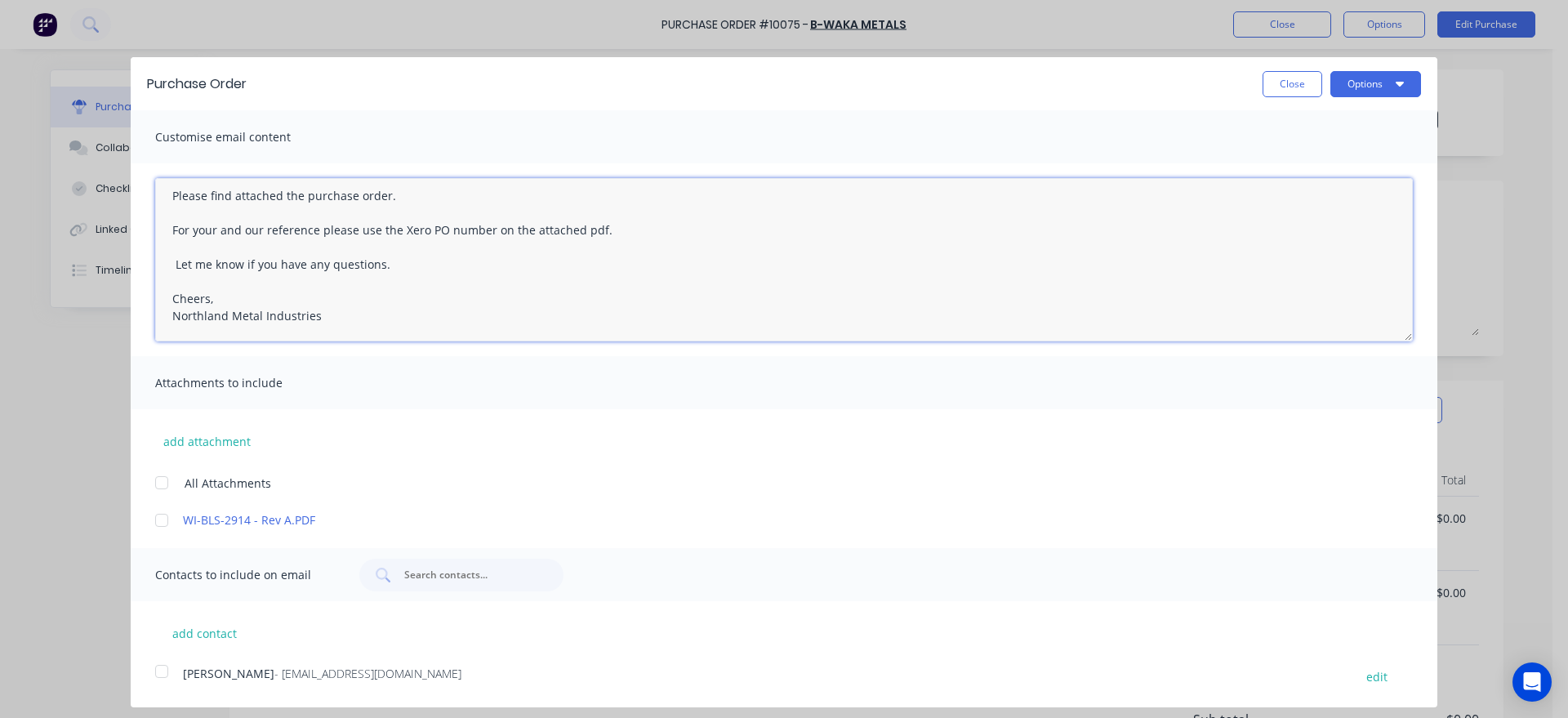
click at [176, 264] on textarea "Hi, Please find attached the purchase order. For your and our reference please …" at bounding box center [784, 260] width 1257 height 164
type textarea "Hi, Please find attached the purchase order. For your and our reference please …"
type textarea "x"
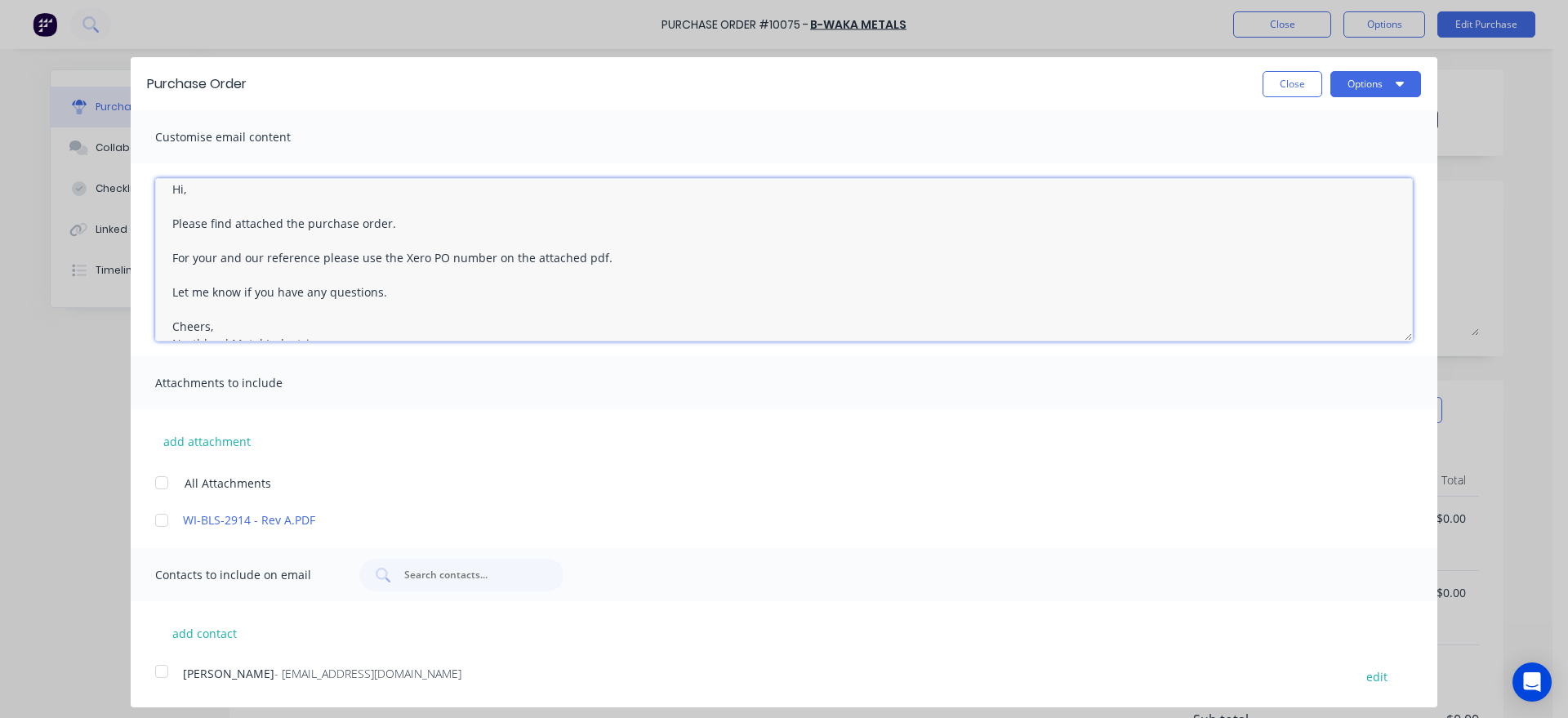
scroll to position [0, 0]
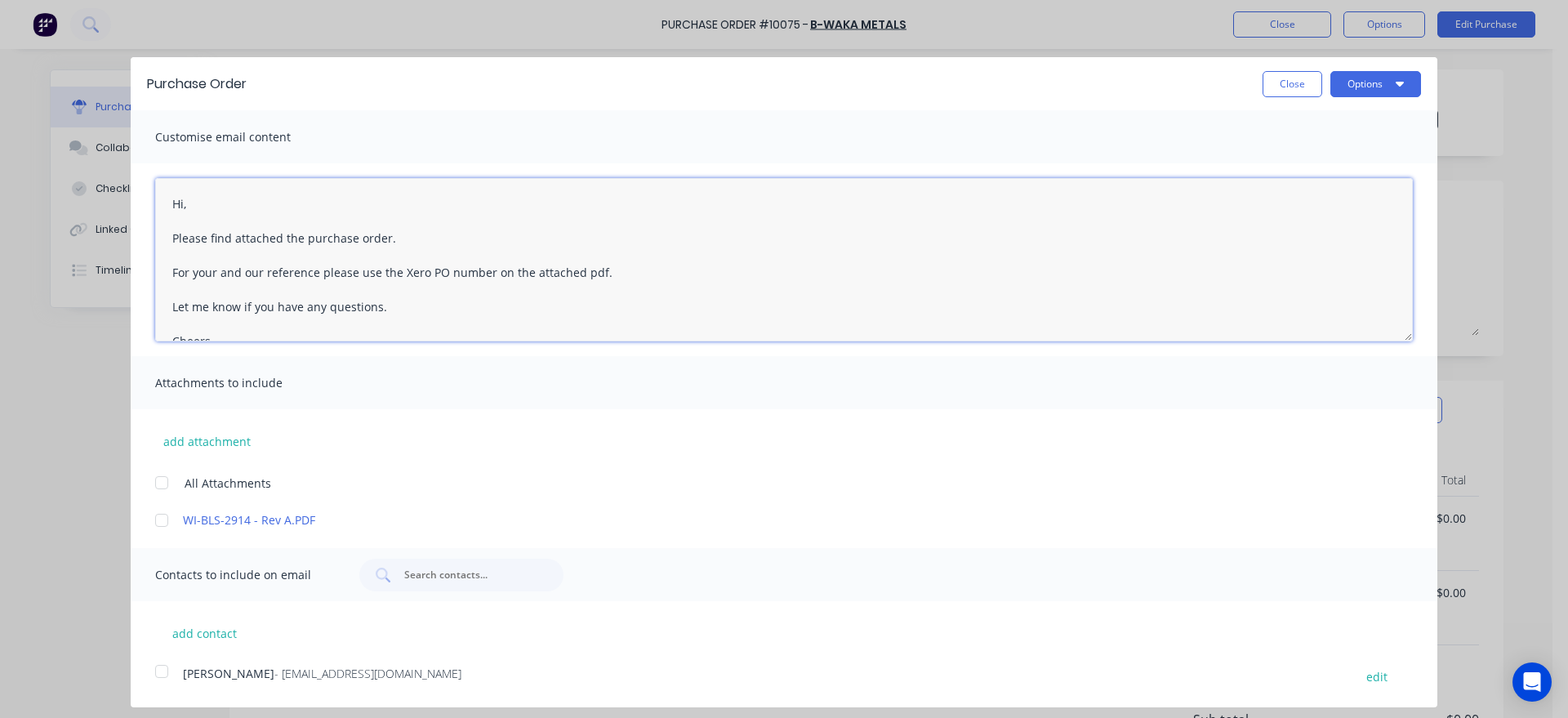
click at [191, 205] on textarea "Hi, Please find attached the purchase order. For your and our reference please …" at bounding box center [784, 260] width 1257 height 164
type textarea "Hi [PERSON_NAME] Please find attached the purchase order. For your and our refe…"
type textarea "x"
click at [301, 237] on textarea "Hi [PERSON_NAME], Please find attached the purchase order. For your and our ref…" at bounding box center [784, 260] width 1257 height 164
type textarea "Hi [PERSON_NAME], Please find attached t purchase order. For your and our refer…"
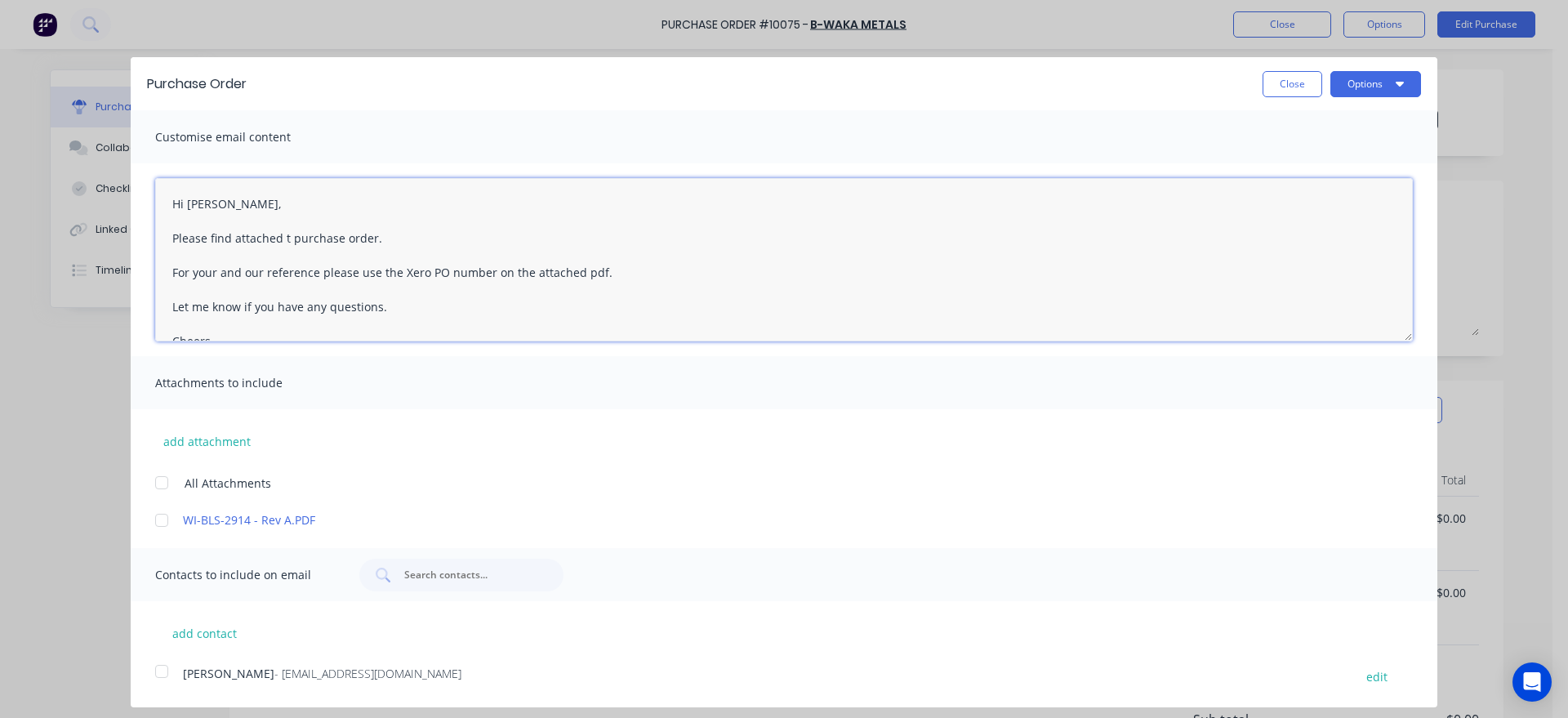
type textarea "x"
type textarea "Hi [PERSON_NAME], Please find attached purchase order. For your and our referen…"
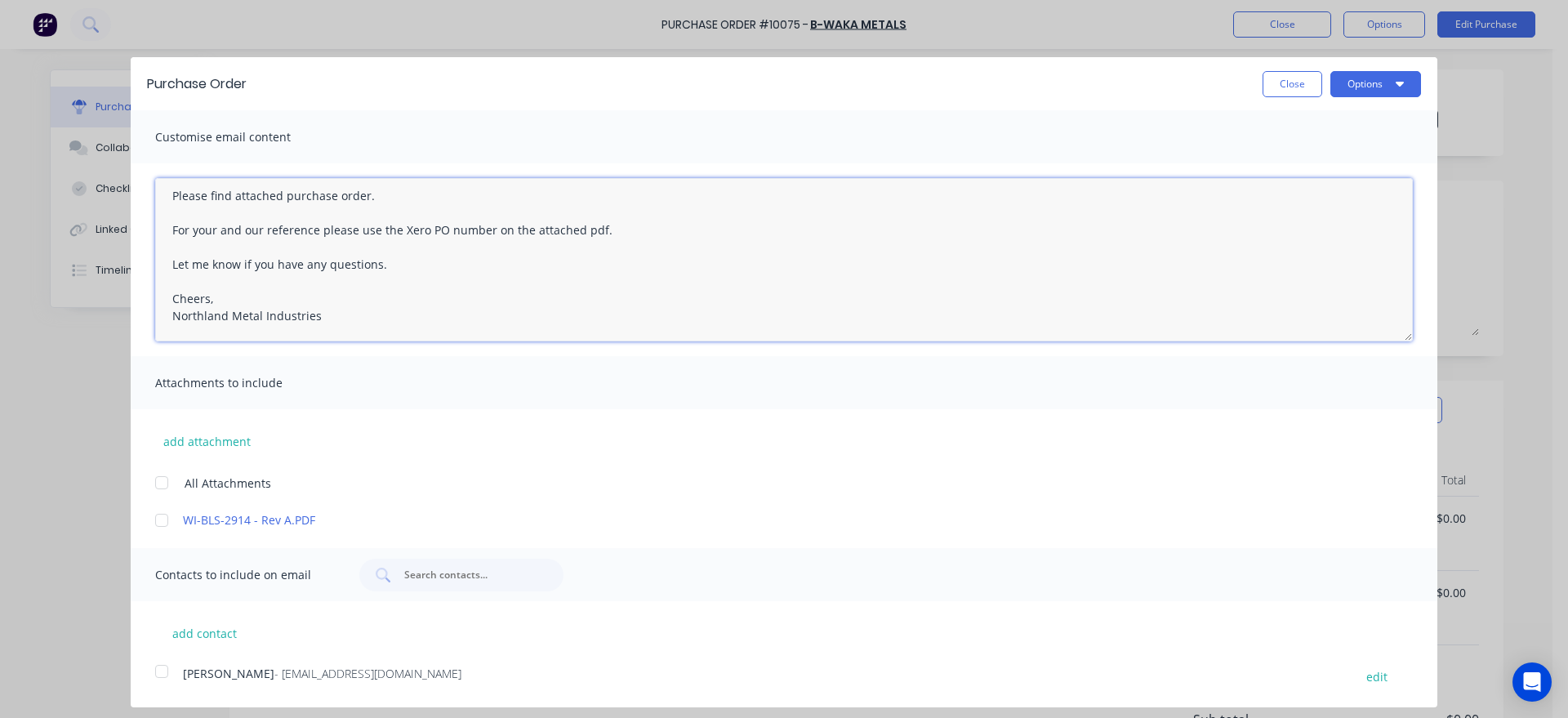
type textarea "x"
click at [217, 297] on textarea "Hi [PERSON_NAME], Please find attached purchase order. For your and our referen…" at bounding box center [784, 260] width 1257 height 164
type textarea "Hi [PERSON_NAME], Please find attached purchase order. For your and our referen…"
type textarea "x"
type textarea "Hi [PERSON_NAME], Please find attached purchase order. For your and our referen…"
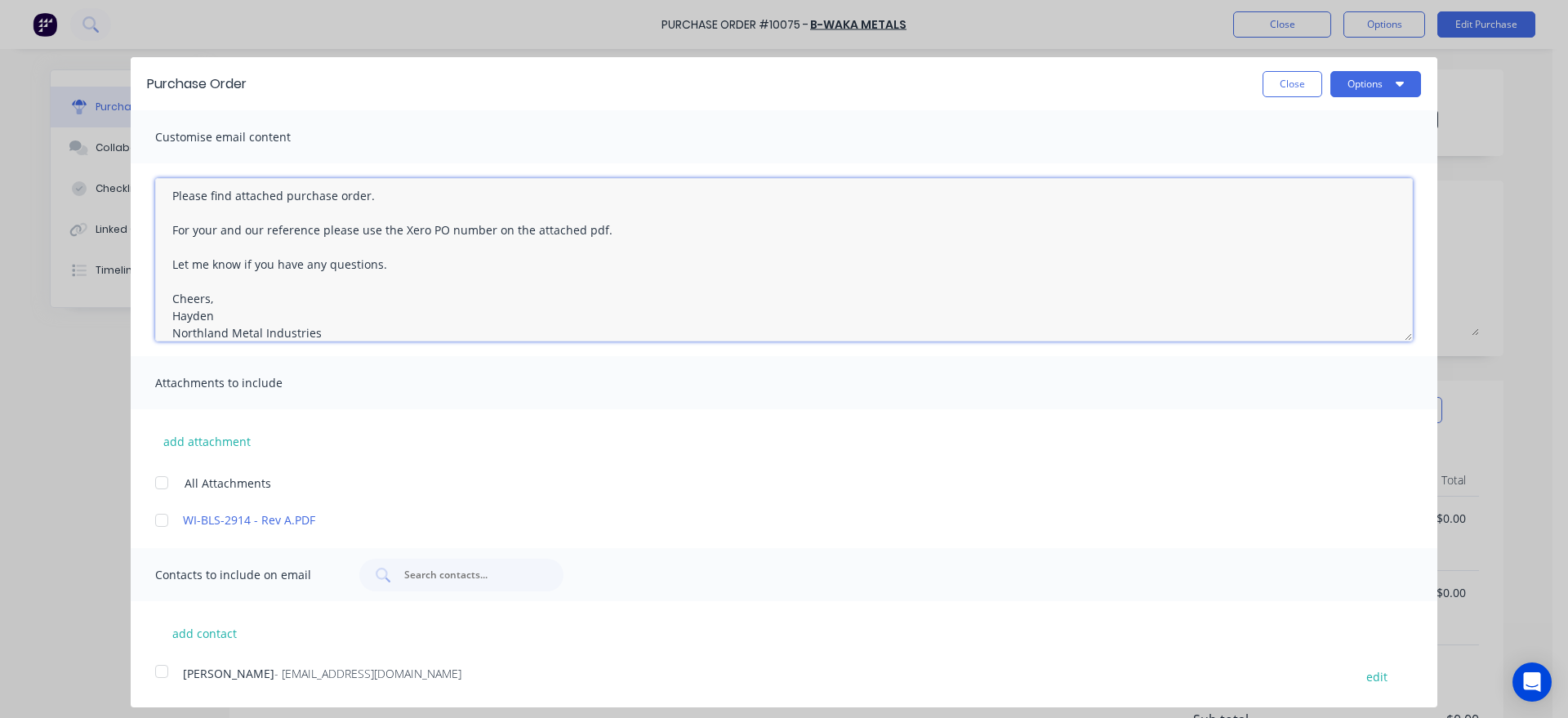
click at [162, 671] on div at bounding box center [162, 671] width 32 height 32
type textarea "x"
type textarea "Hi [PERSON_NAME], Please find attached purchase order. For your and our referen…"
click at [1369, 89] on button "Options" at bounding box center [1375, 84] width 91 height 26
click at [1301, 164] on div "Email" at bounding box center [1343, 158] width 126 height 23
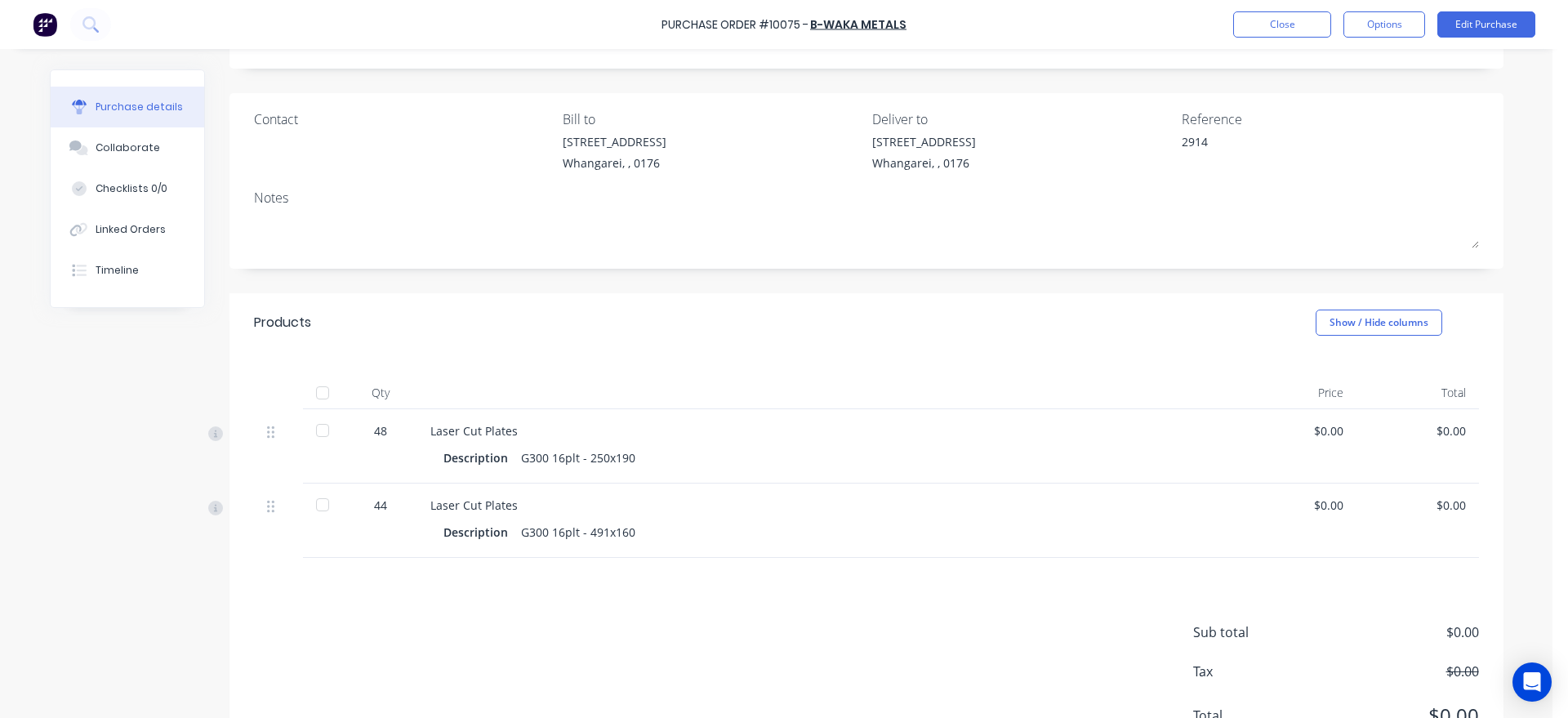
scroll to position [0, 0]
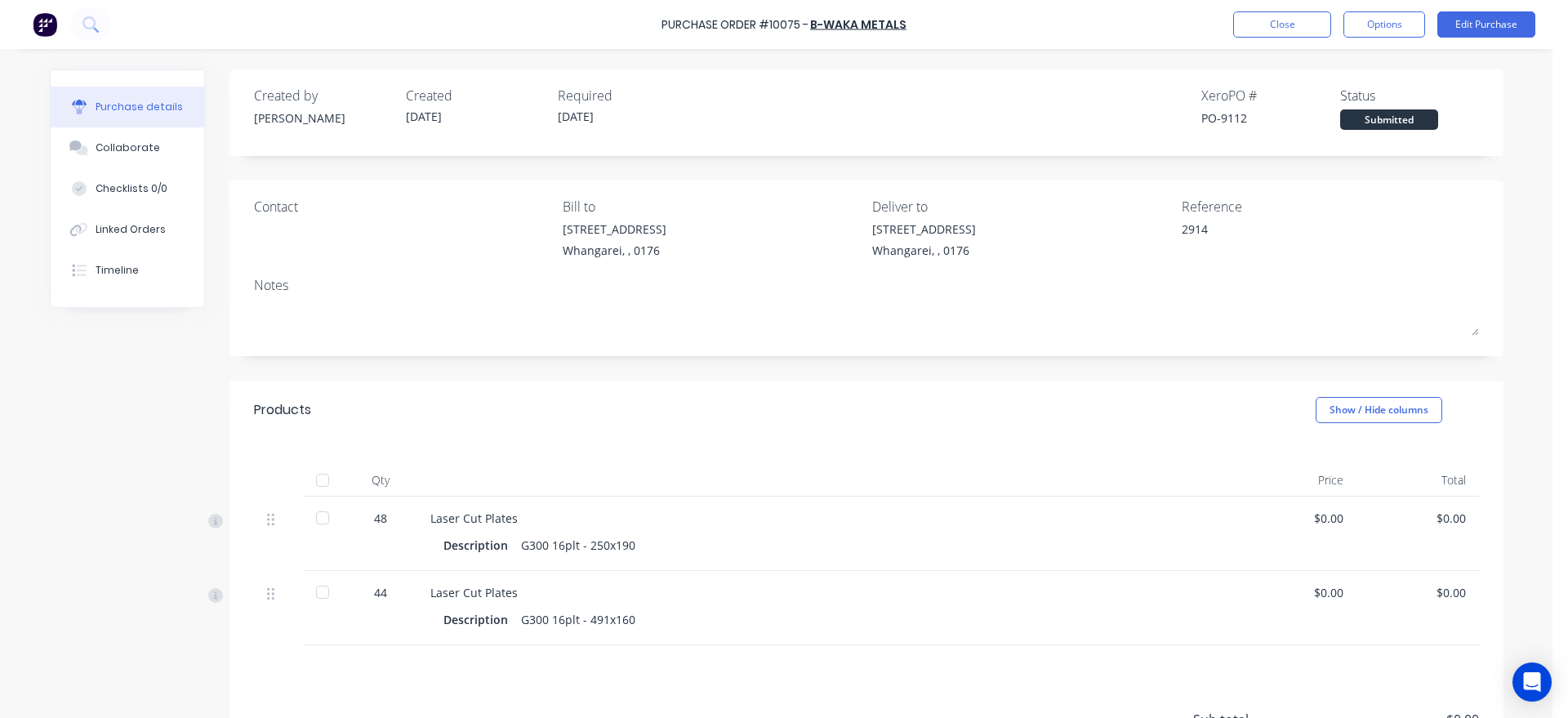
type textarea "x"
